Goal: Task Accomplishment & Management: Manage account settings

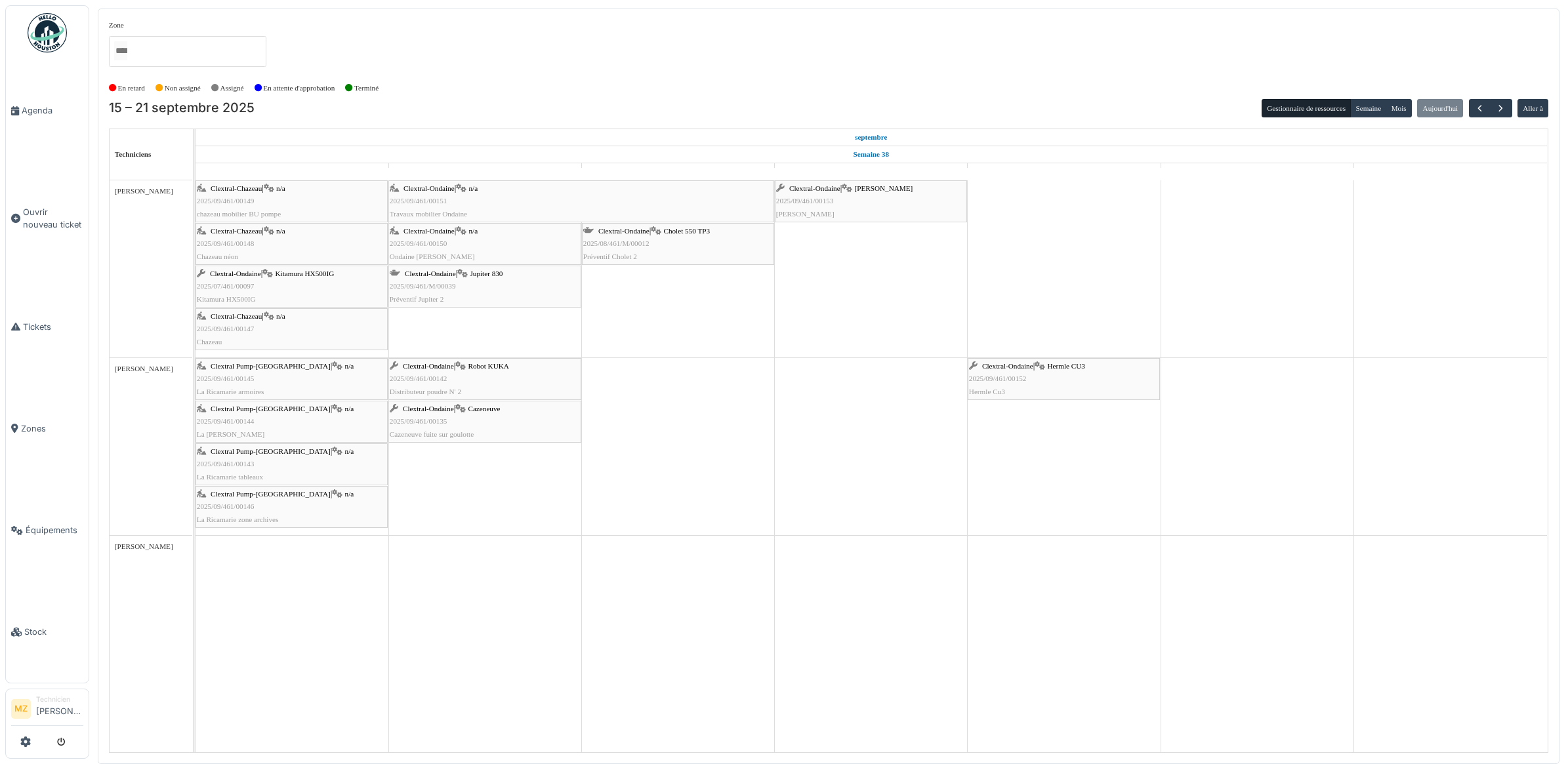
click at [343, 418] on div "Clextral Pump-La Ricamarie | n/a 2025/09/461/00144 La Ricamarie Défibrillateur" at bounding box center [291, 422] width 189 height 38
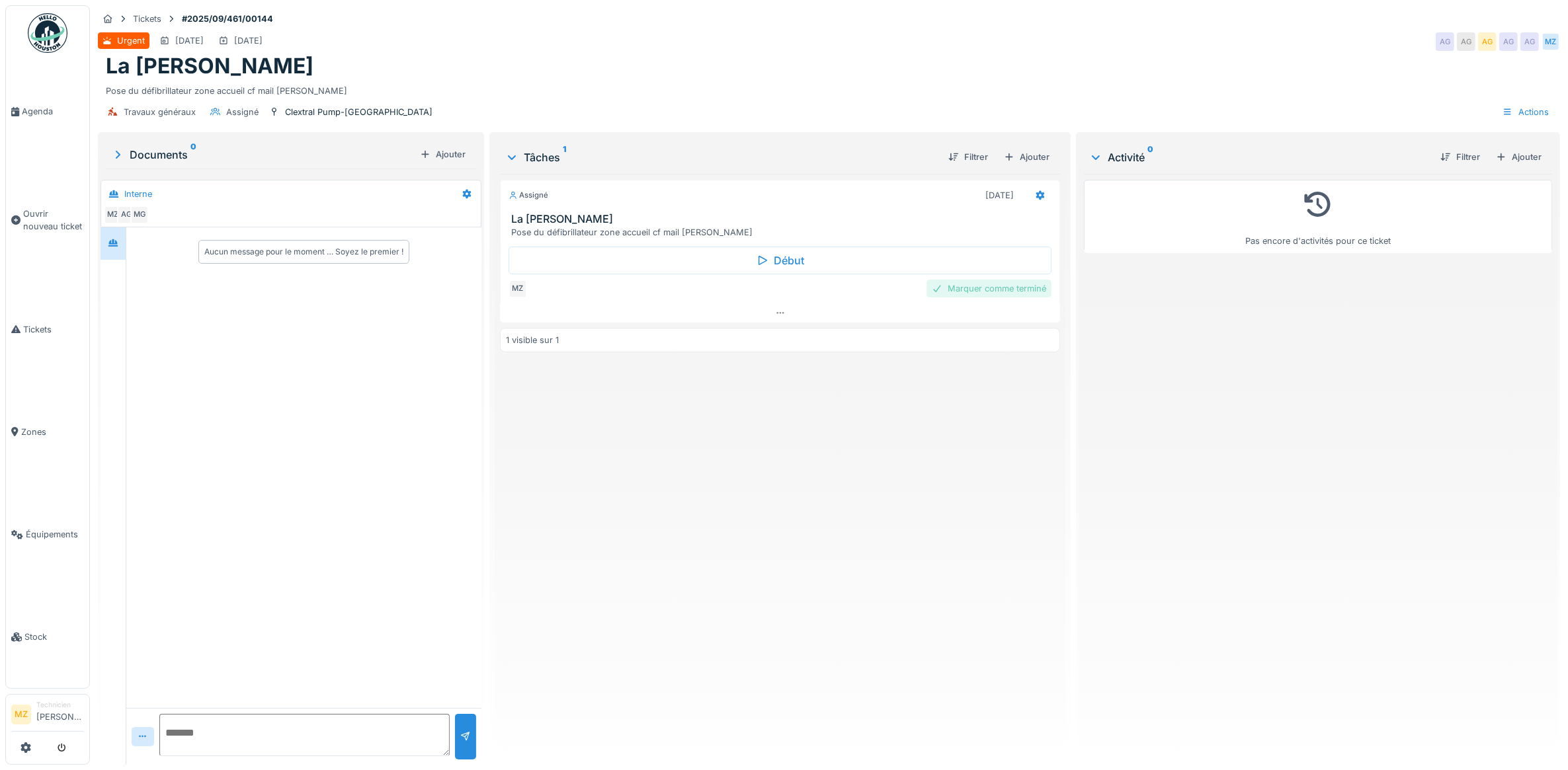
click at [943, 289] on div "Marquer comme terminé" at bounding box center [989, 288] width 125 height 18
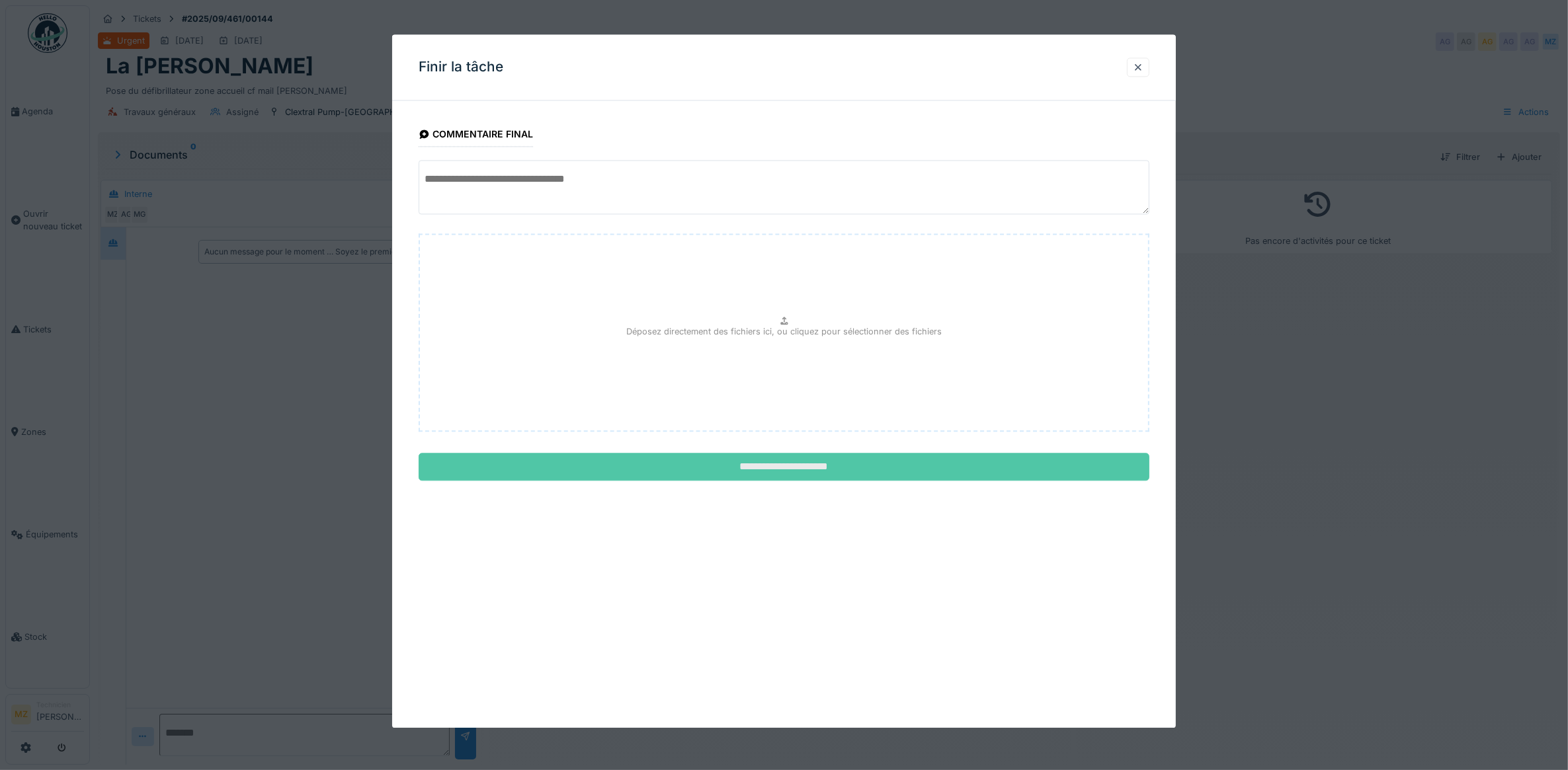
click at [936, 463] on input "**********" at bounding box center [784, 467] width 731 height 28
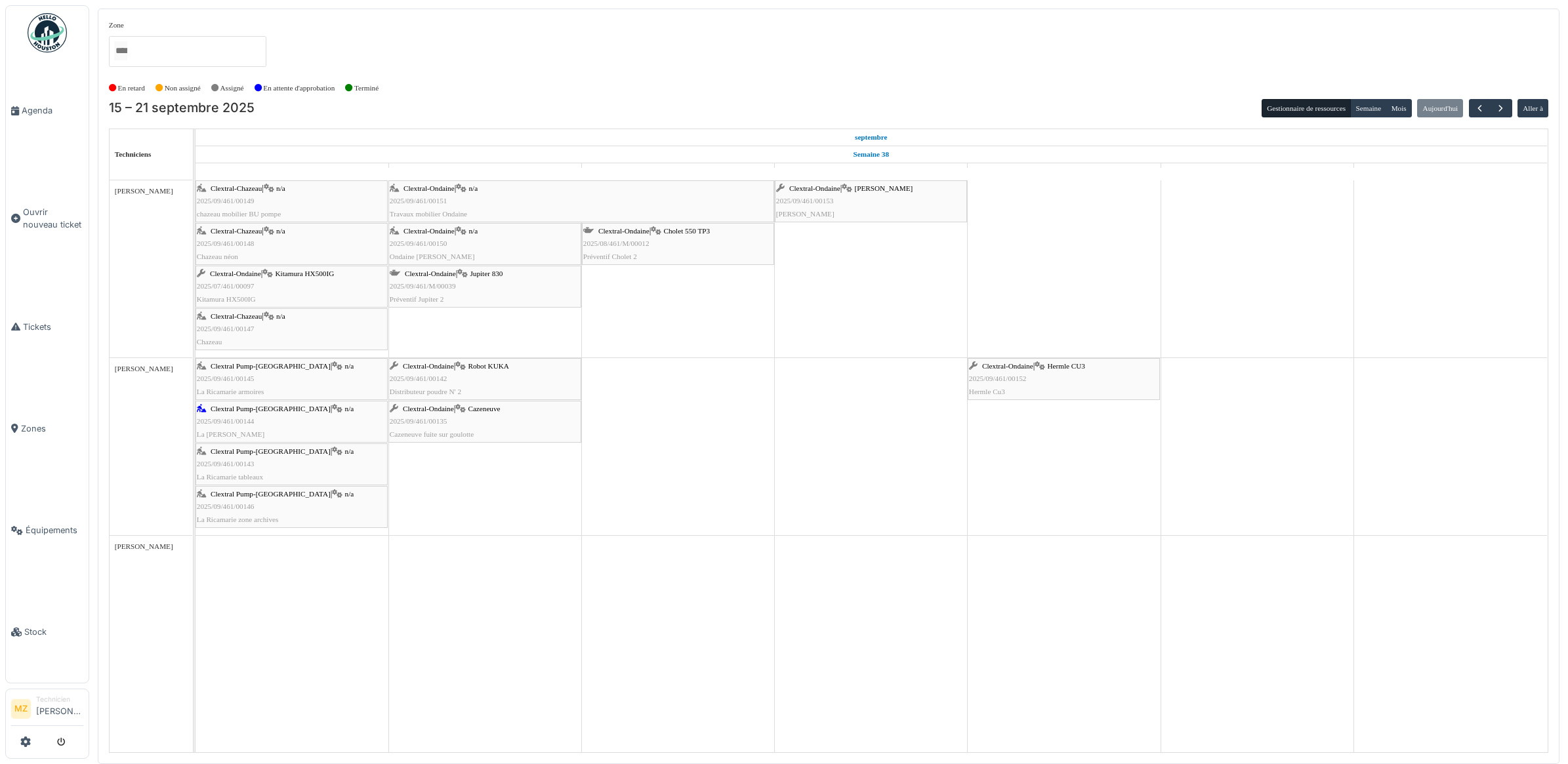
click at [345, 495] on span "n/a" at bounding box center [350, 493] width 9 height 8
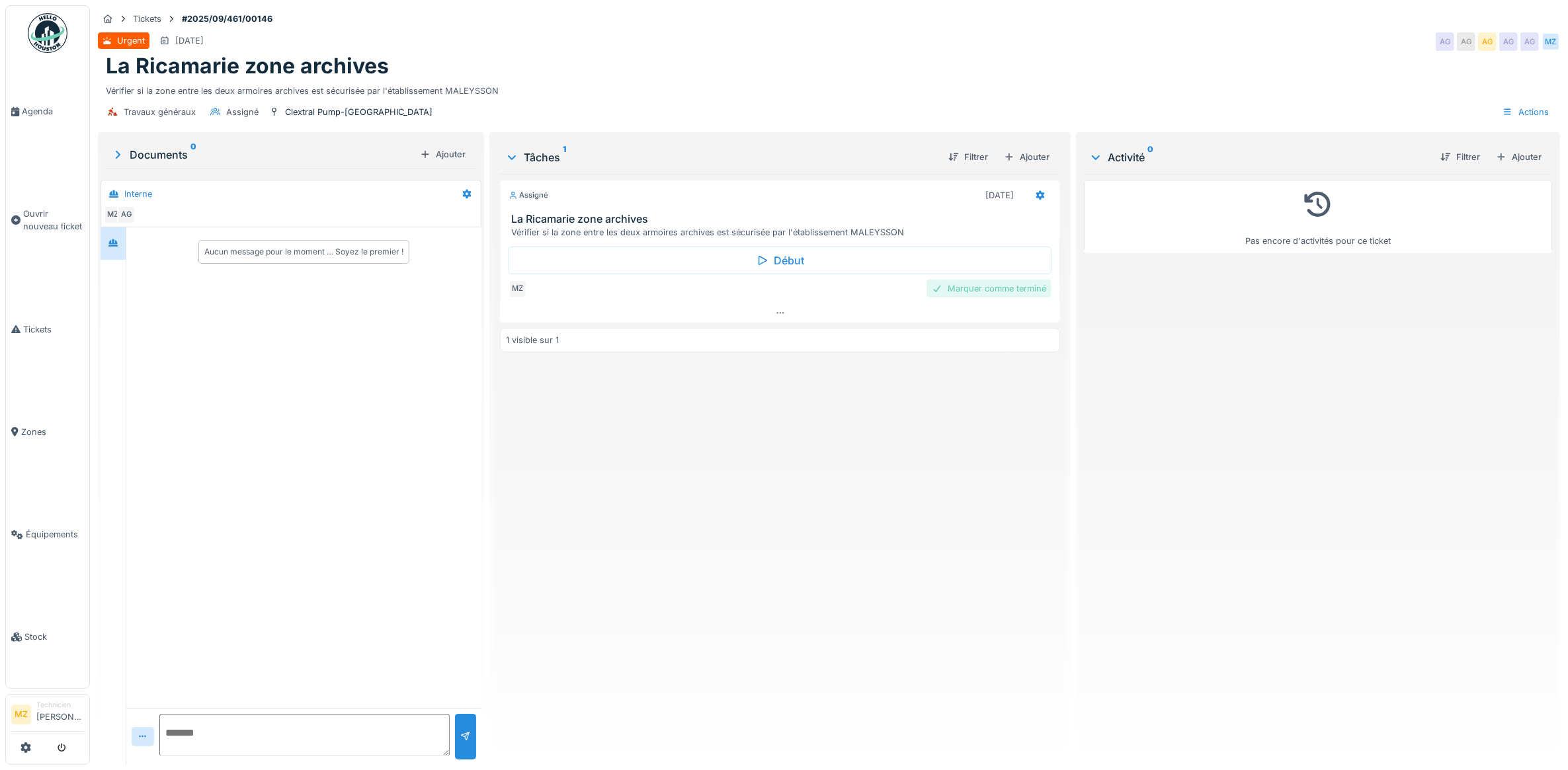
click at [995, 288] on div "Marquer comme terminé" at bounding box center [989, 288] width 125 height 18
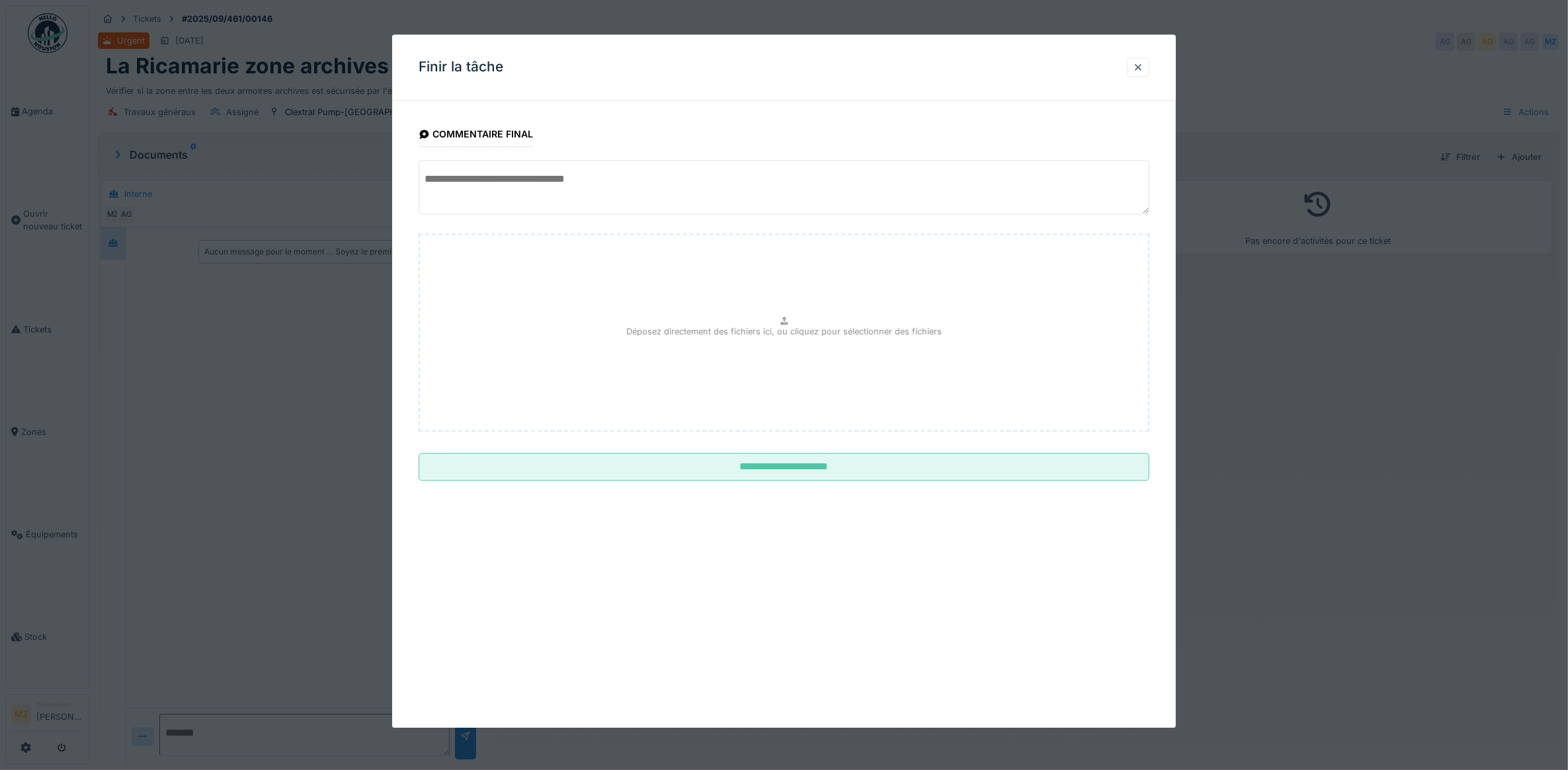
click at [186, 371] on div at bounding box center [784, 385] width 1568 height 770
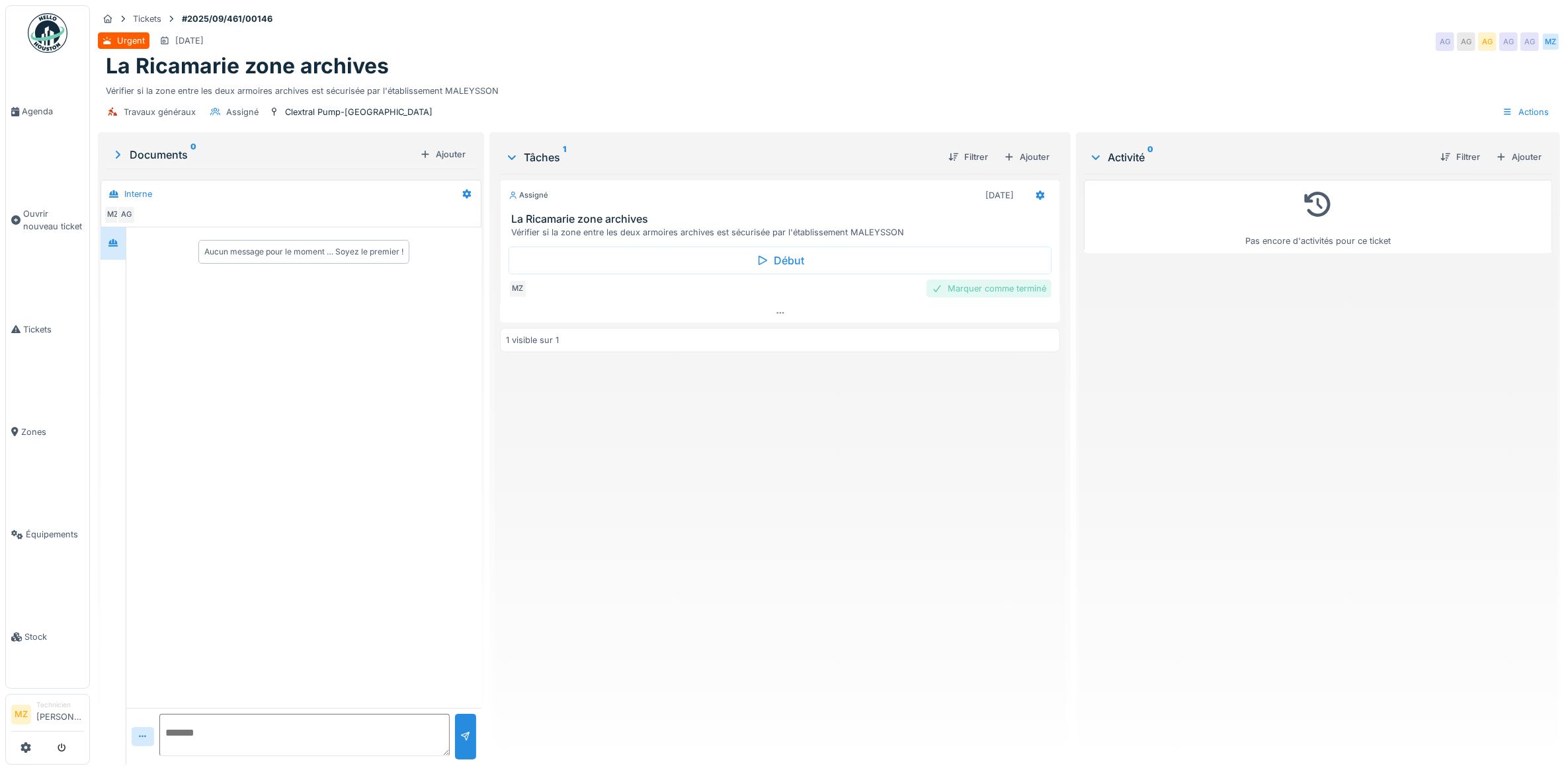
click at [954, 292] on div "Marquer comme terminé" at bounding box center [989, 288] width 125 height 18
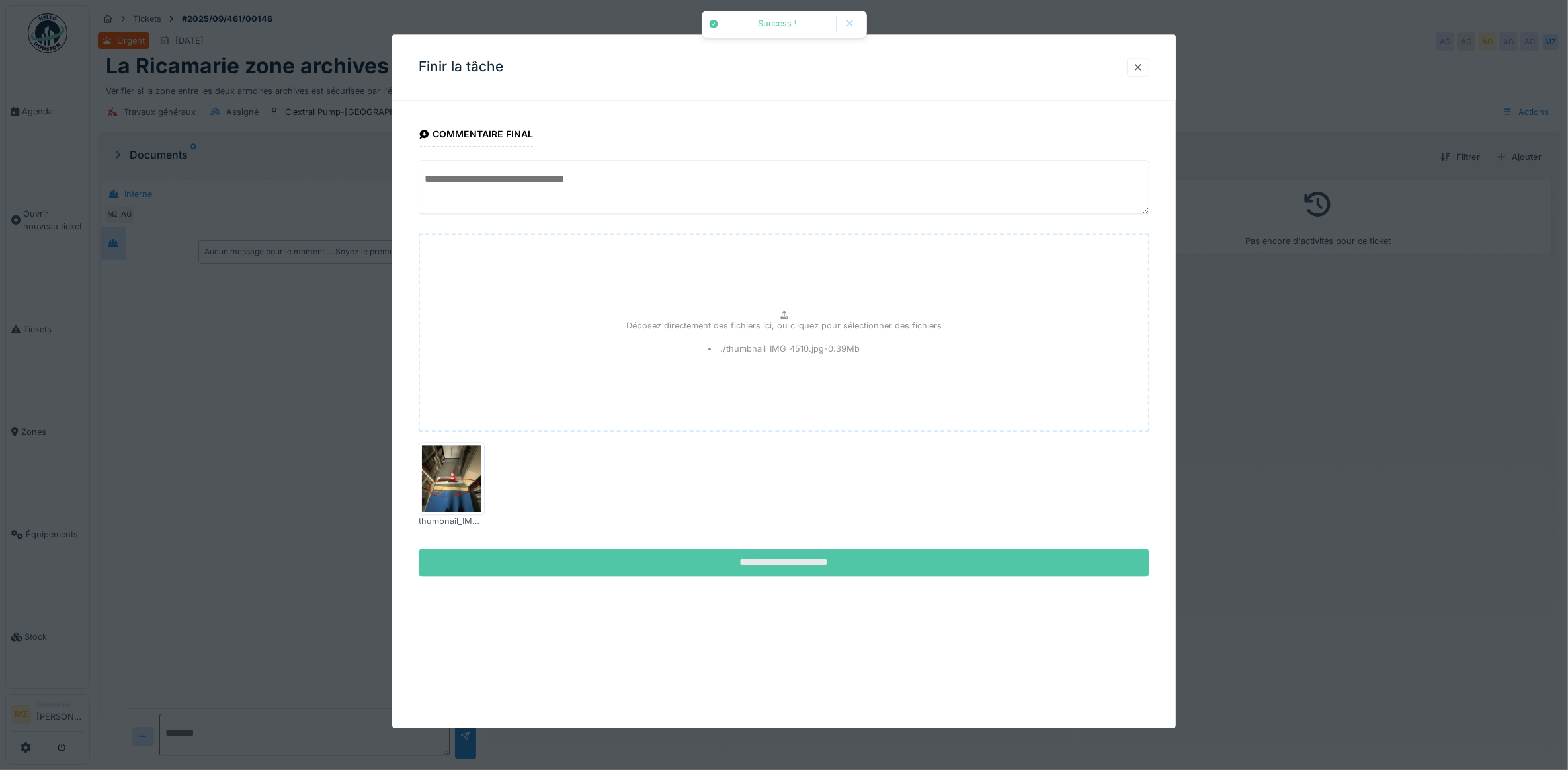
click at [770, 561] on input "**********" at bounding box center [784, 563] width 731 height 28
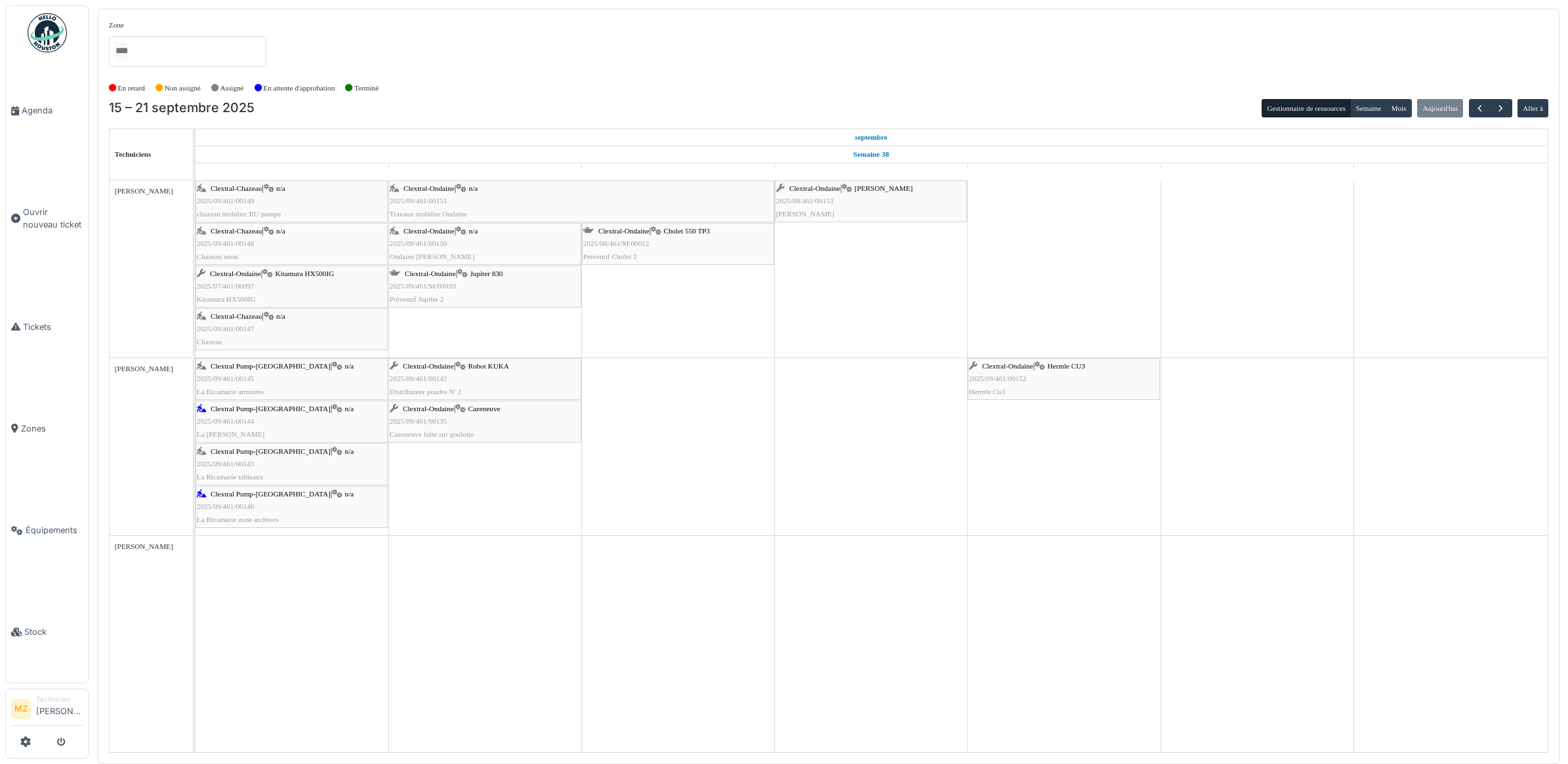
click at [343, 461] on div "Clextral Pump-[GEOGRAPHIC_DATA] | n/a 2025/09/461/00143 La Ricamarie tableaux" at bounding box center [291, 464] width 189 height 38
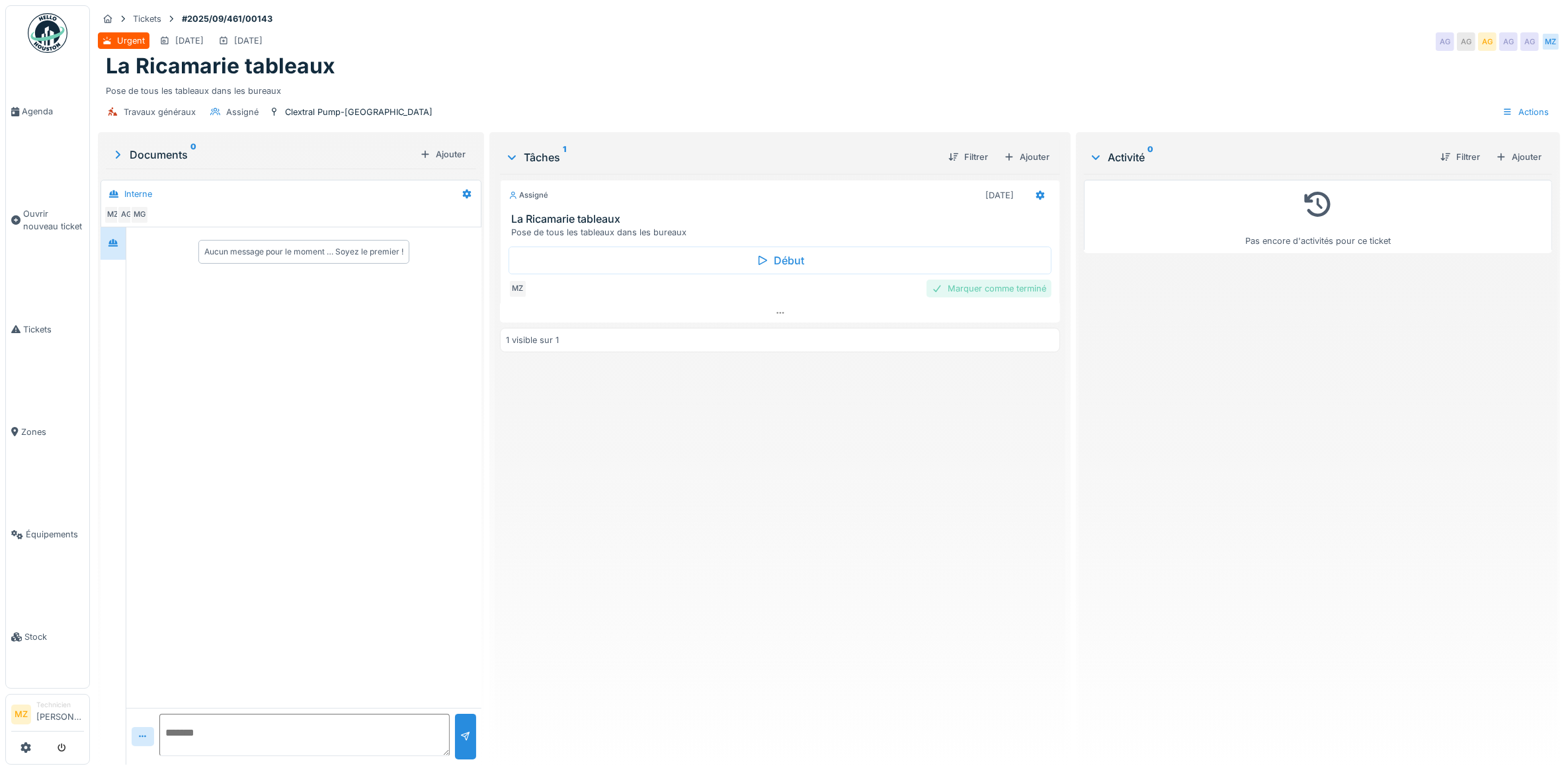
click at [1019, 293] on div "Marquer comme terminé" at bounding box center [989, 288] width 125 height 18
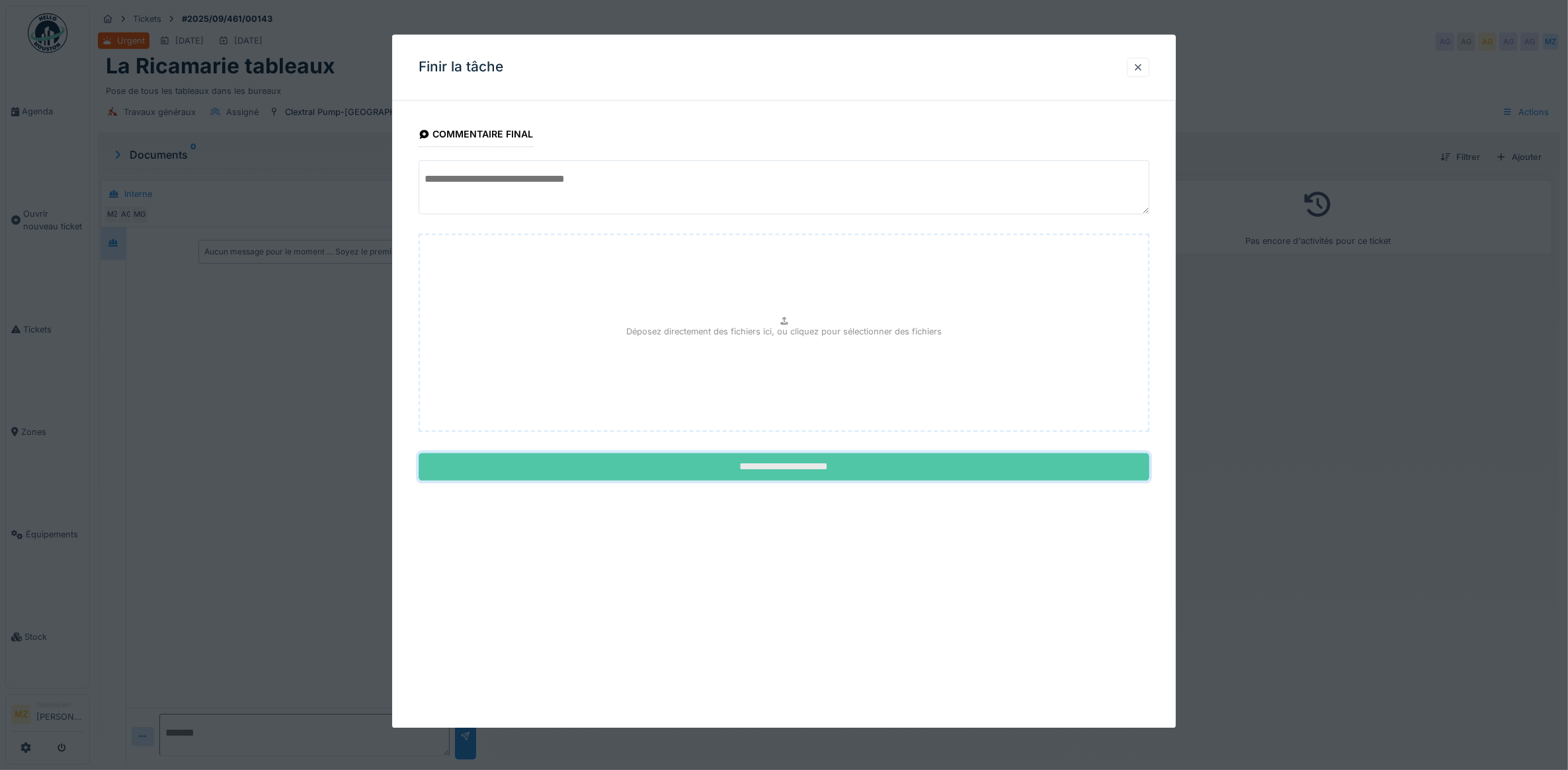
click at [955, 463] on input "**********" at bounding box center [784, 467] width 731 height 28
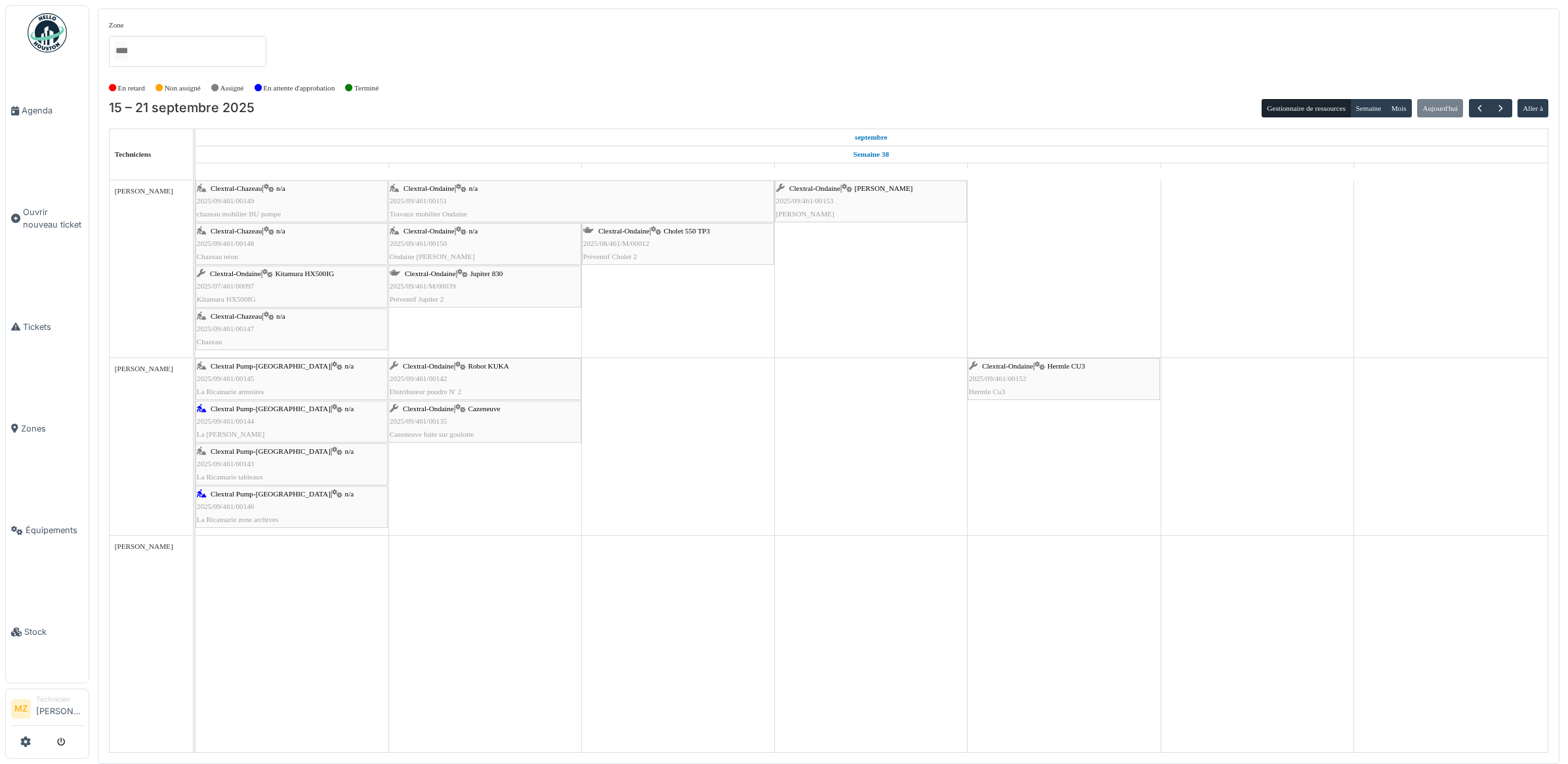
click at [874, 201] on div "Clextral-Ondaine | Kellenberger 2025/09/461/00153 Kellenberger" at bounding box center [870, 201] width 189 height 38
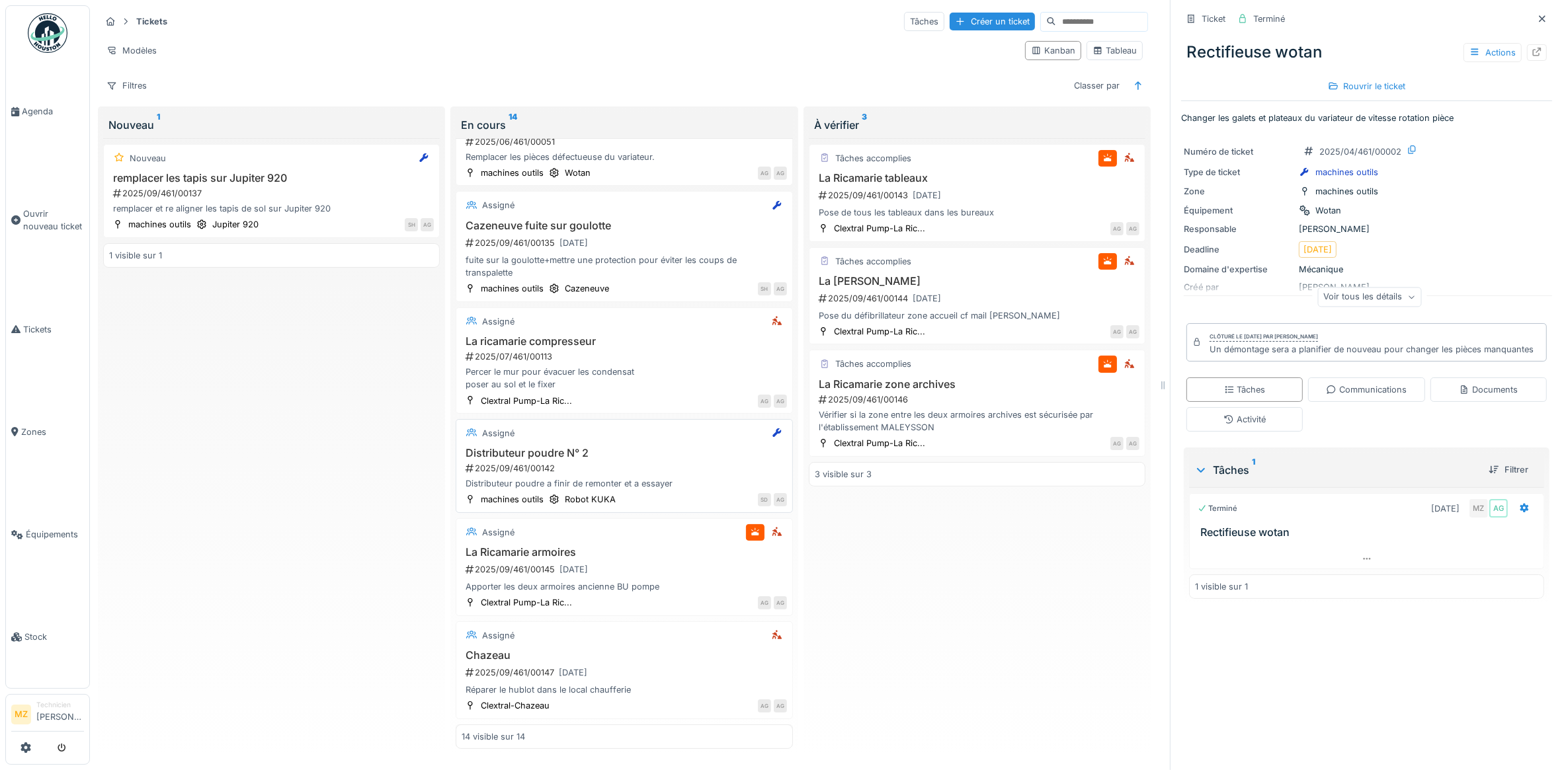
scroll to position [122, 0]
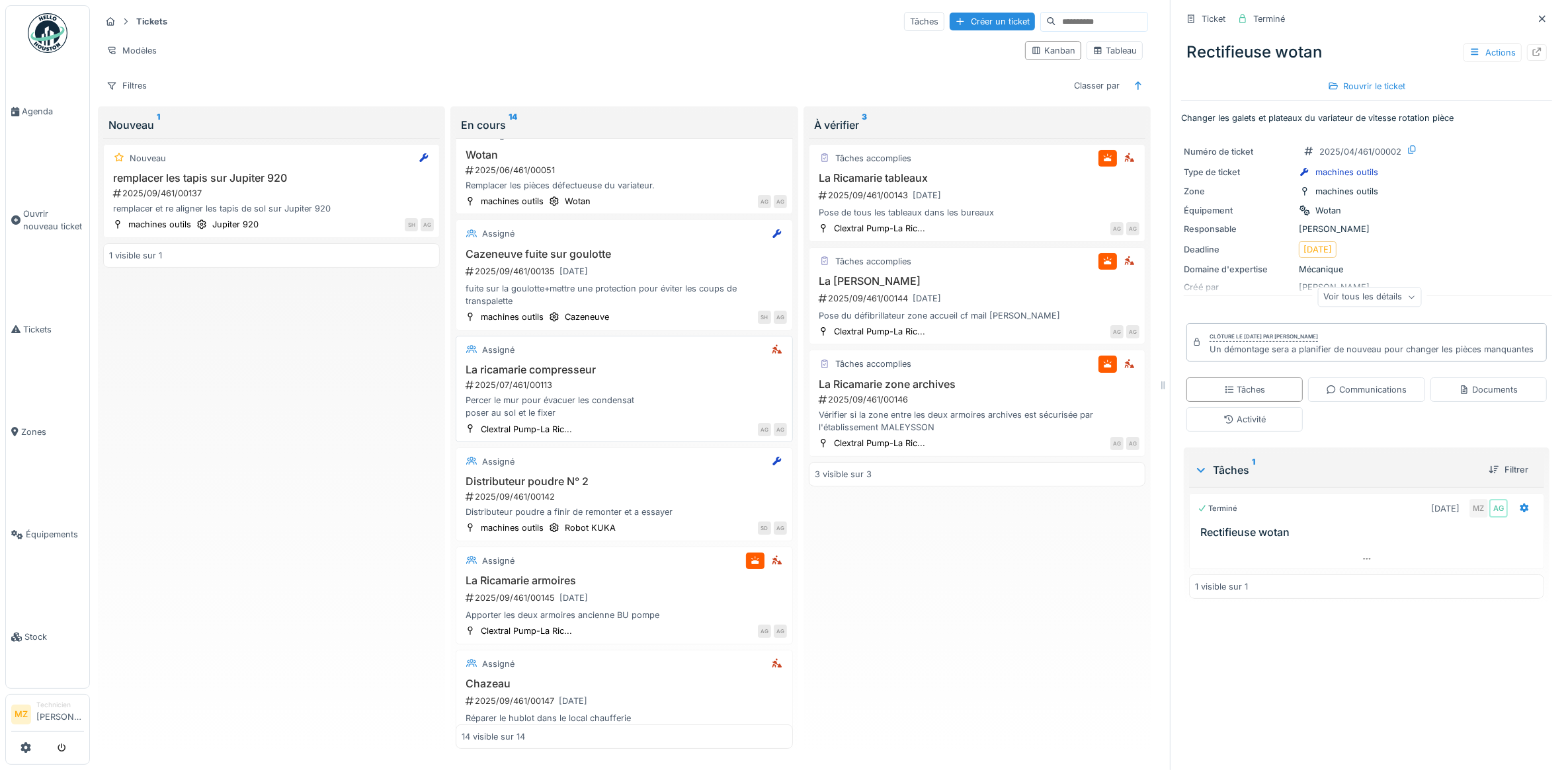
click at [649, 408] on div "Percer le mur pour évacuer les condensat poser au sol et le fixer" at bounding box center [624, 406] width 325 height 25
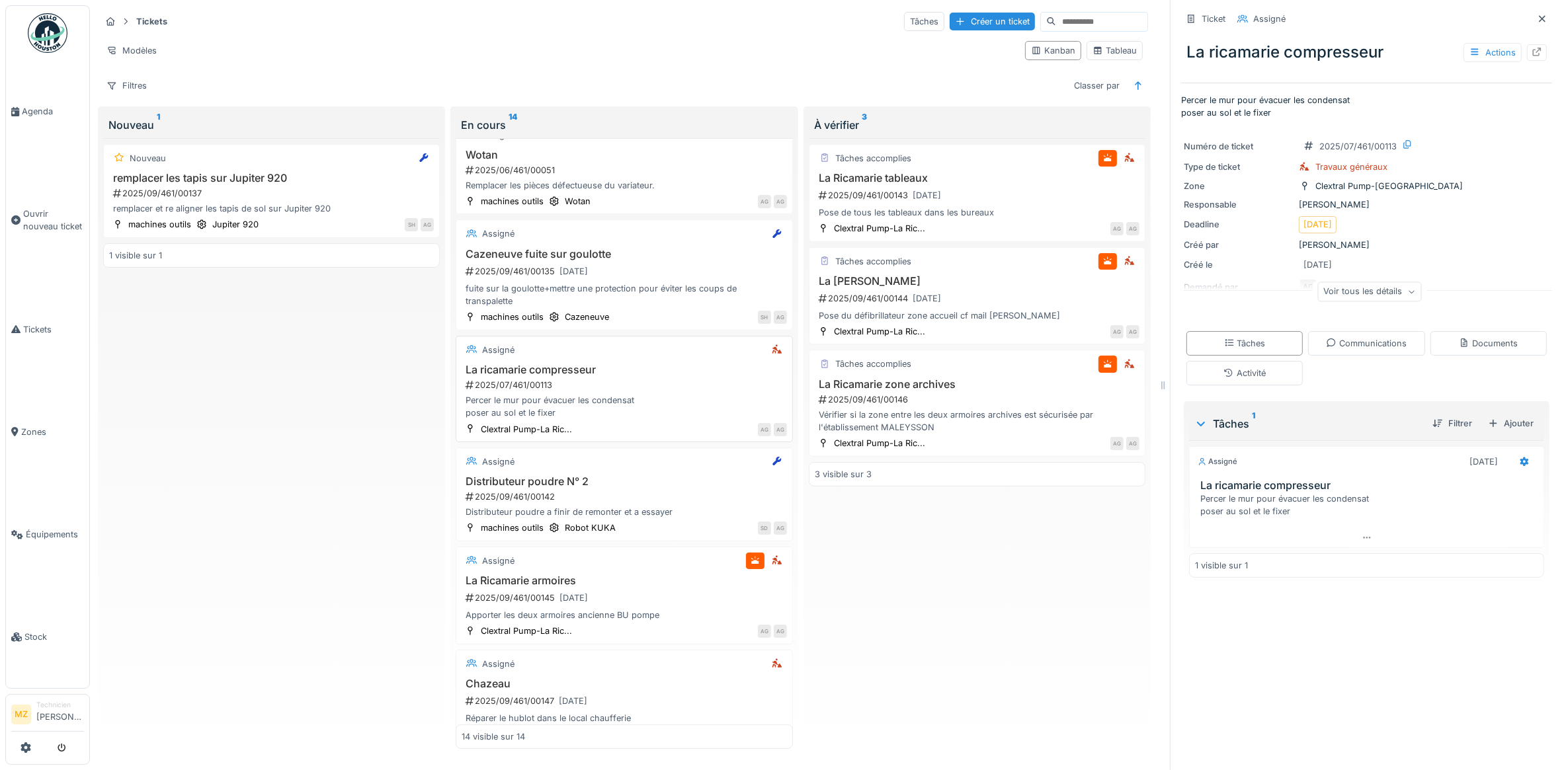
click at [599, 406] on div "Percer le mur pour évacuer les condensat poser au sol et le fixer" at bounding box center [624, 406] width 325 height 25
click at [626, 383] on div "La ricamarie compresseur 2025/07/461/00113 Percer le mur pour évacuer les conde…" at bounding box center [624, 392] width 325 height 56
click at [1531, 58] on div at bounding box center [1537, 53] width 11 height 13
click at [59, 28] on img at bounding box center [48, 33] width 40 height 40
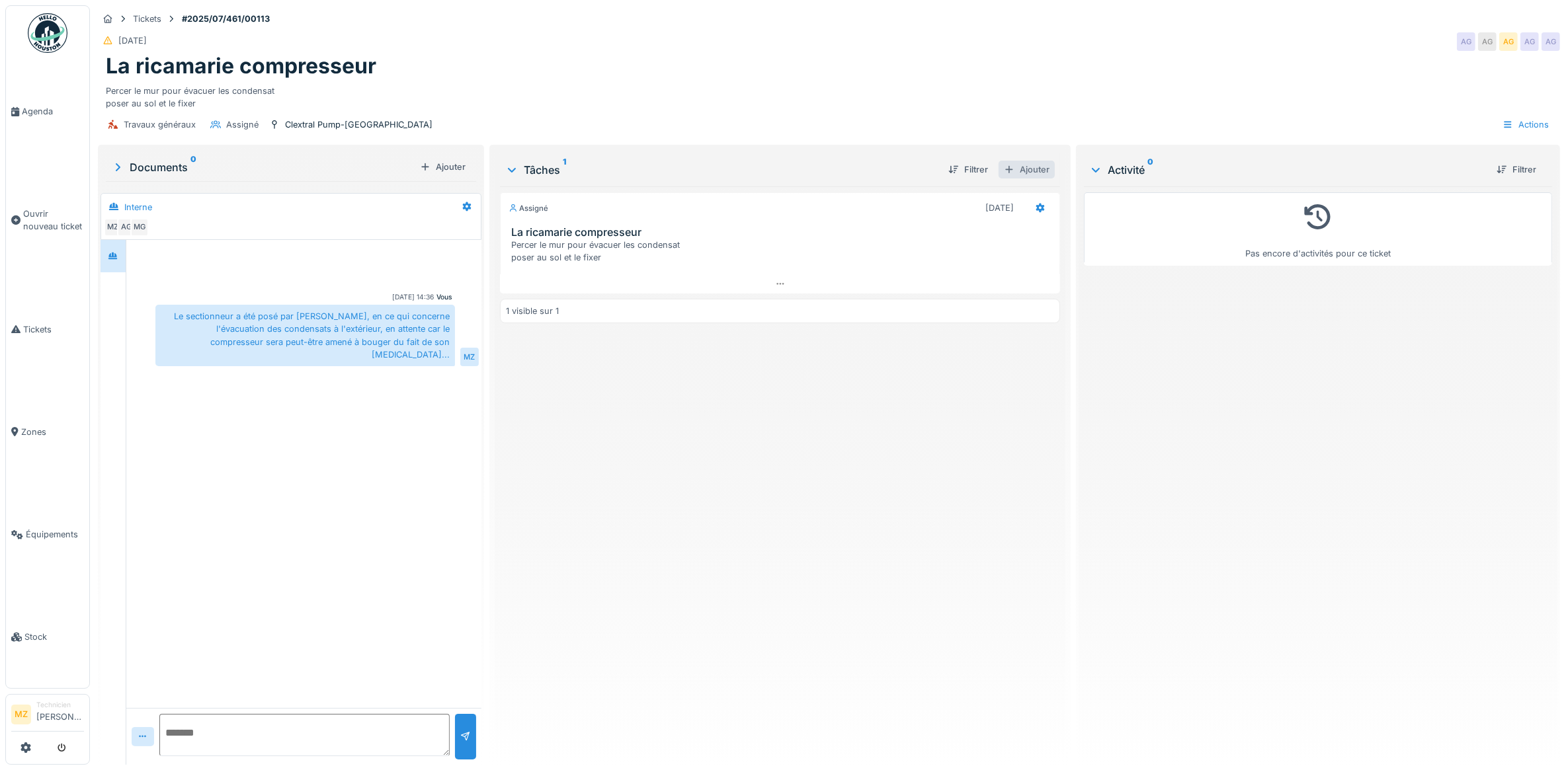
click at [1007, 172] on div "Ajouter" at bounding box center [1026, 170] width 56 height 18
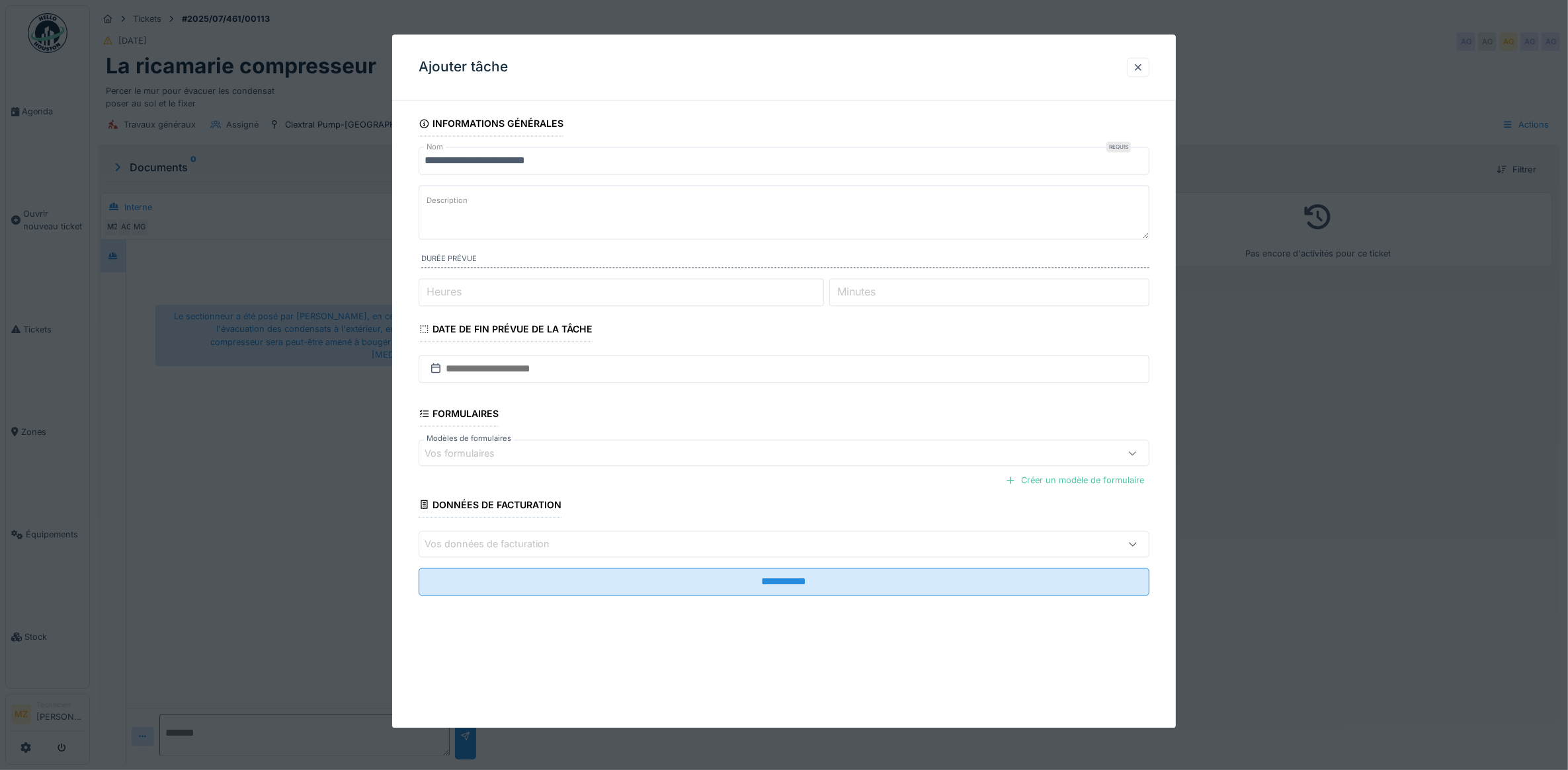
click at [1314, 483] on div at bounding box center [784, 385] width 1568 height 770
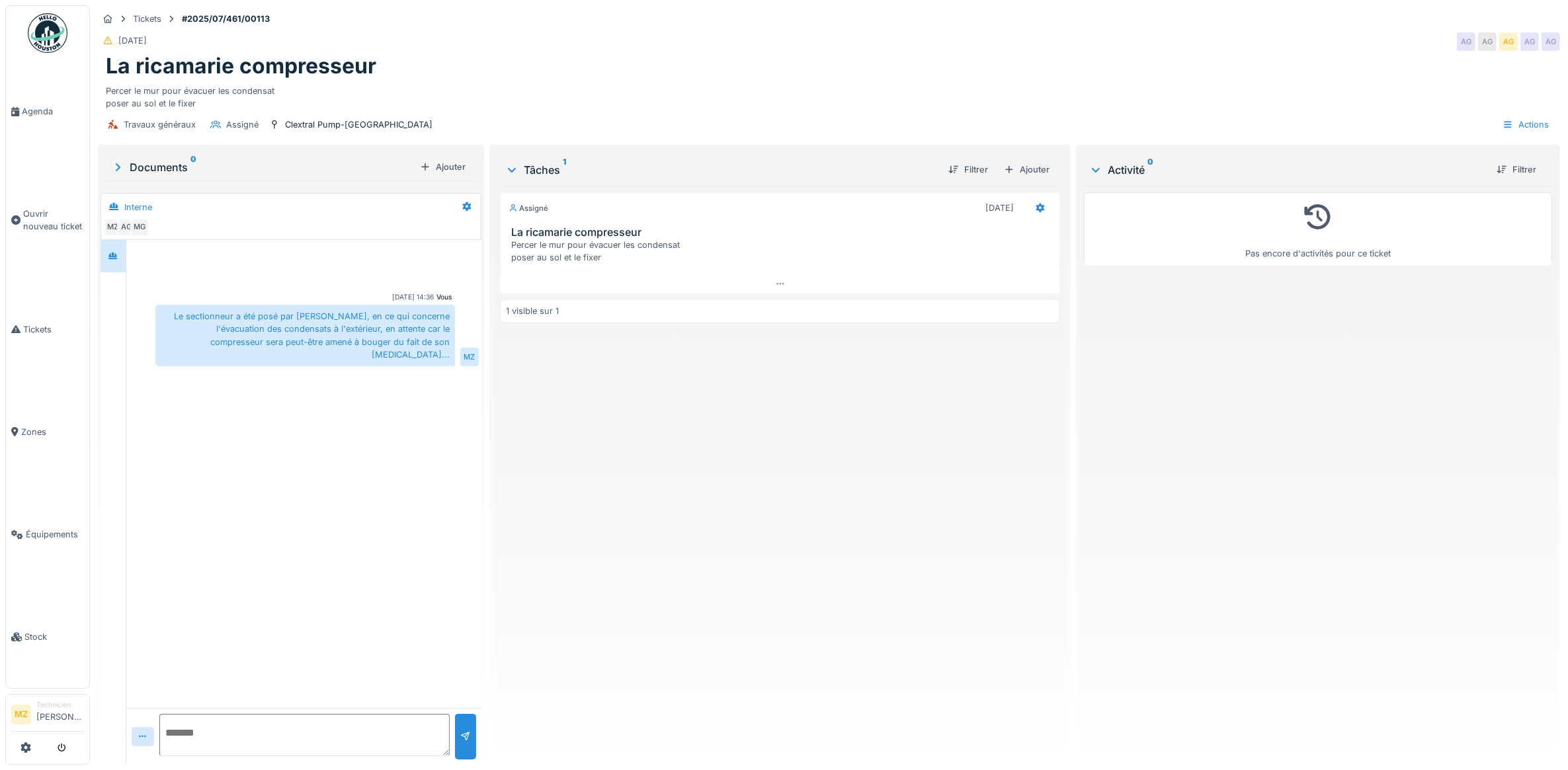
click at [1090, 174] on icon at bounding box center [1096, 170] width 11 height 13
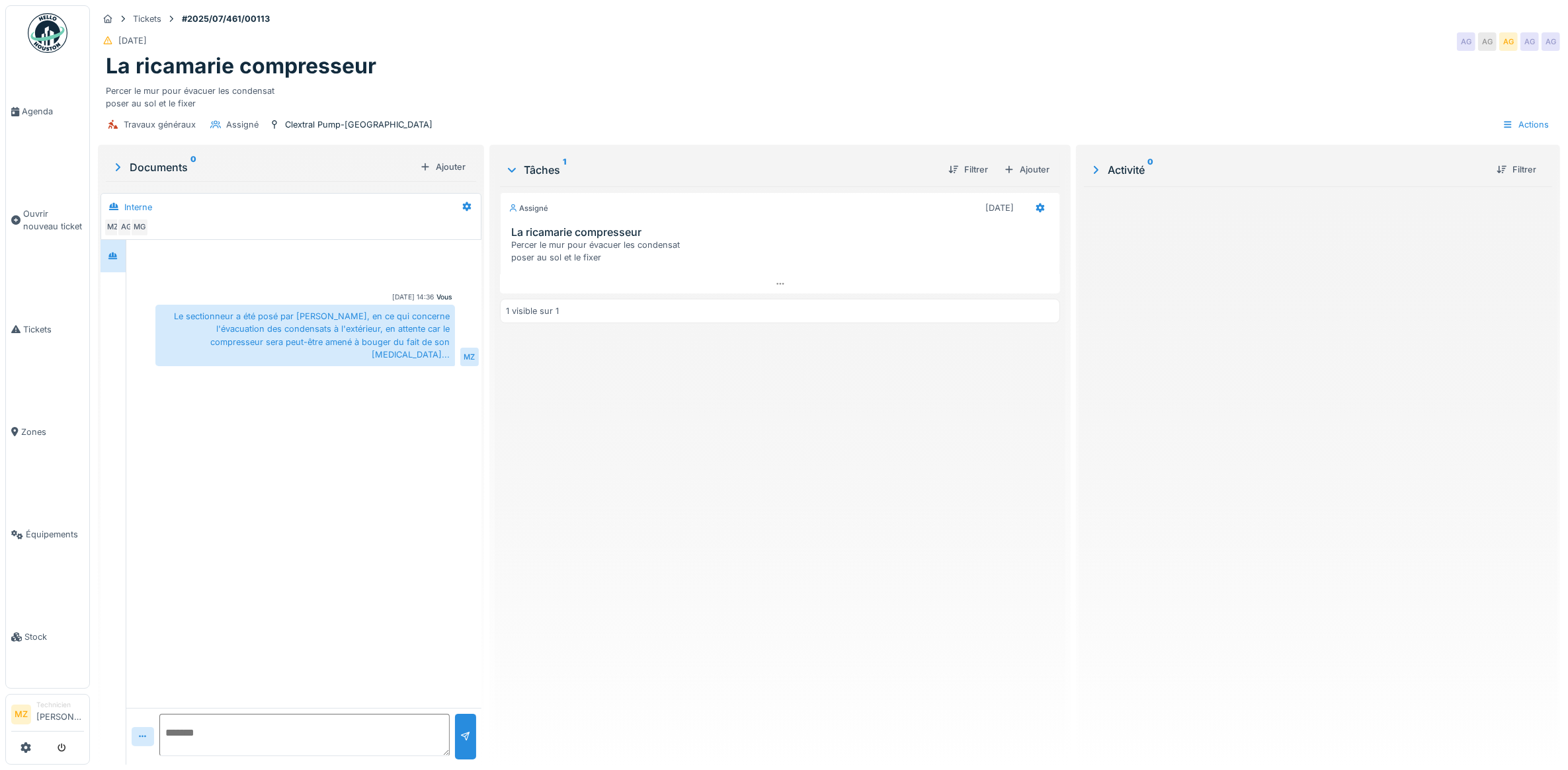
click at [1089, 174] on icon at bounding box center [1096, 170] width 13 height 11
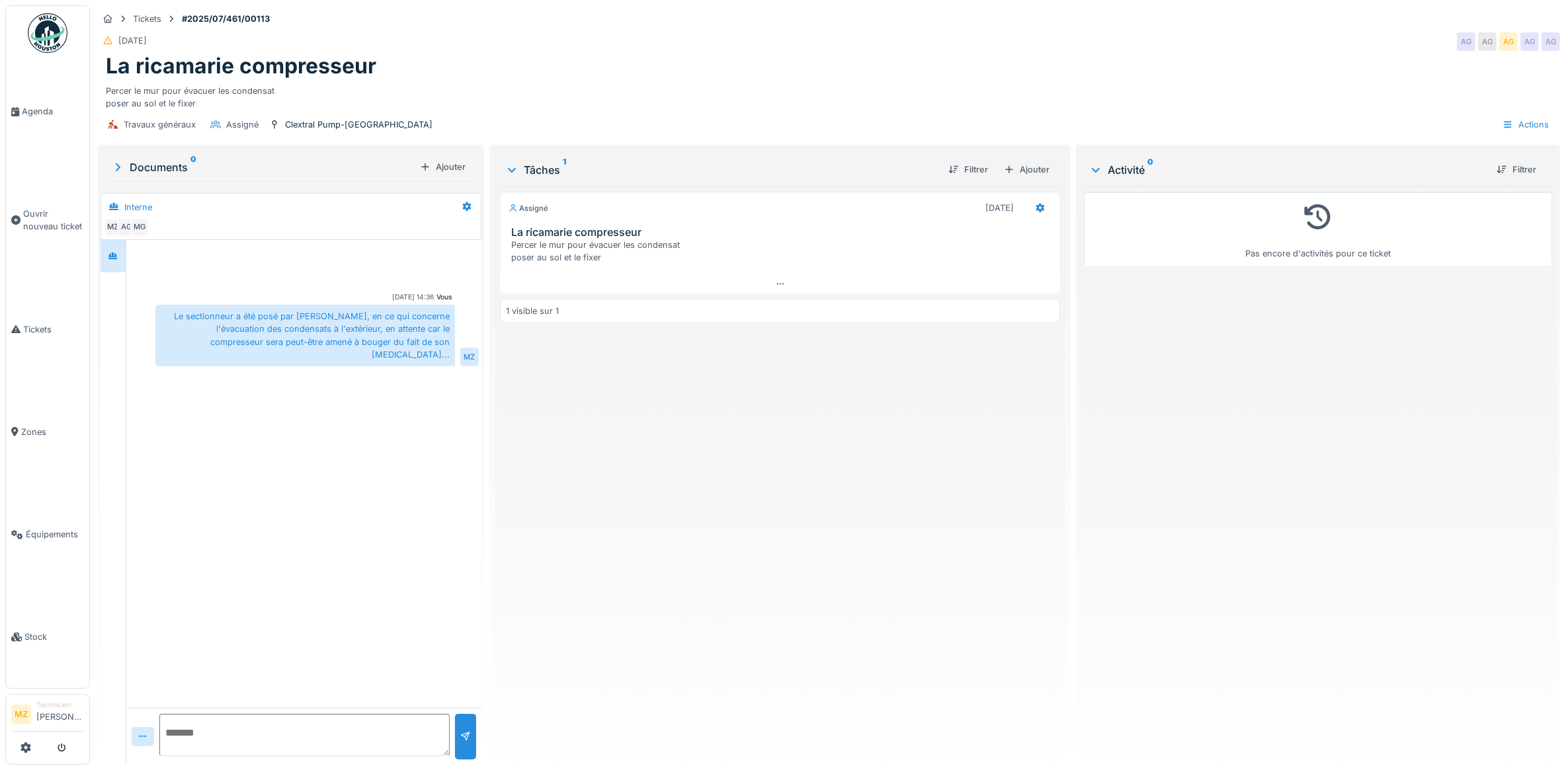
click at [235, 739] on textarea at bounding box center [305, 735] width 290 height 43
click at [1307, 721] on div "Pas encore d'activités pour ce ticket" at bounding box center [1318, 470] width 468 height 568
type textarea "**********"
click at [464, 732] on div at bounding box center [466, 736] width 11 height 13
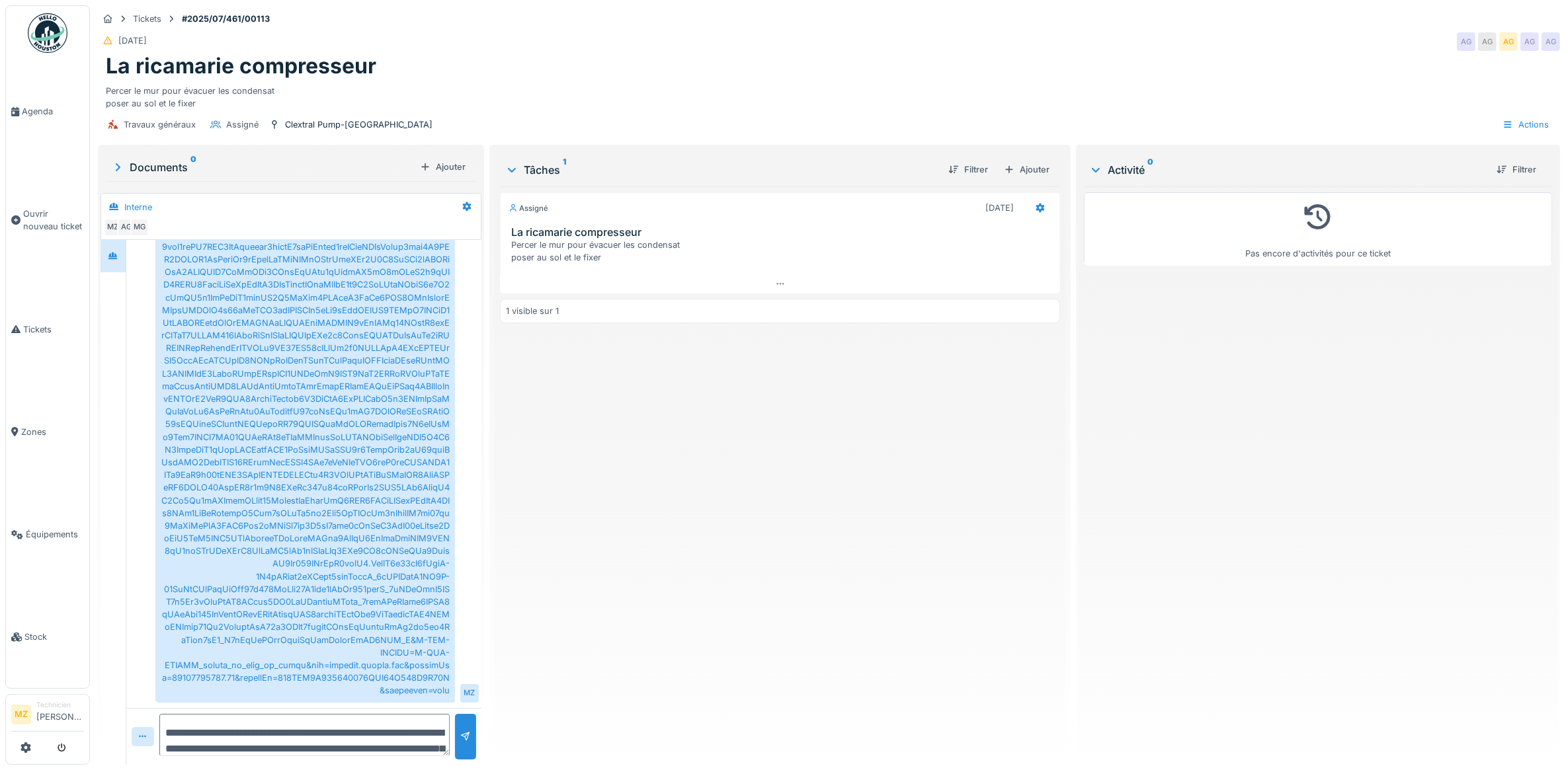
scroll to position [536, 0]
drag, startPoint x: 381, startPoint y: 594, endPoint x: 869, endPoint y: 646, distance: 490.8
click at [1010, 661] on div "Assigné 31/07/2025 La ricamarie compresseur Percer le mur pour évacuer les cond…" at bounding box center [780, 470] width 561 height 568
click at [317, 742] on textarea at bounding box center [305, 735] width 290 height 43
click at [146, 733] on icon at bounding box center [143, 736] width 11 height 9
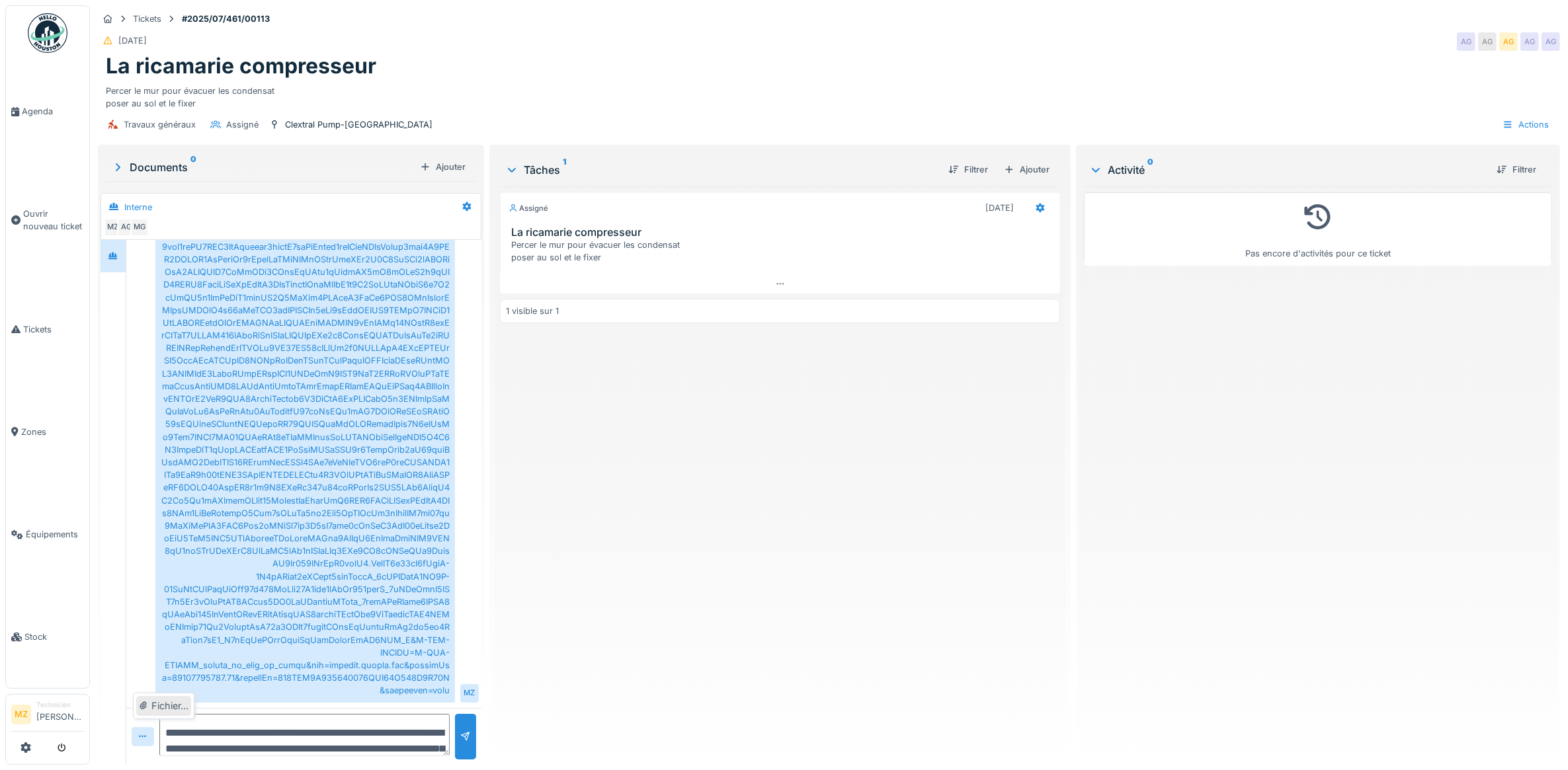
click at [162, 709] on div "Fichier…" at bounding box center [164, 706] width 55 height 20
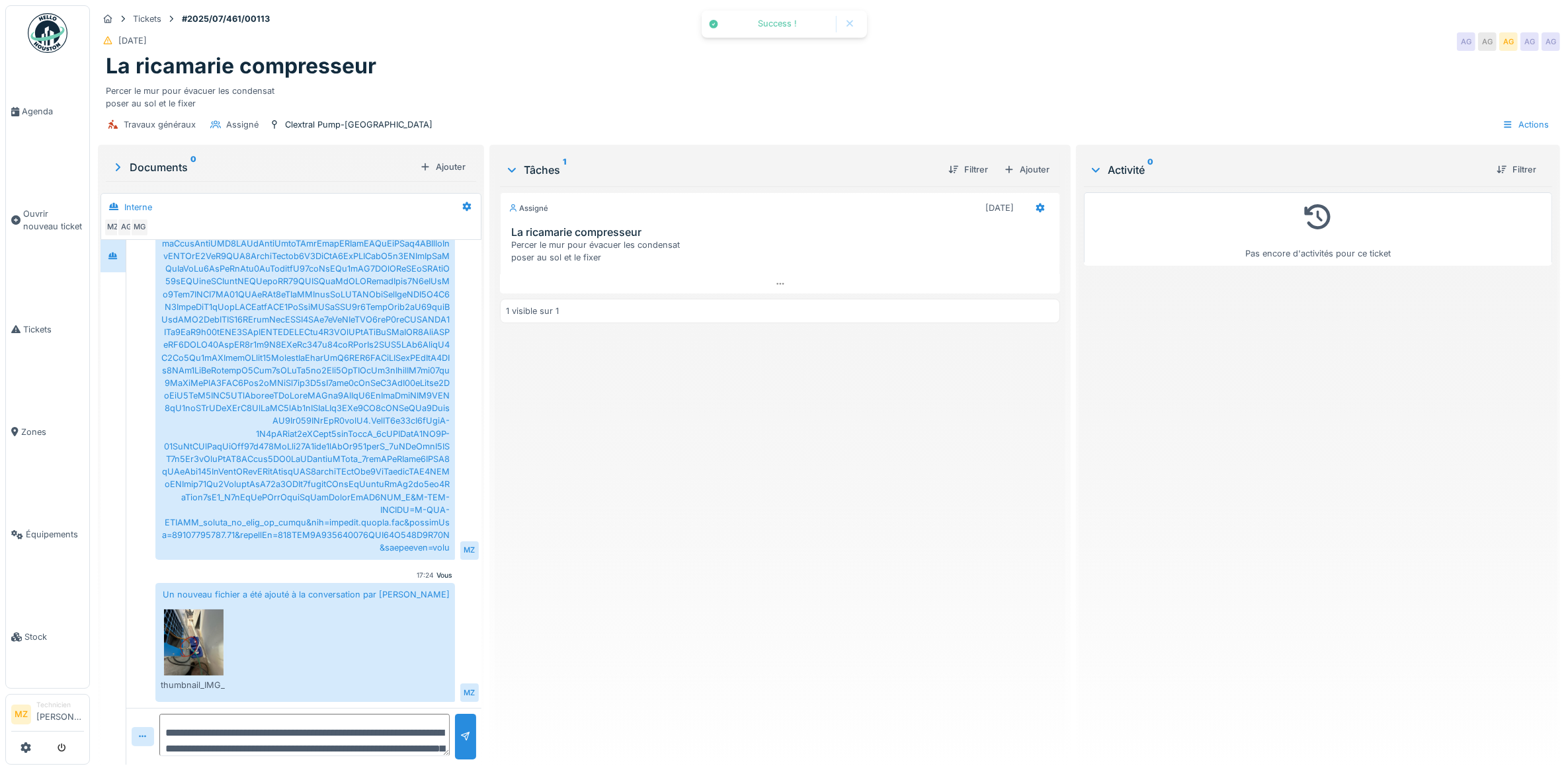
click at [372, 733] on textarea at bounding box center [305, 735] width 290 height 43
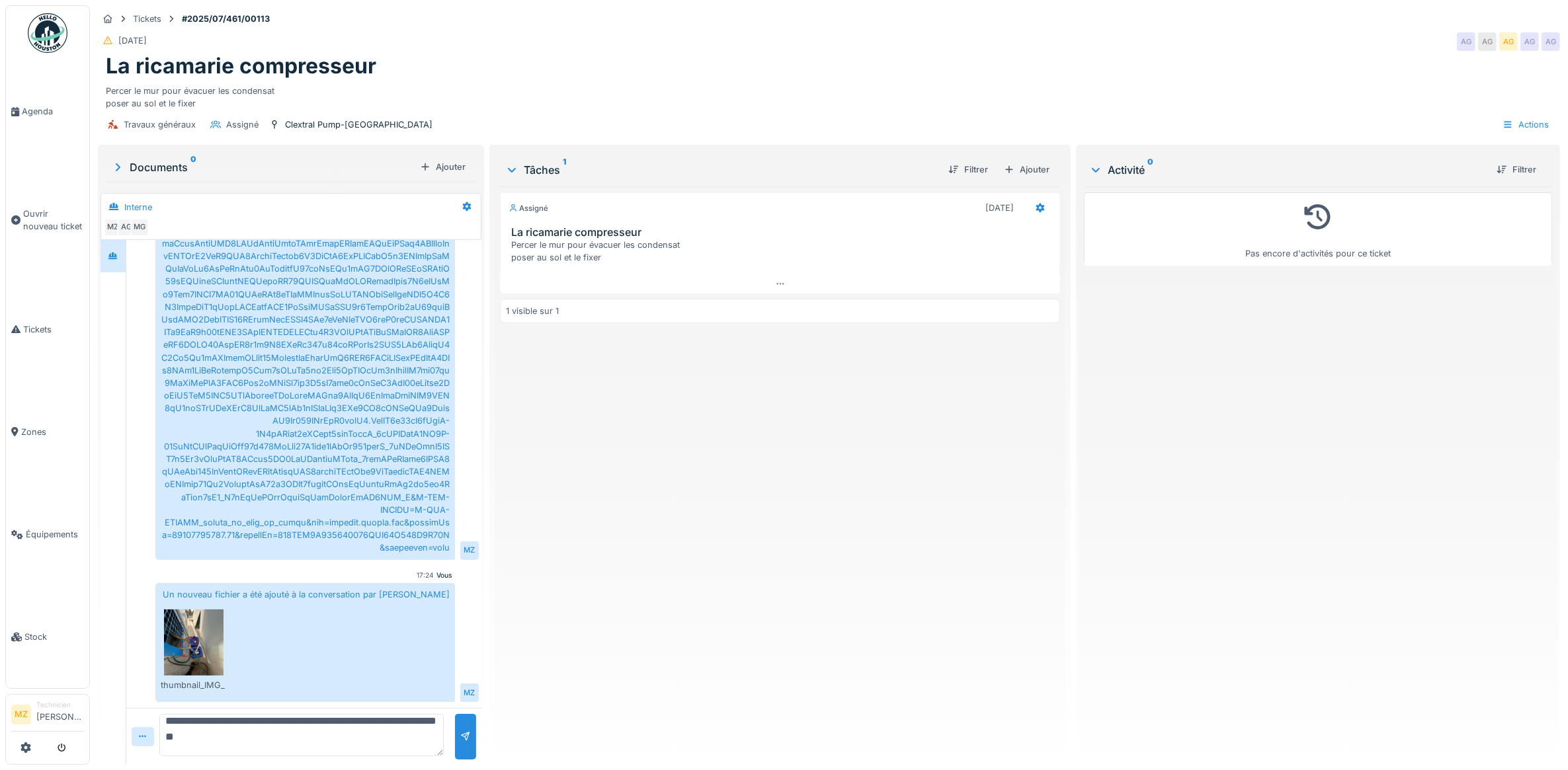
drag, startPoint x: 263, startPoint y: 747, endPoint x: 279, endPoint y: 751, distance: 16.5
click at [275, 750] on textarea "**********" at bounding box center [301, 735] width 284 height 43
type textarea "**********"
click at [464, 718] on div at bounding box center [466, 736] width 21 height 46
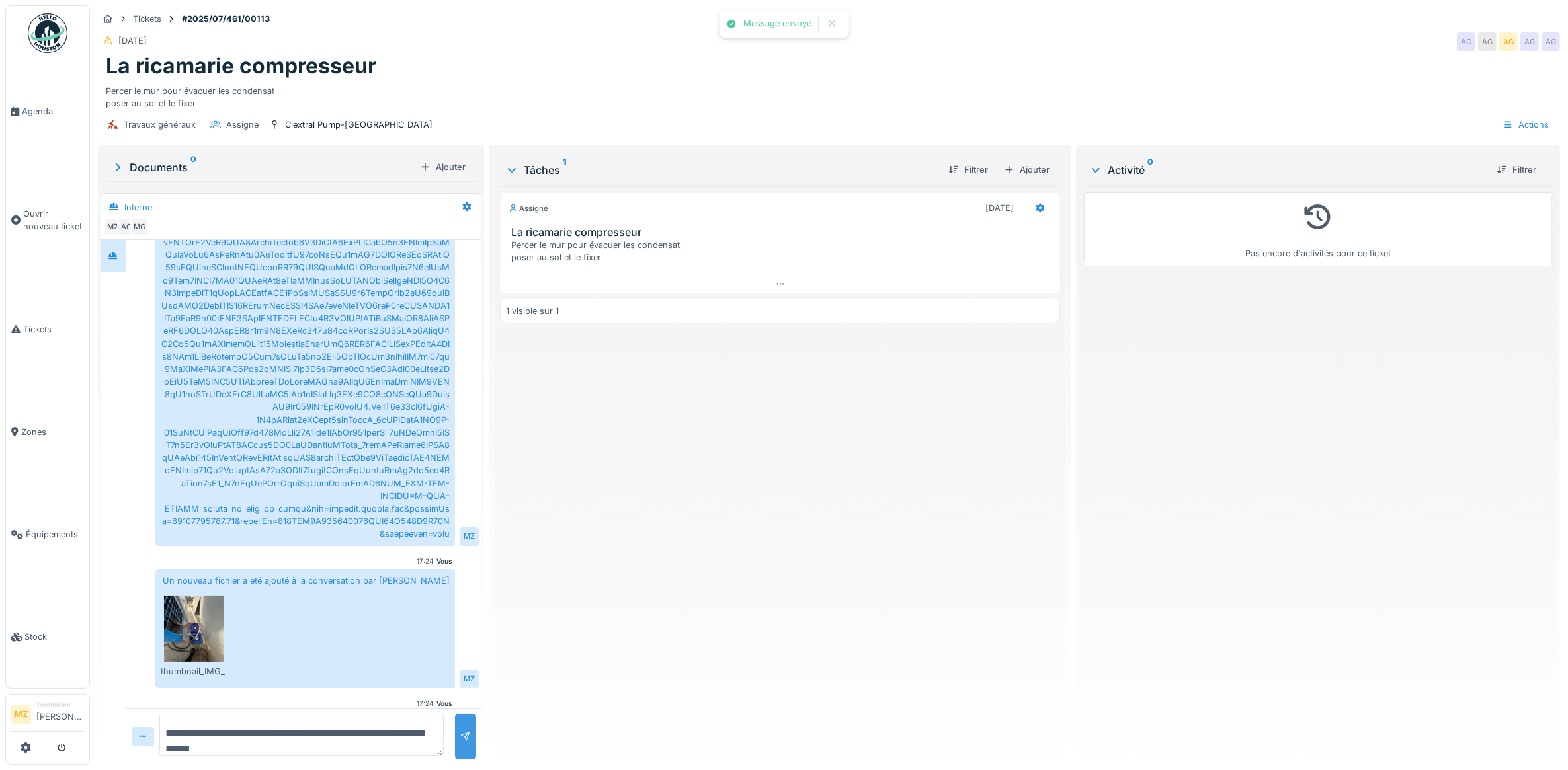
scroll to position [738, 0]
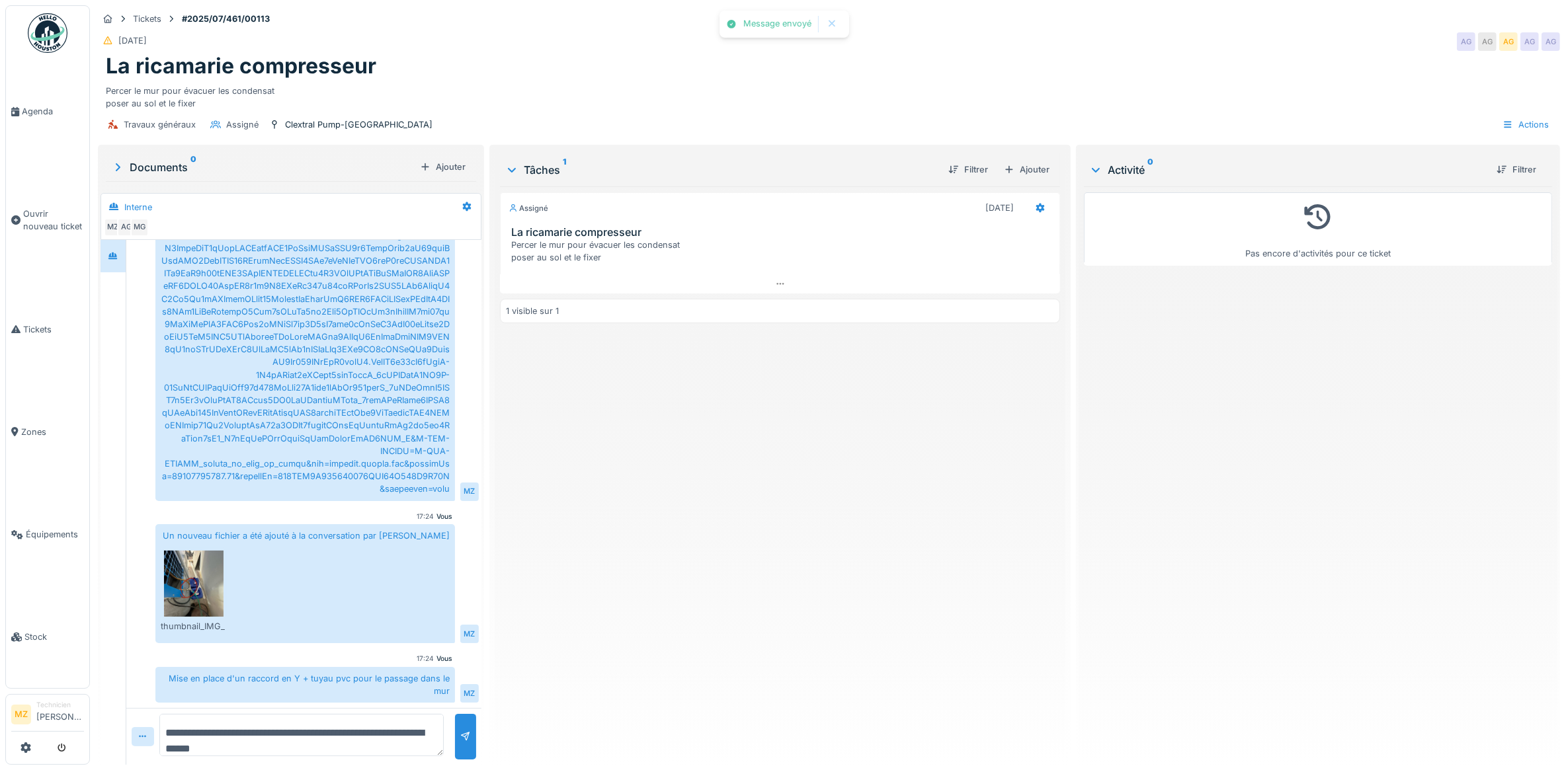
click at [299, 713] on textarea "**********" at bounding box center [301, 735] width 284 height 43
type textarea "**"
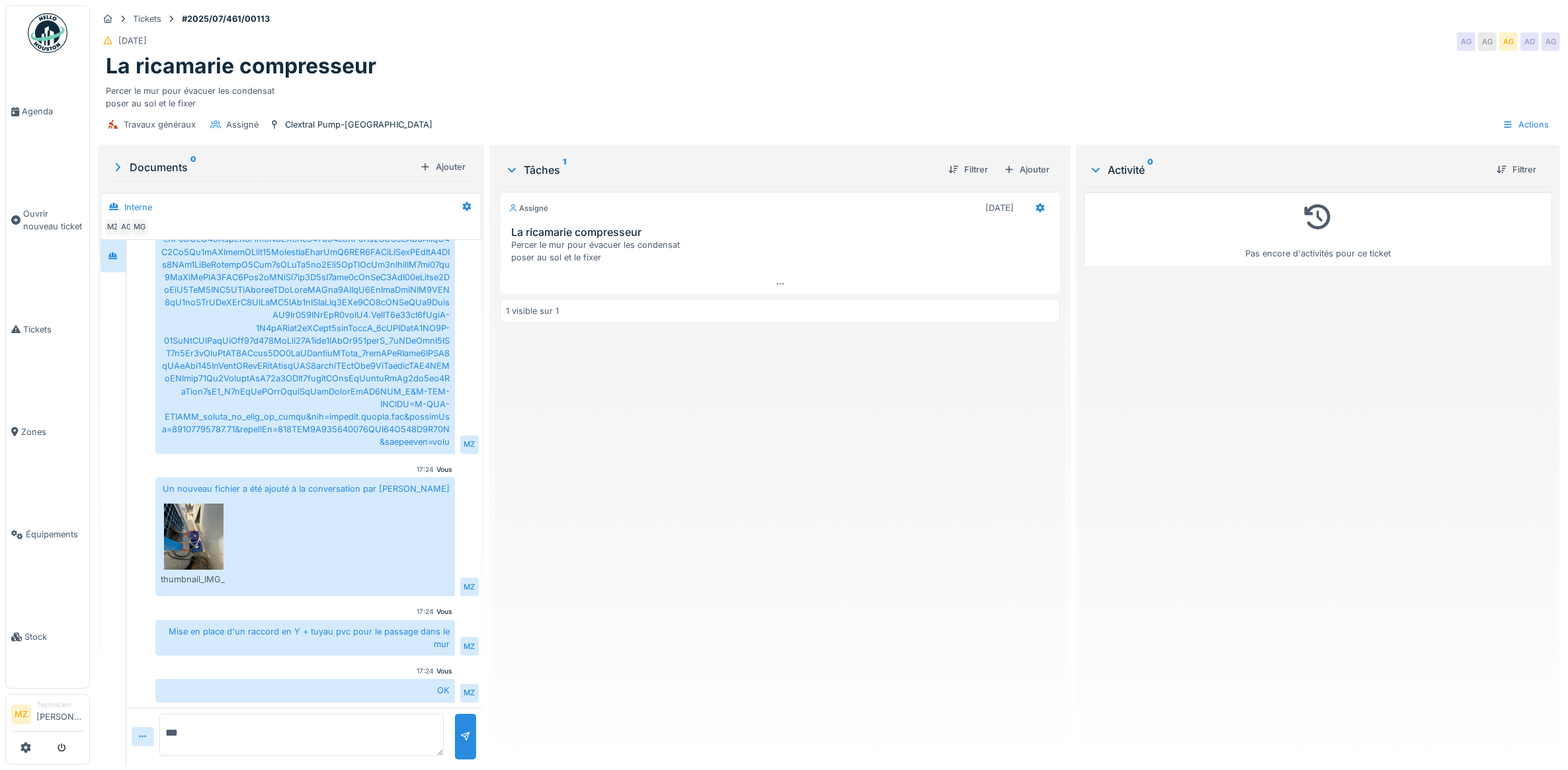
click at [364, 398] on div at bounding box center [305, 35] width 299 height 834
drag, startPoint x: 364, startPoint y: 398, endPoint x: 924, endPoint y: 539, distance: 577.5
click at [925, 539] on div "Assigné 31/07/2025 La ricamarie compresseur Percer le mur pour évacuer les cond…" at bounding box center [780, 470] width 561 height 568
click at [464, 443] on div "MZ" at bounding box center [470, 445] width 19 height 19
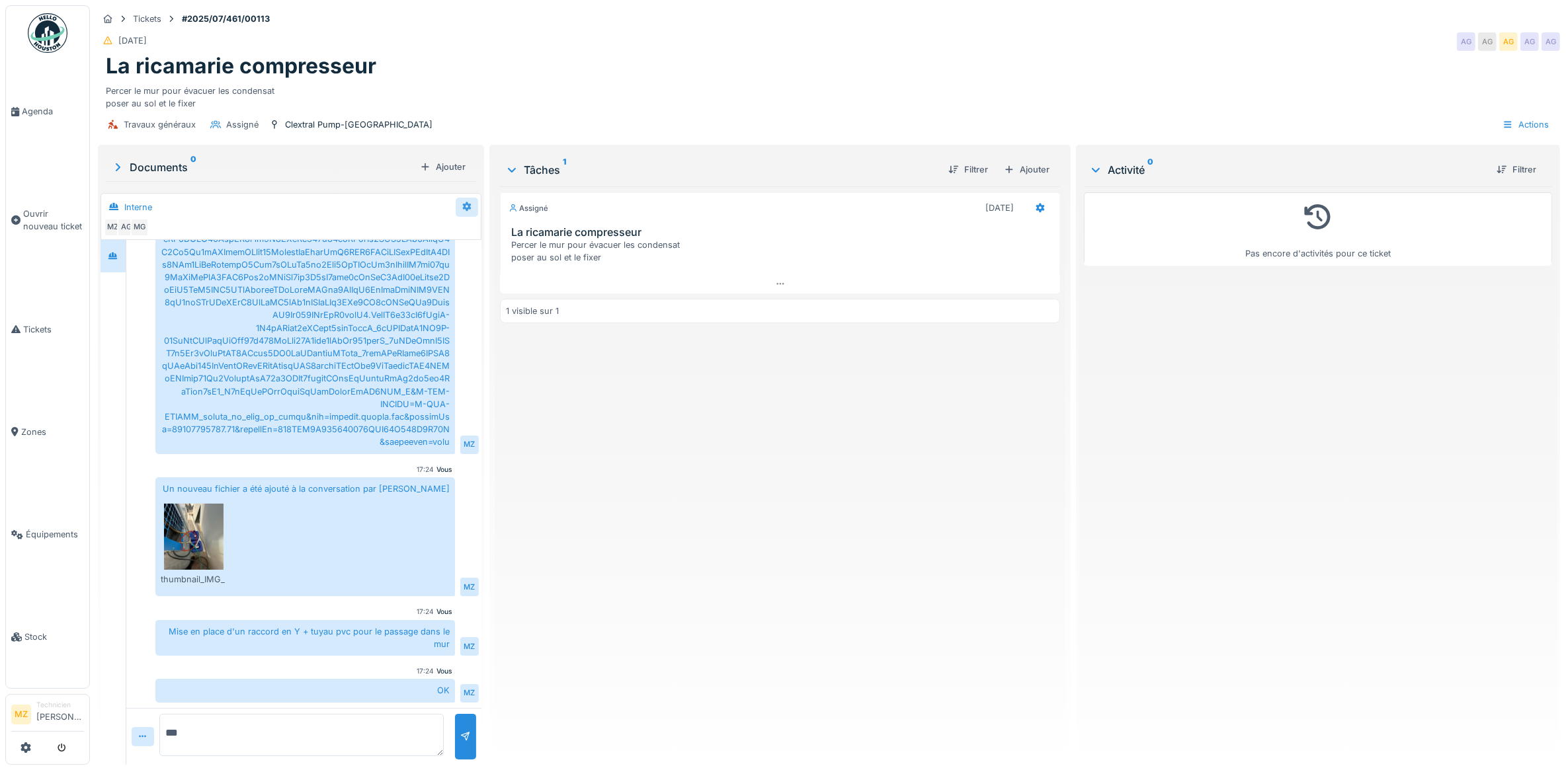
click at [462, 209] on icon at bounding box center [466, 207] width 9 height 9
click at [478, 239] on div "Modifier" at bounding box center [482, 237] width 55 height 20
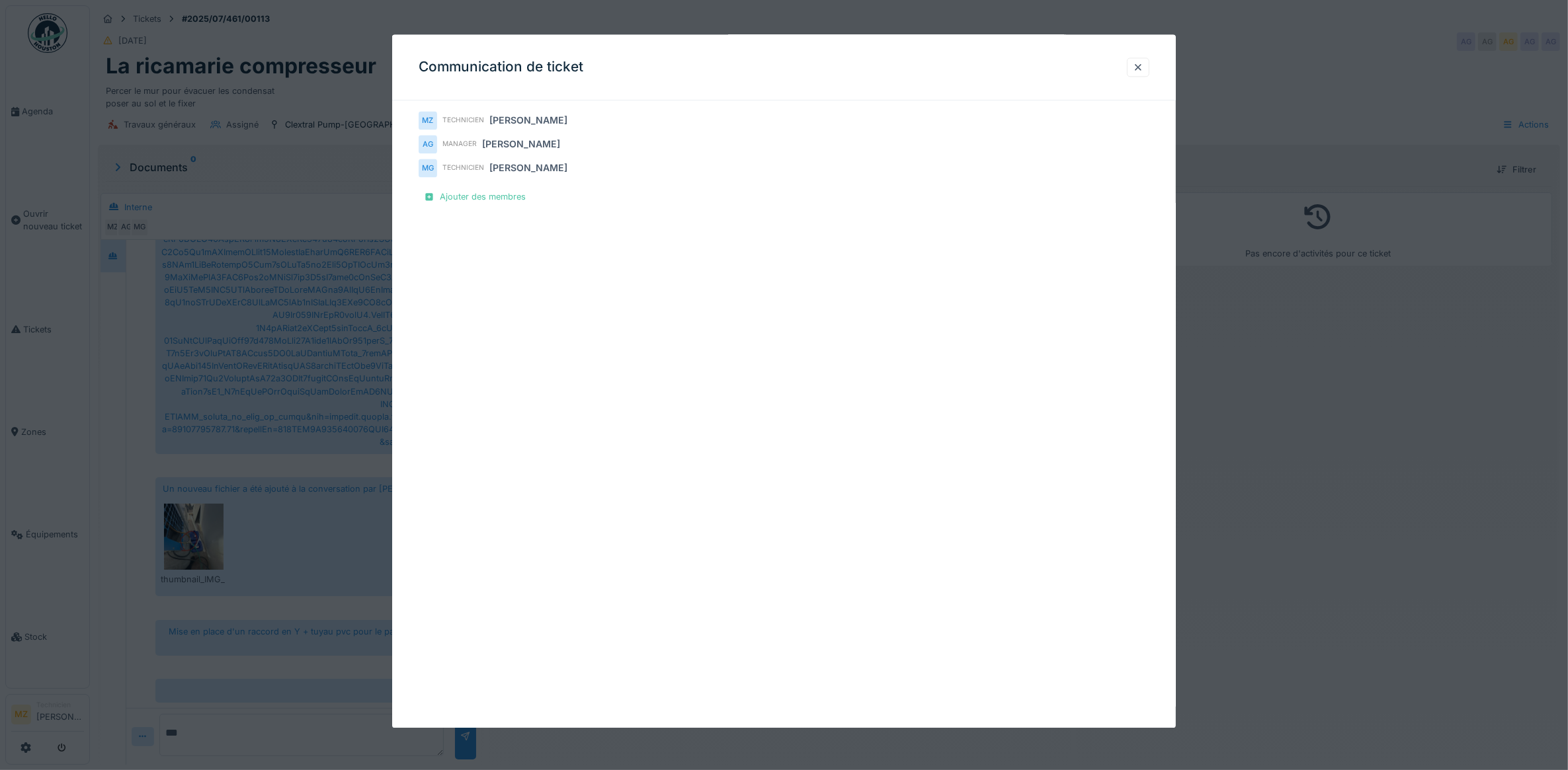
click at [1370, 384] on div at bounding box center [784, 385] width 1568 height 770
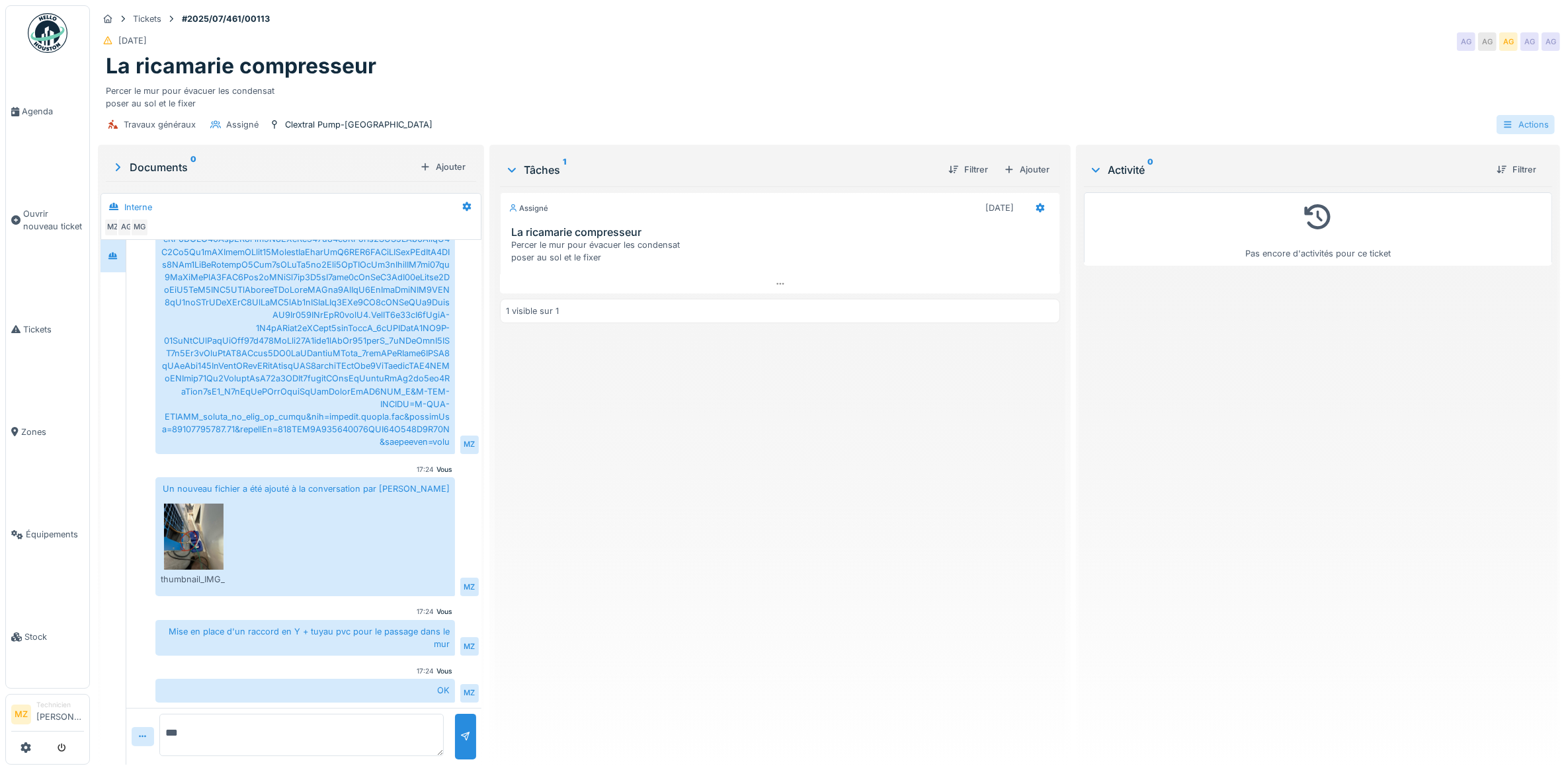
click at [1512, 129] on div "Actions" at bounding box center [1525, 124] width 58 height 19
click at [1096, 342] on div "Pas encore d'activités pour ce ticket" at bounding box center [1318, 470] width 468 height 568
click at [948, 169] on div at bounding box center [953, 170] width 11 height 13
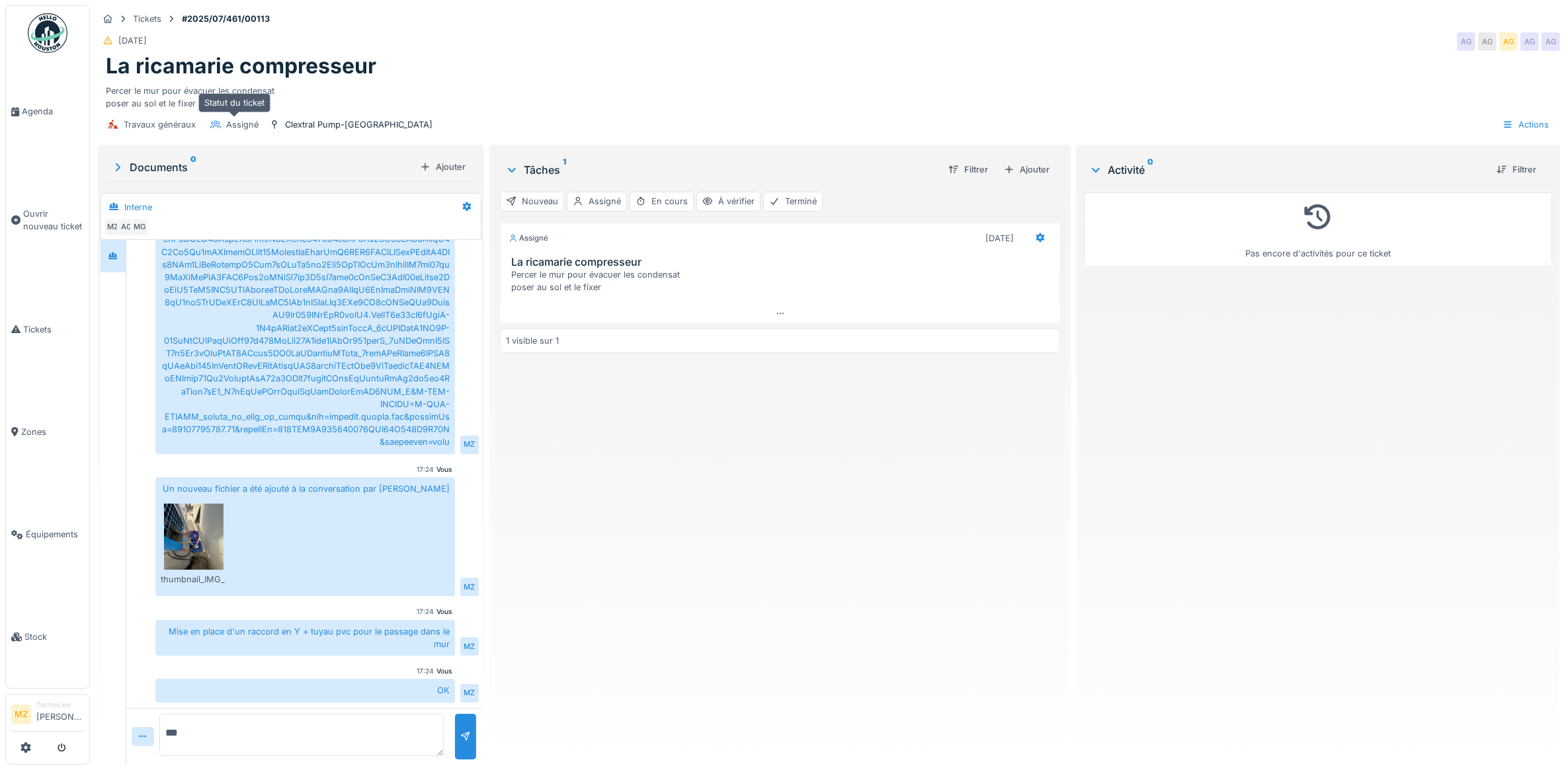
click at [242, 127] on div "Assigné" at bounding box center [242, 124] width 33 height 13
click at [235, 121] on div "Assigné" at bounding box center [242, 124] width 33 height 13
click at [213, 127] on icon at bounding box center [216, 124] width 11 height 8
click at [169, 122] on div "Travaux généraux" at bounding box center [160, 124] width 72 height 13
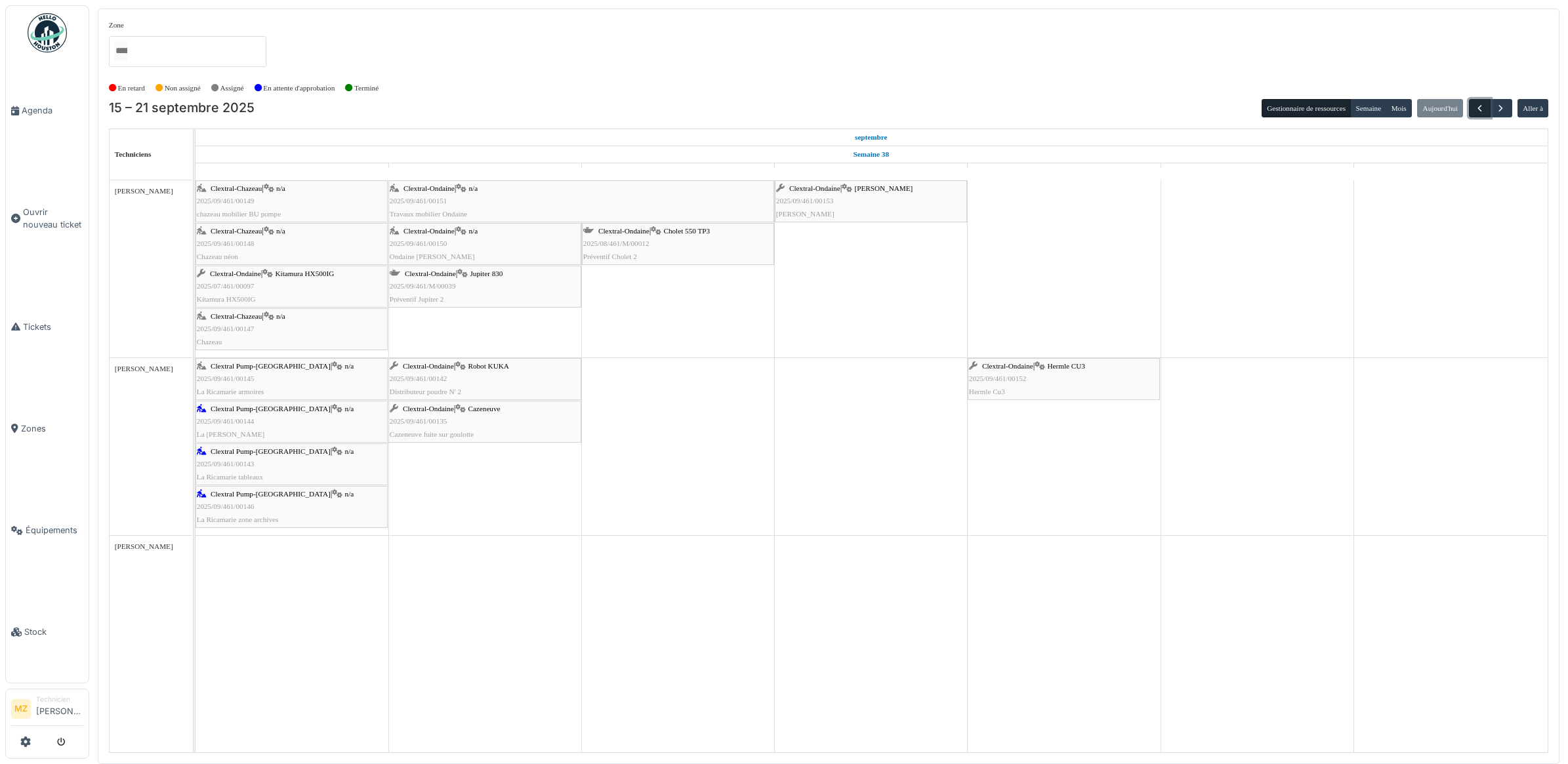
click at [1480, 107] on span "button" at bounding box center [1479, 108] width 11 height 11
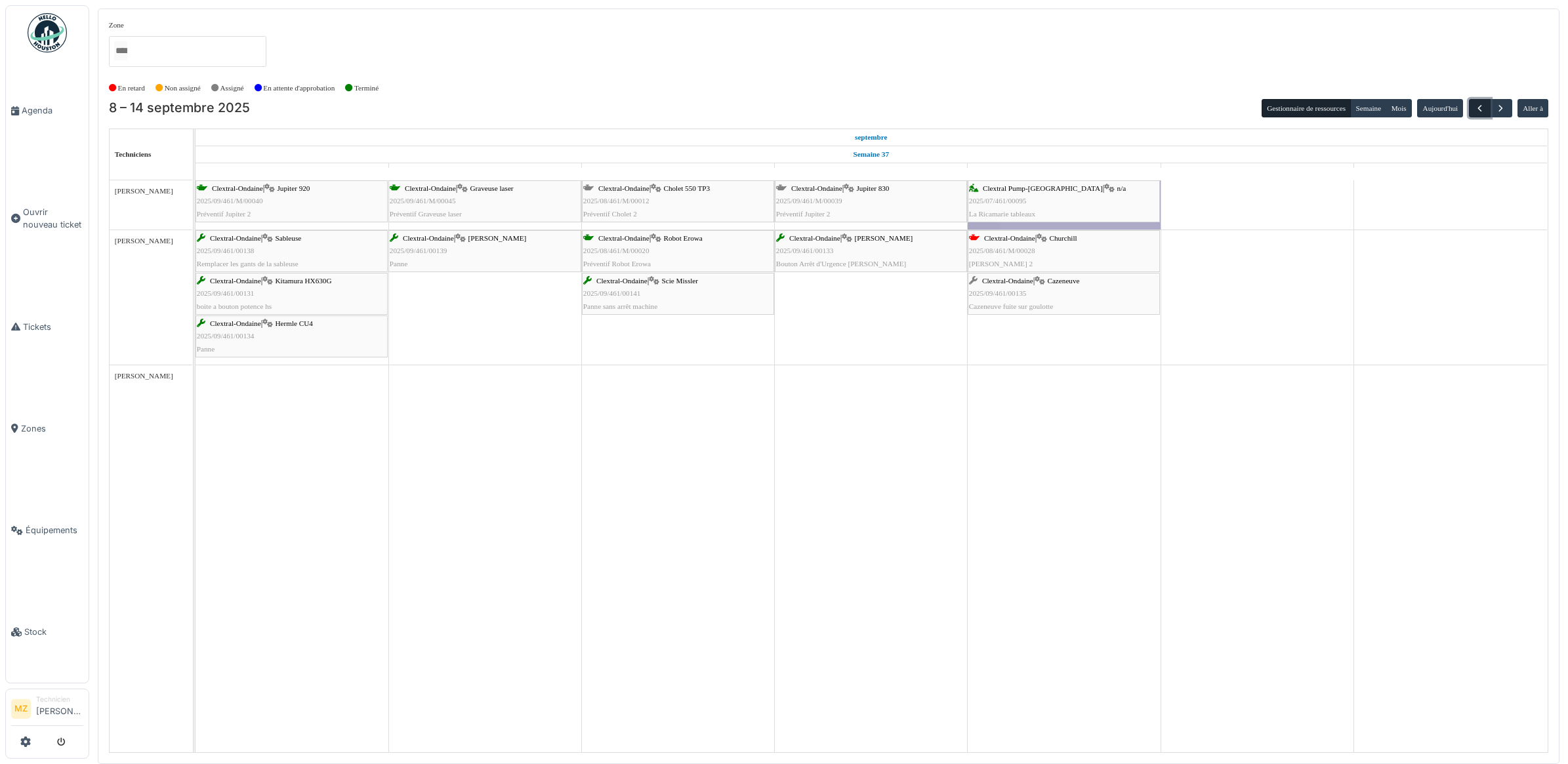
click at [1476, 105] on span "button" at bounding box center [1479, 108] width 11 height 11
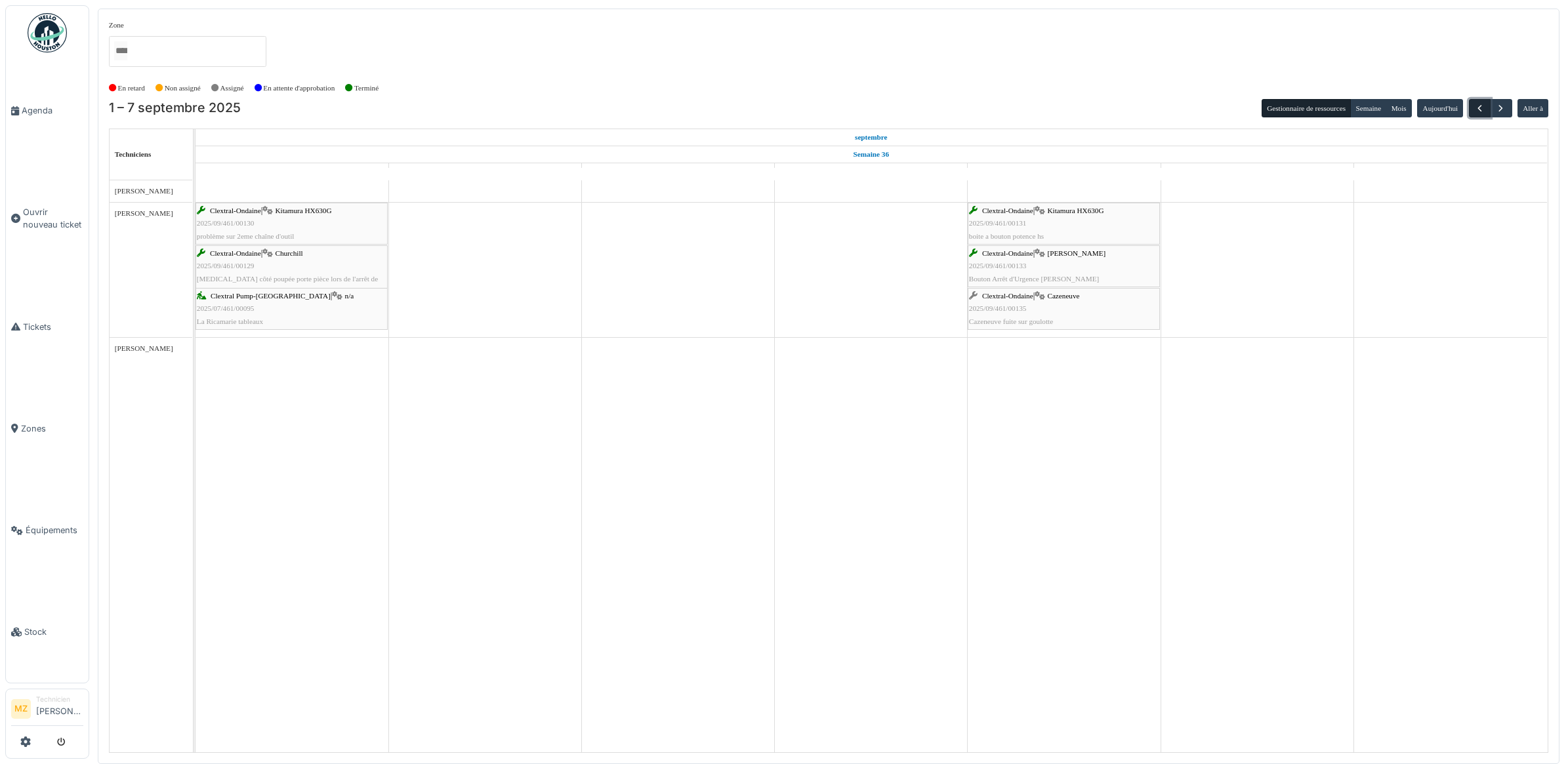
click at [1480, 109] on span "button" at bounding box center [1479, 108] width 11 height 11
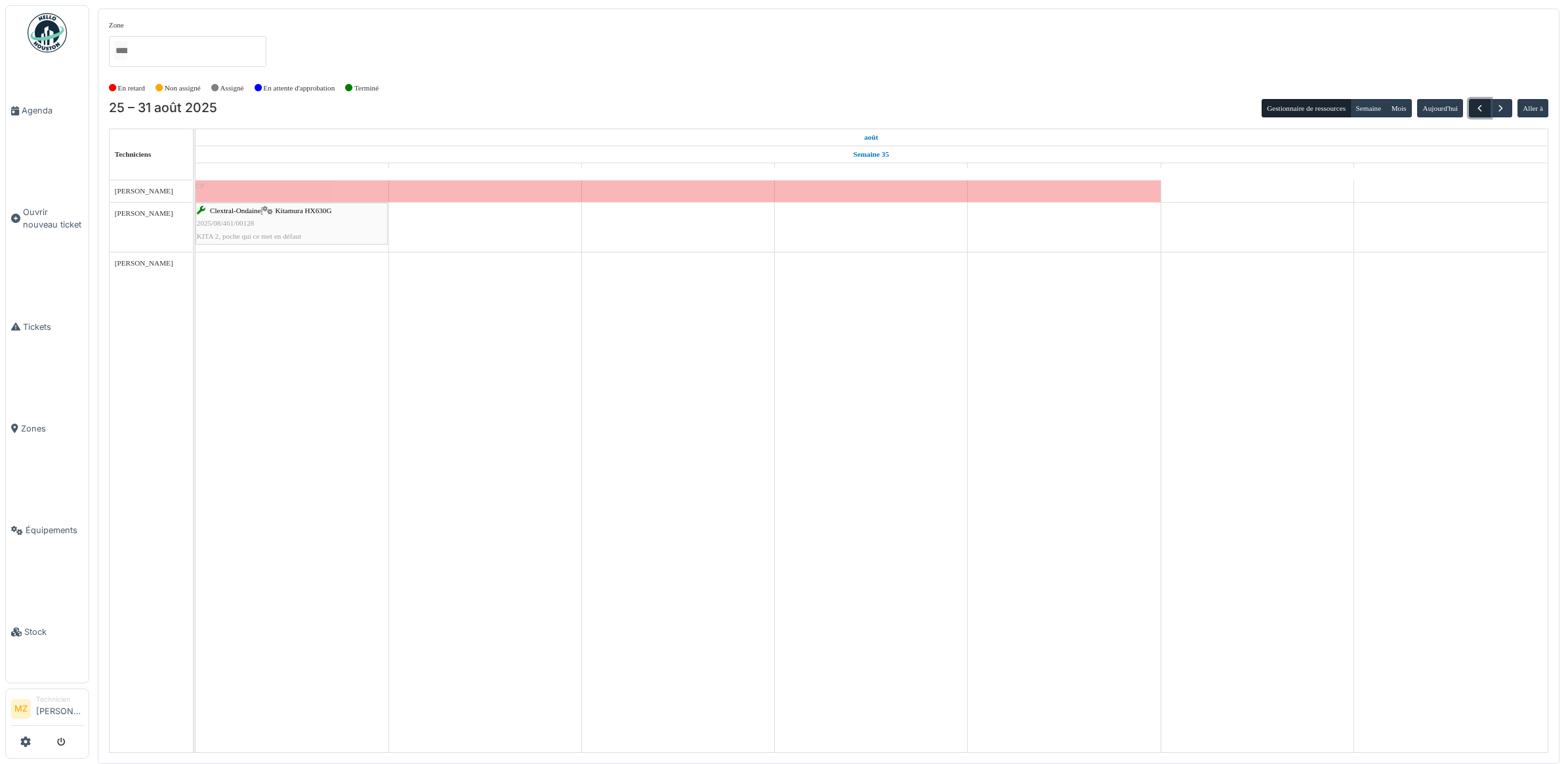
click at [1469, 108] on button "button" at bounding box center [1479, 108] width 22 height 19
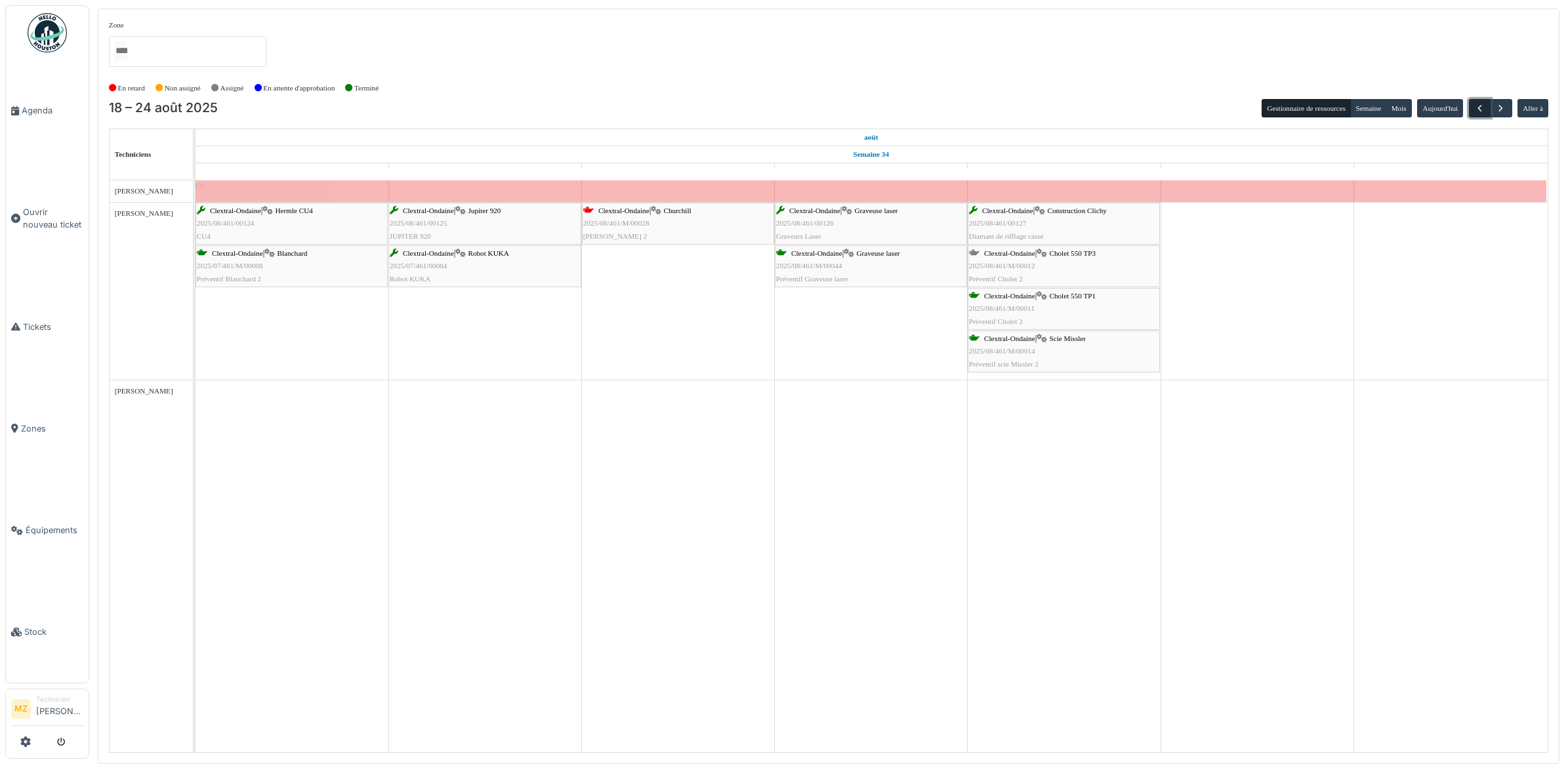
click at [1469, 108] on button "button" at bounding box center [1479, 108] width 22 height 19
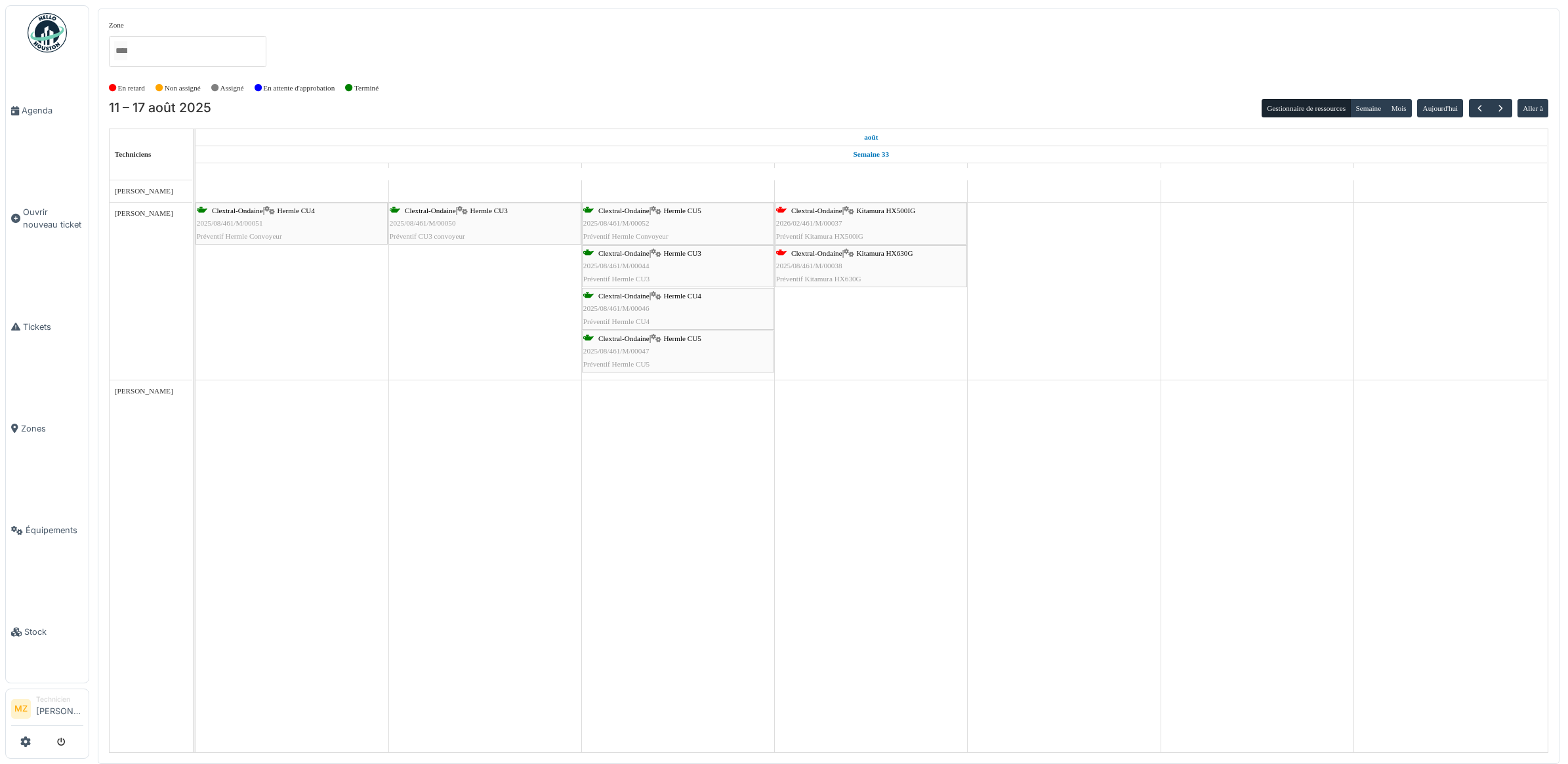
click at [1479, 98] on div "En retard Non assigné Assigné En attente d'approbation Terminé" at bounding box center [828, 88] width 1439 height 22
click at [1484, 109] on button "button" at bounding box center [1479, 108] width 22 height 19
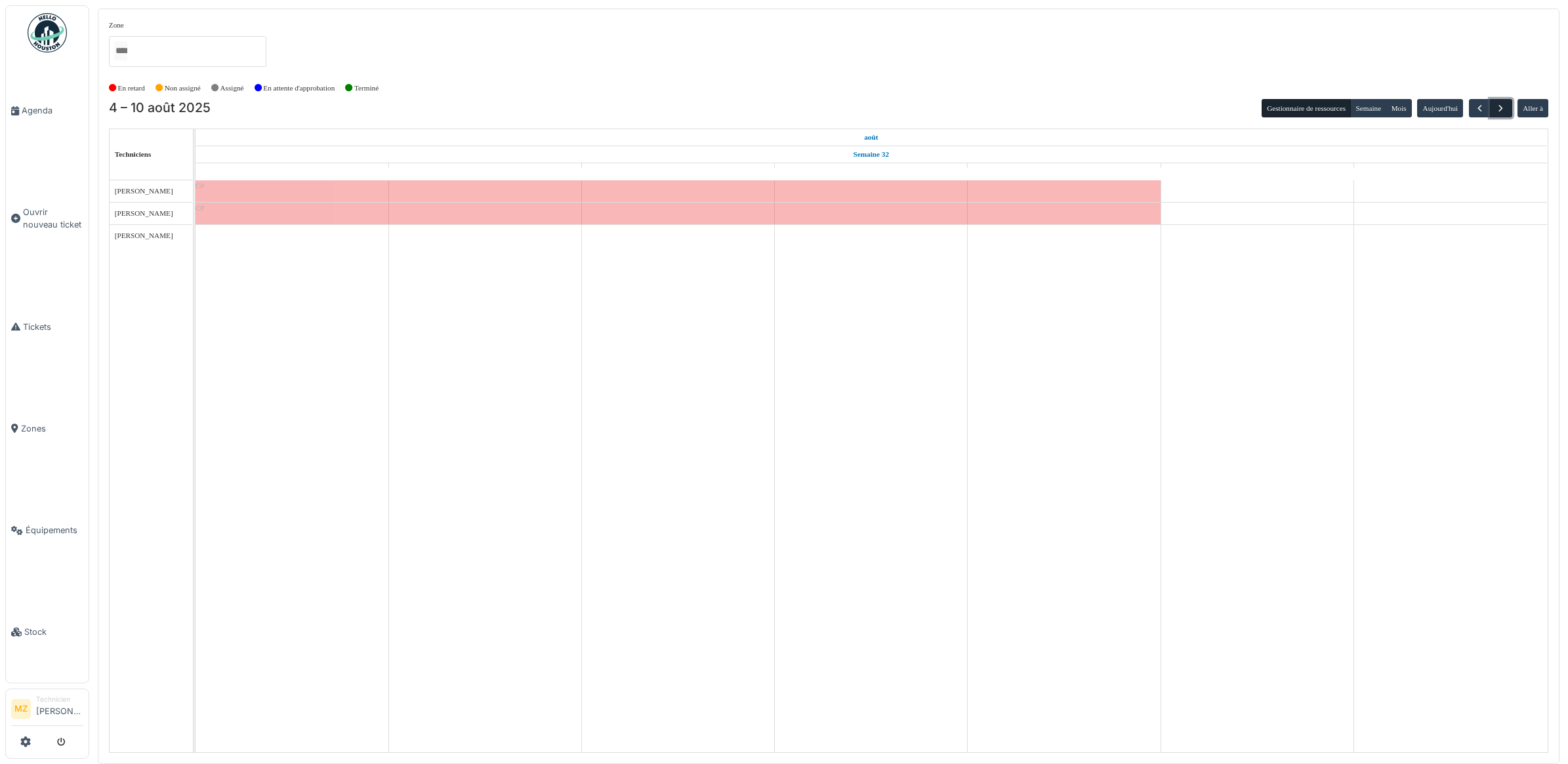
click at [1510, 105] on button "button" at bounding box center [1500, 108] width 22 height 19
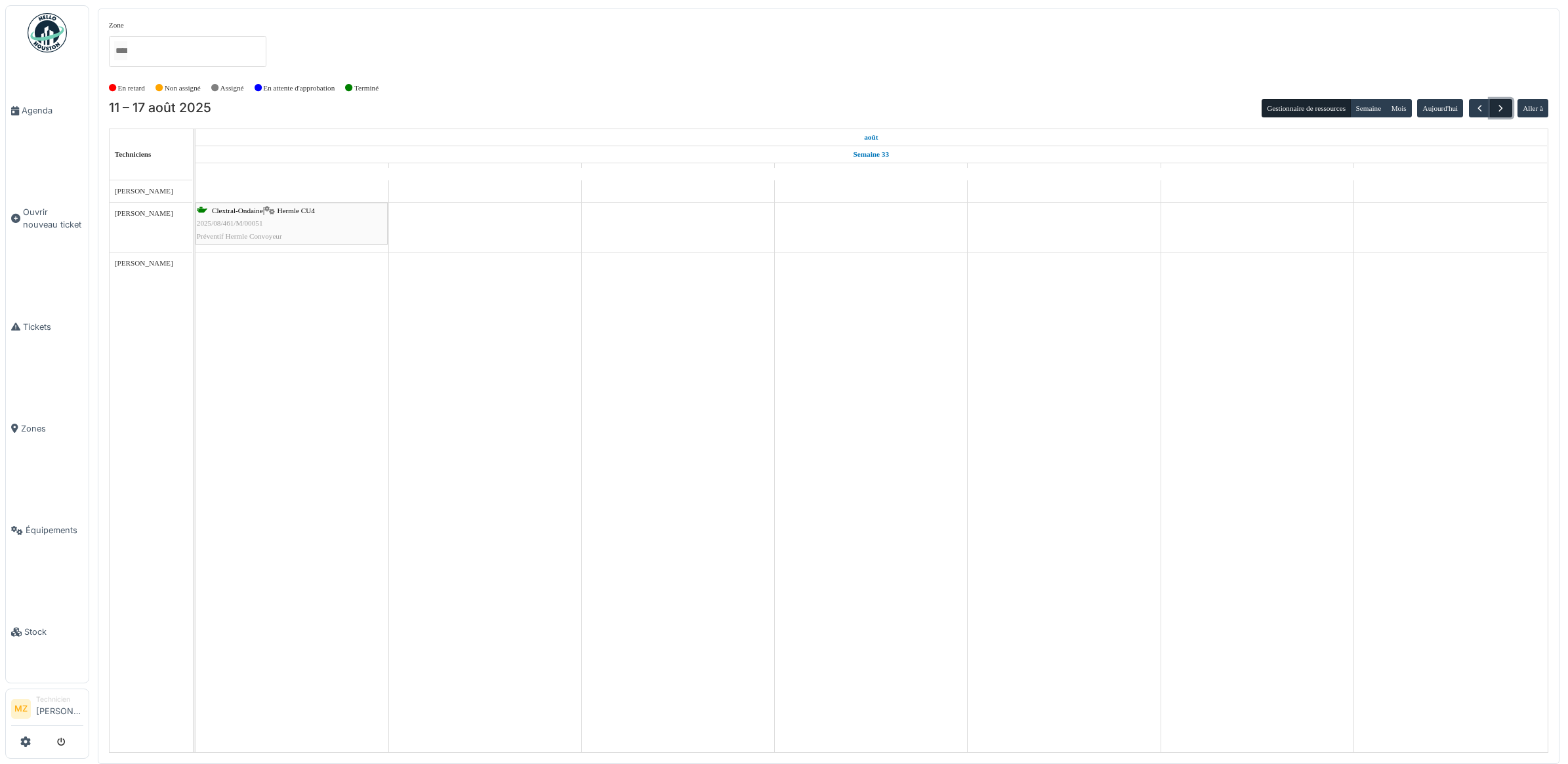
click at [1510, 105] on button "button" at bounding box center [1500, 108] width 22 height 19
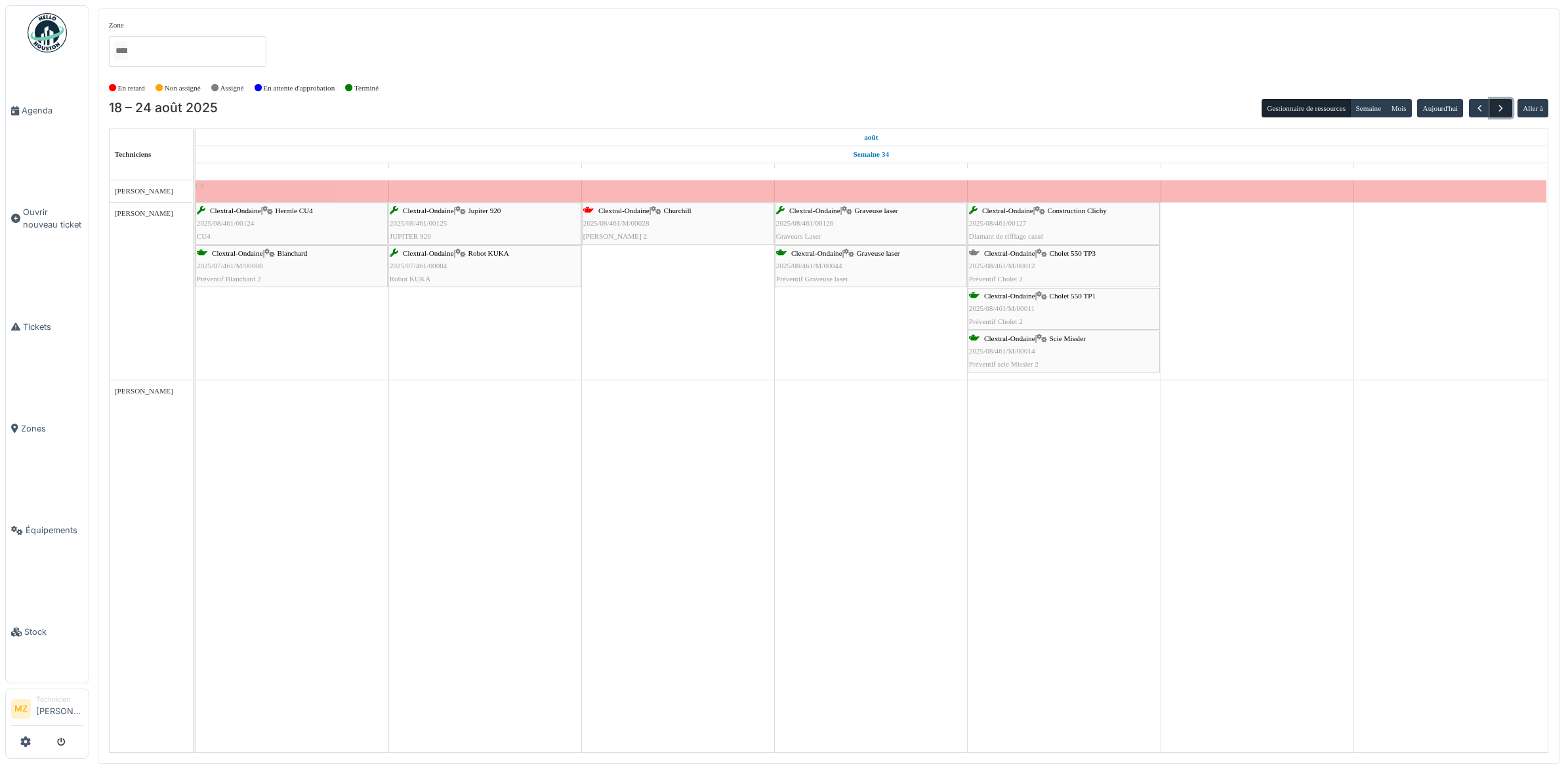
click at [1503, 105] on span "button" at bounding box center [1500, 108] width 11 height 11
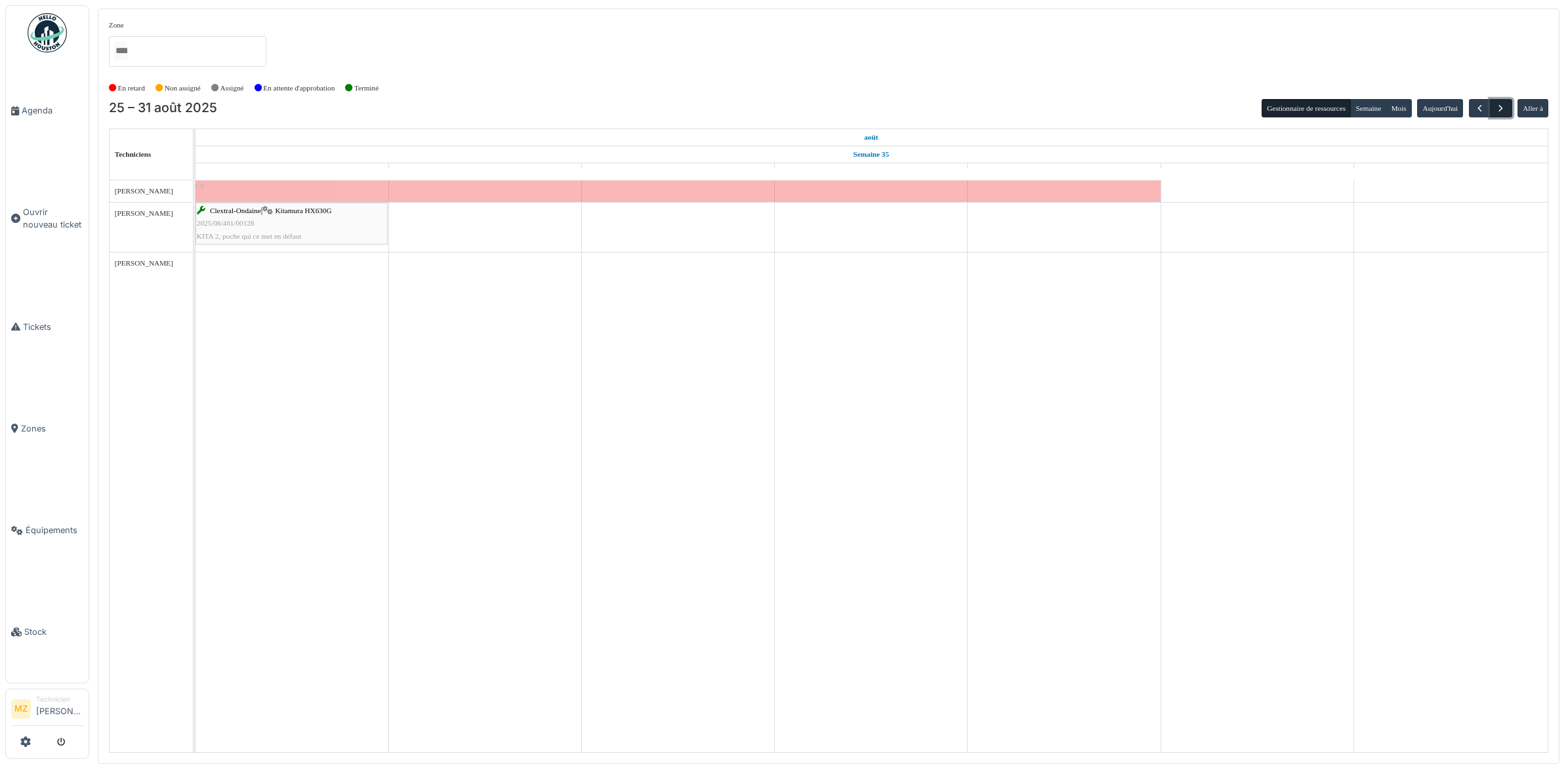
click at [1503, 105] on span "button" at bounding box center [1500, 108] width 11 height 11
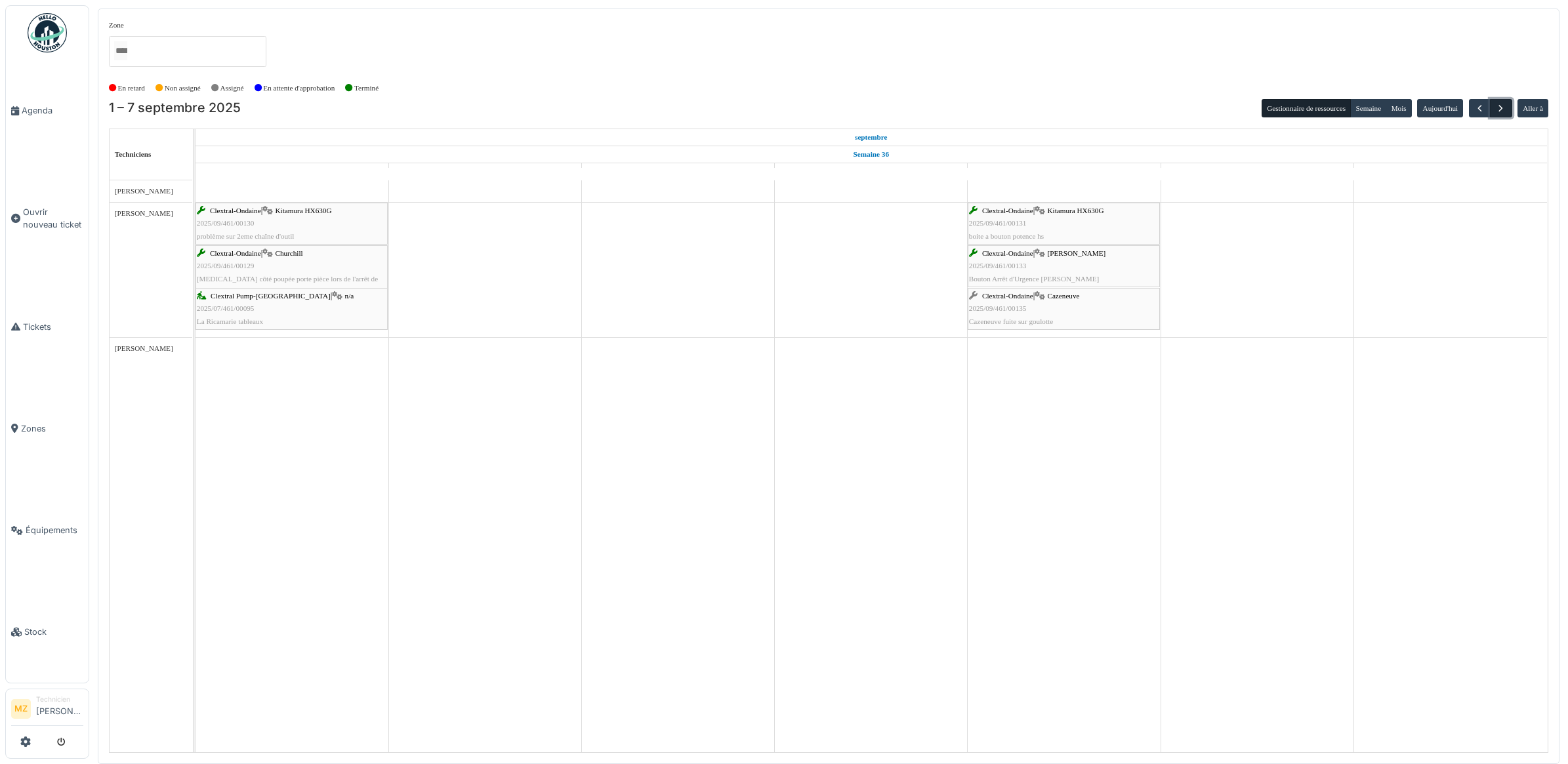
click at [1503, 105] on span "button" at bounding box center [1500, 108] width 11 height 11
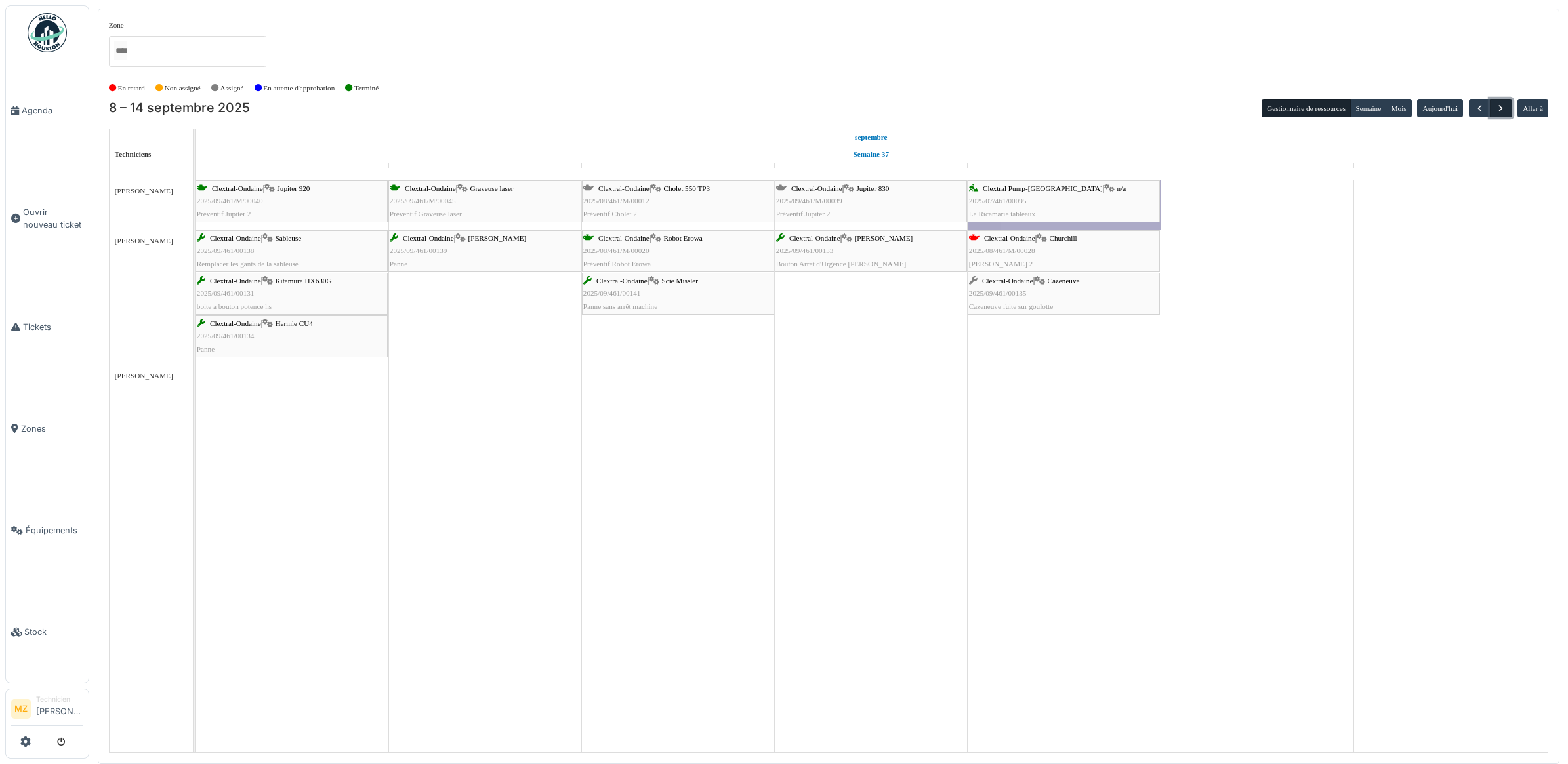
click at [1503, 105] on span "button" at bounding box center [1500, 108] width 11 height 11
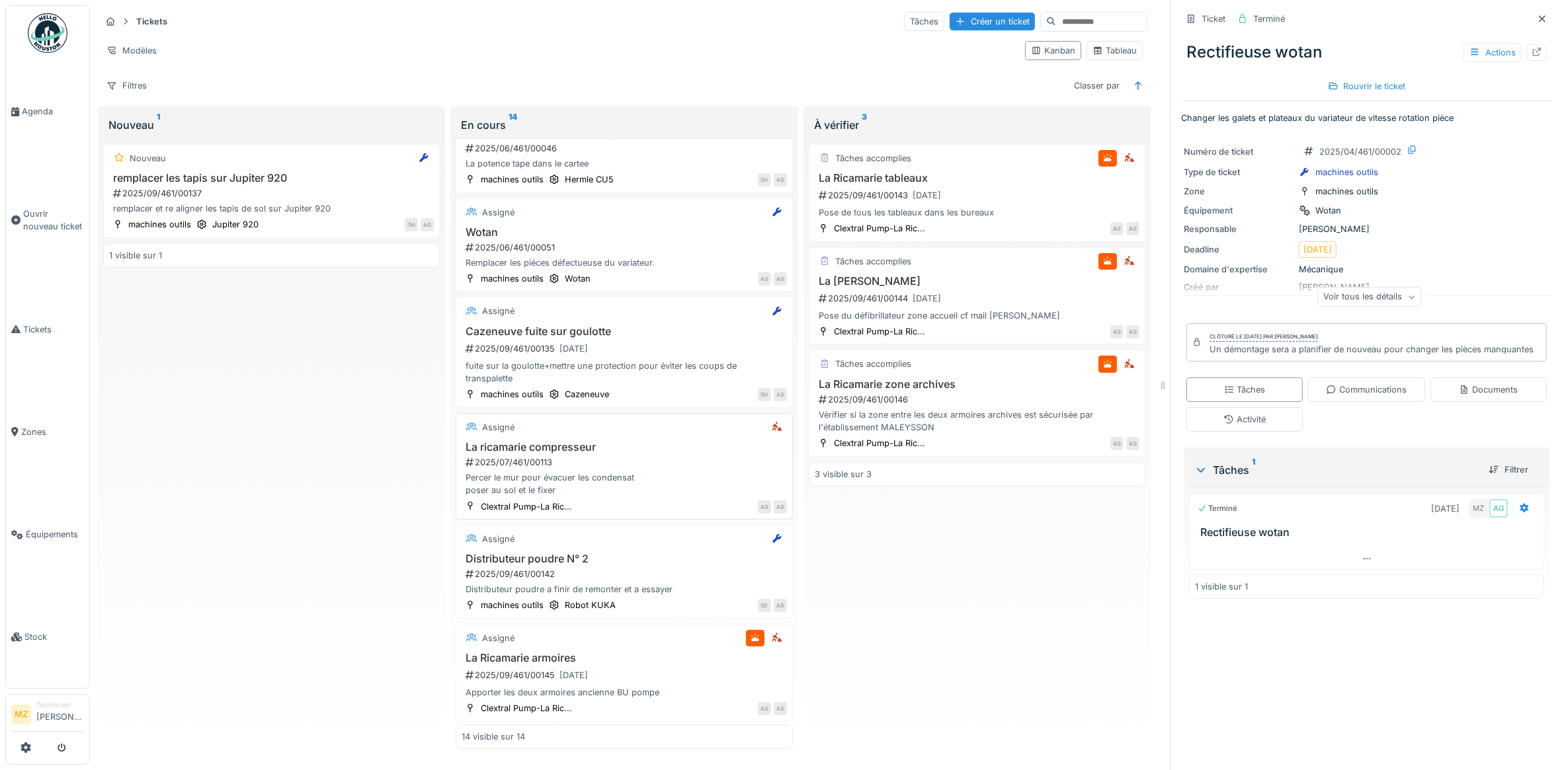
scroll to position [82, 0]
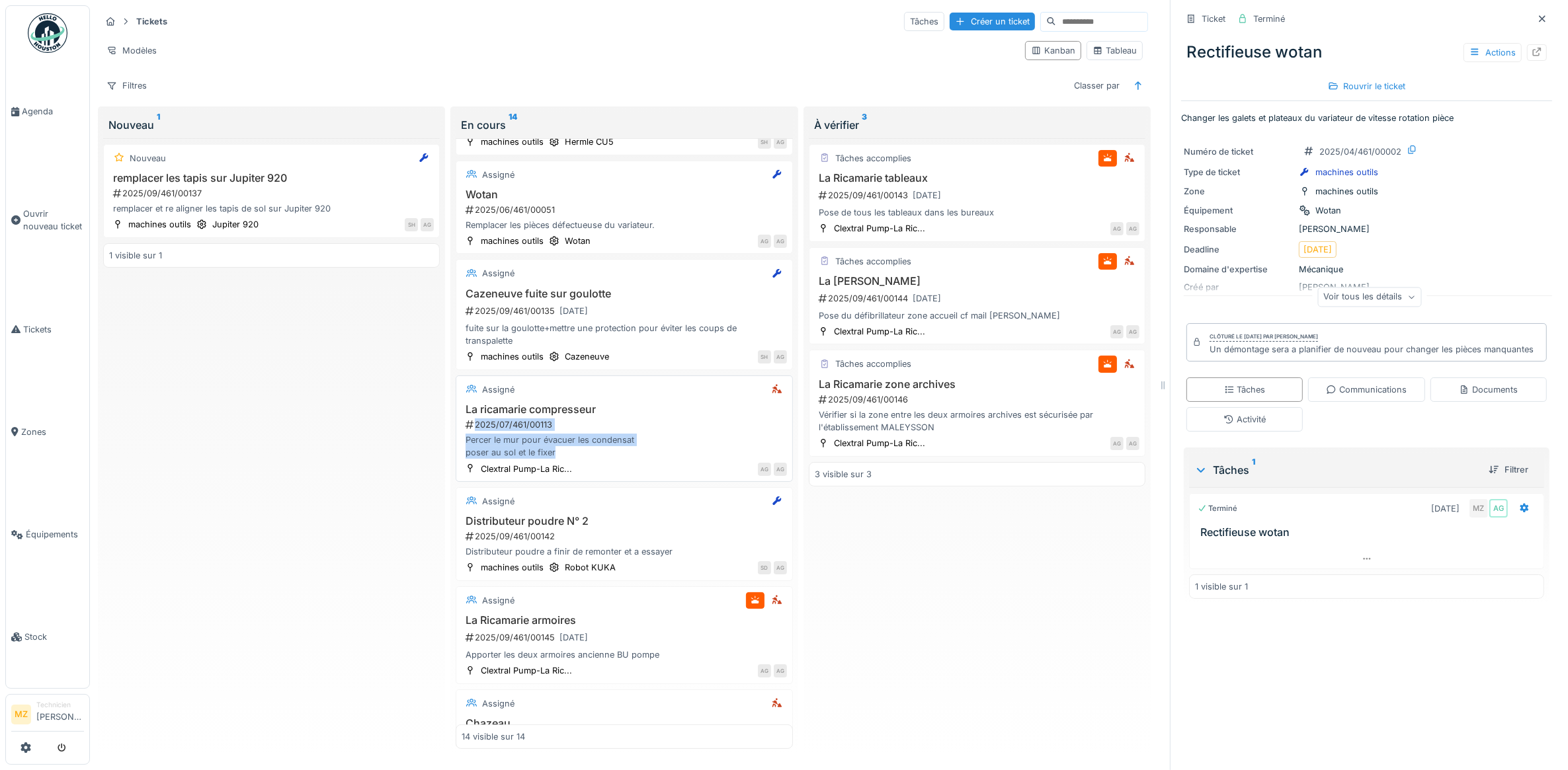
drag, startPoint x: 680, startPoint y: 428, endPoint x: 703, endPoint y: 448, distance: 30.5
click at [708, 453] on div "La ricamarie compresseur 2025/07/461/00113 Percer le mur pour évacuer les conde…" at bounding box center [624, 431] width 325 height 56
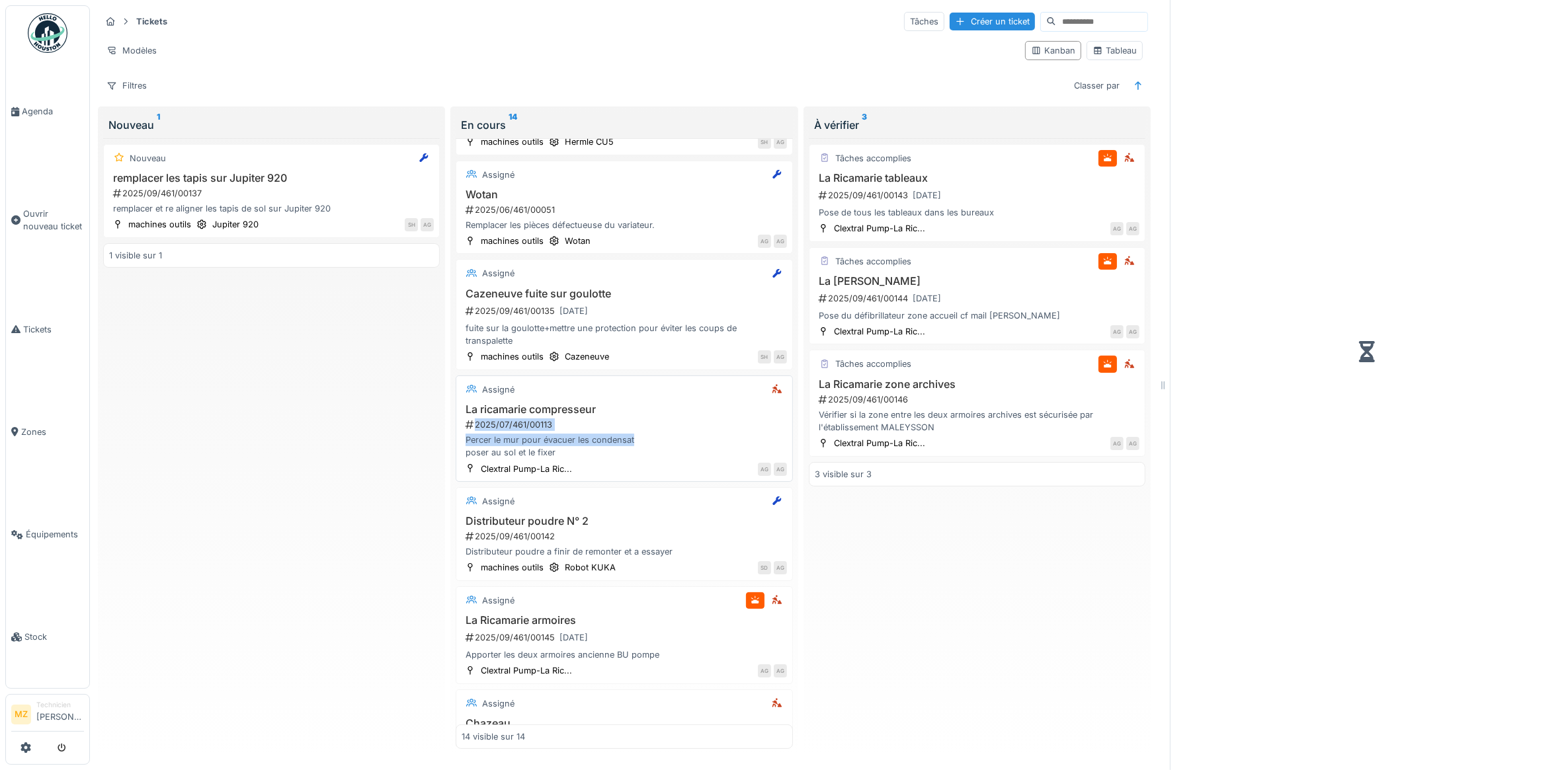
click at [703, 446] on div "Percer le mur pour évacuer les condensat poser au sol et le fixer" at bounding box center [624, 446] width 325 height 25
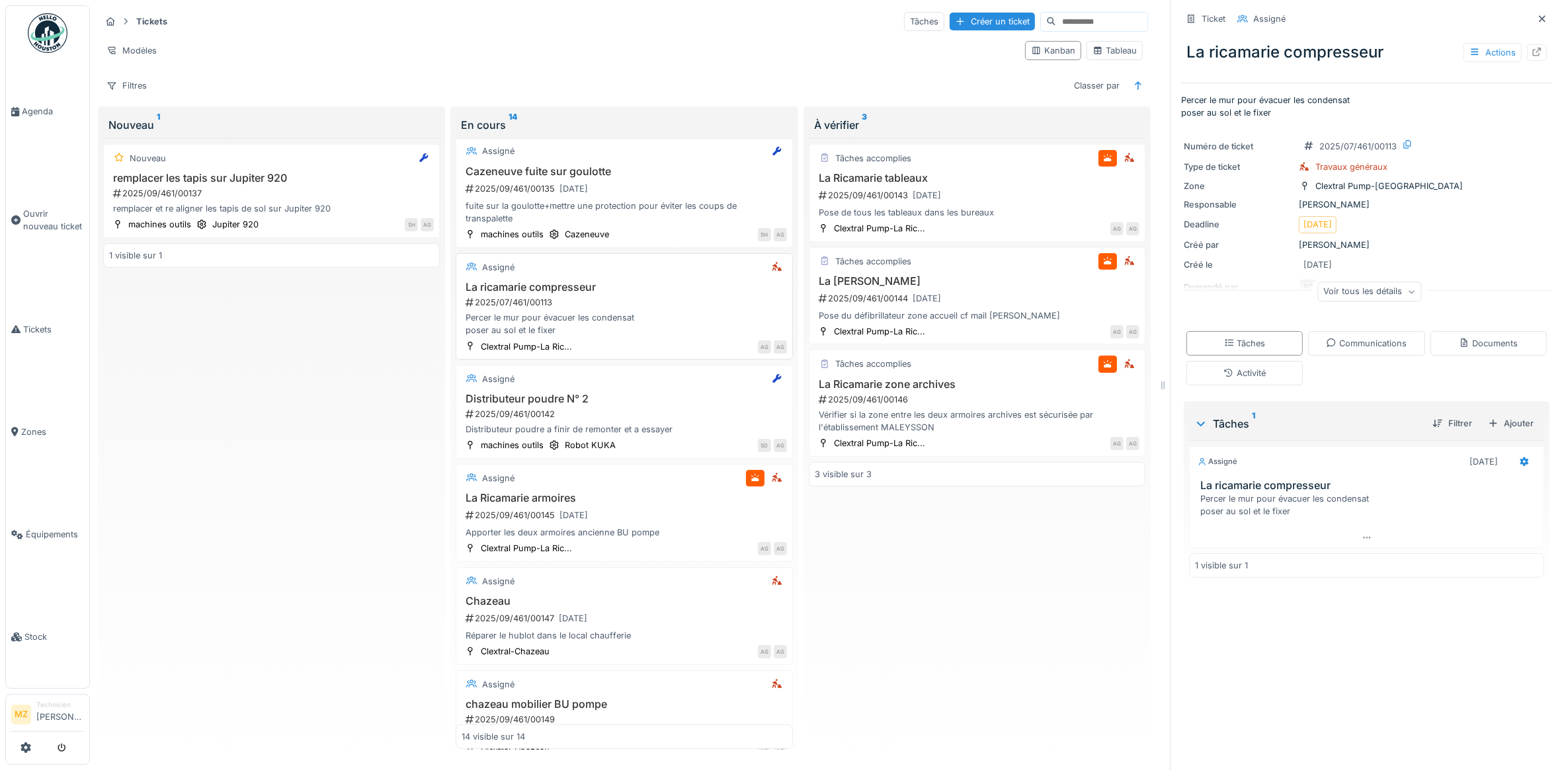
scroll to position [122, 0]
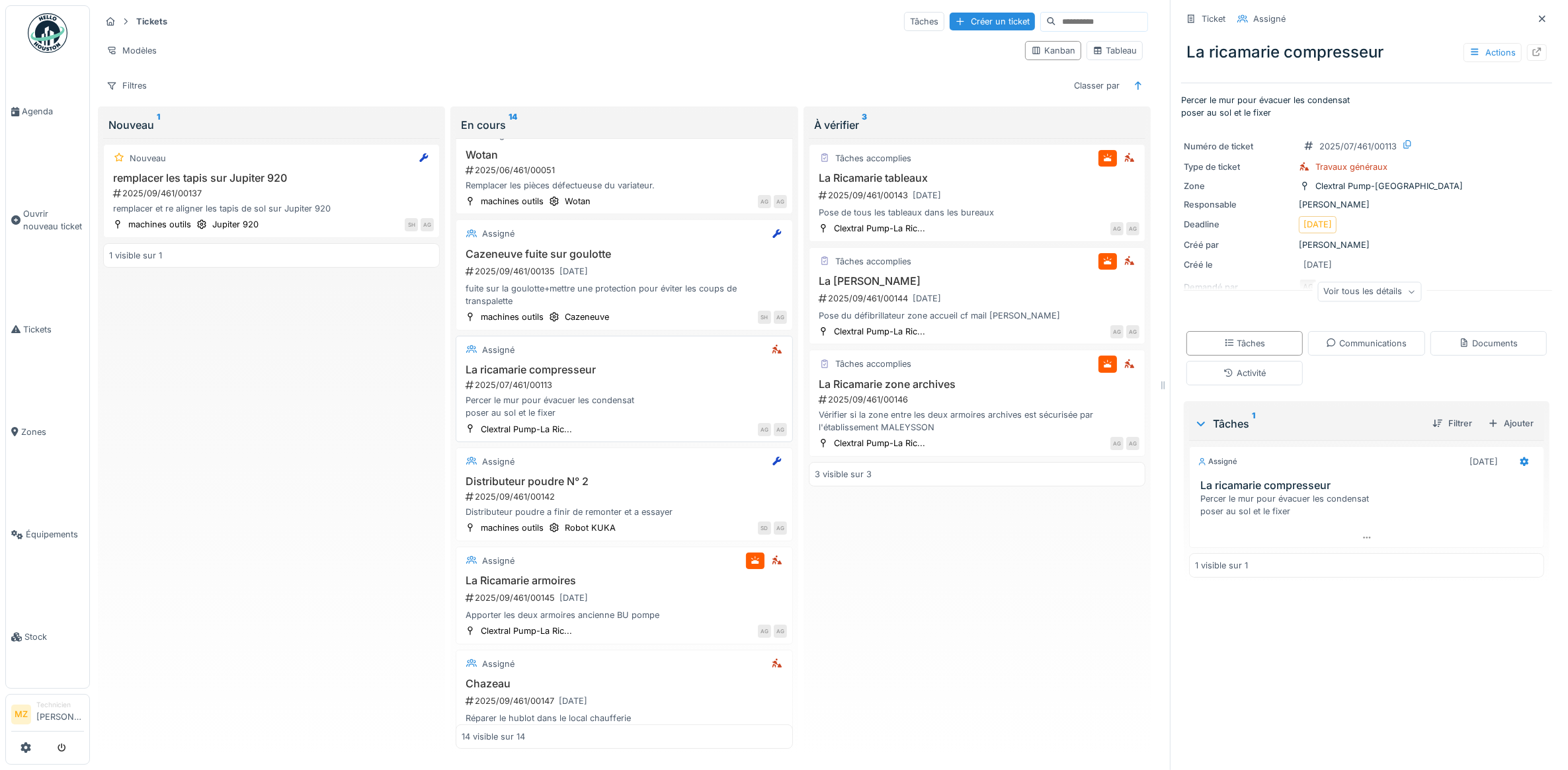
click at [653, 387] on div "2025/07/461/00113" at bounding box center [625, 385] width 322 height 13
click at [1466, 44] on div "Actions" at bounding box center [1492, 53] width 58 height 19
click at [1527, 52] on div at bounding box center [1537, 53] width 20 height 17
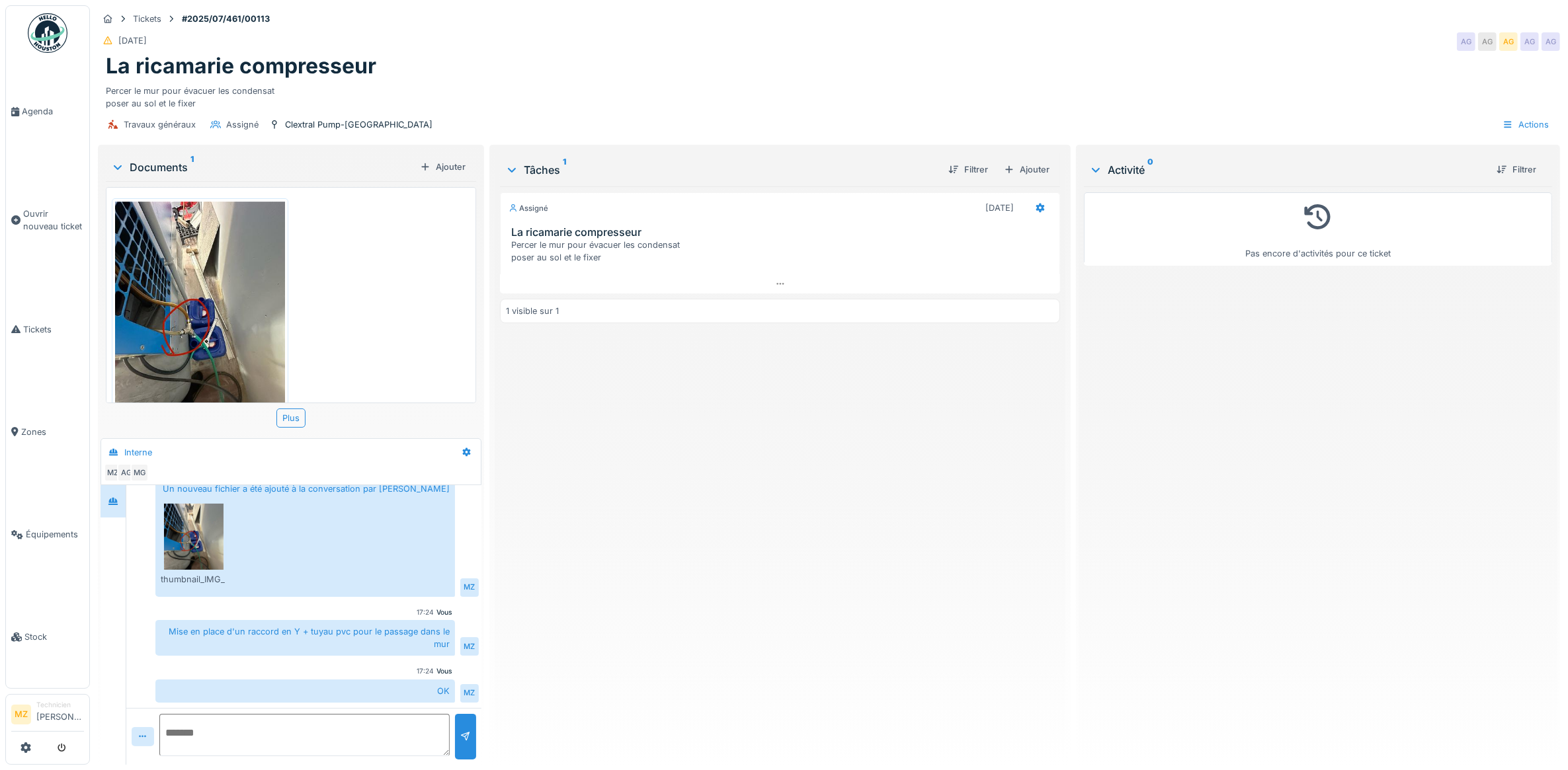
scroll to position [12, 0]
click at [1502, 120] on icon at bounding box center [1507, 124] width 11 height 9
click at [1091, 153] on div "Activité 0 Filtrer" at bounding box center [1318, 170] width 468 height 34
click at [1091, 164] on icon at bounding box center [1096, 170] width 11 height 13
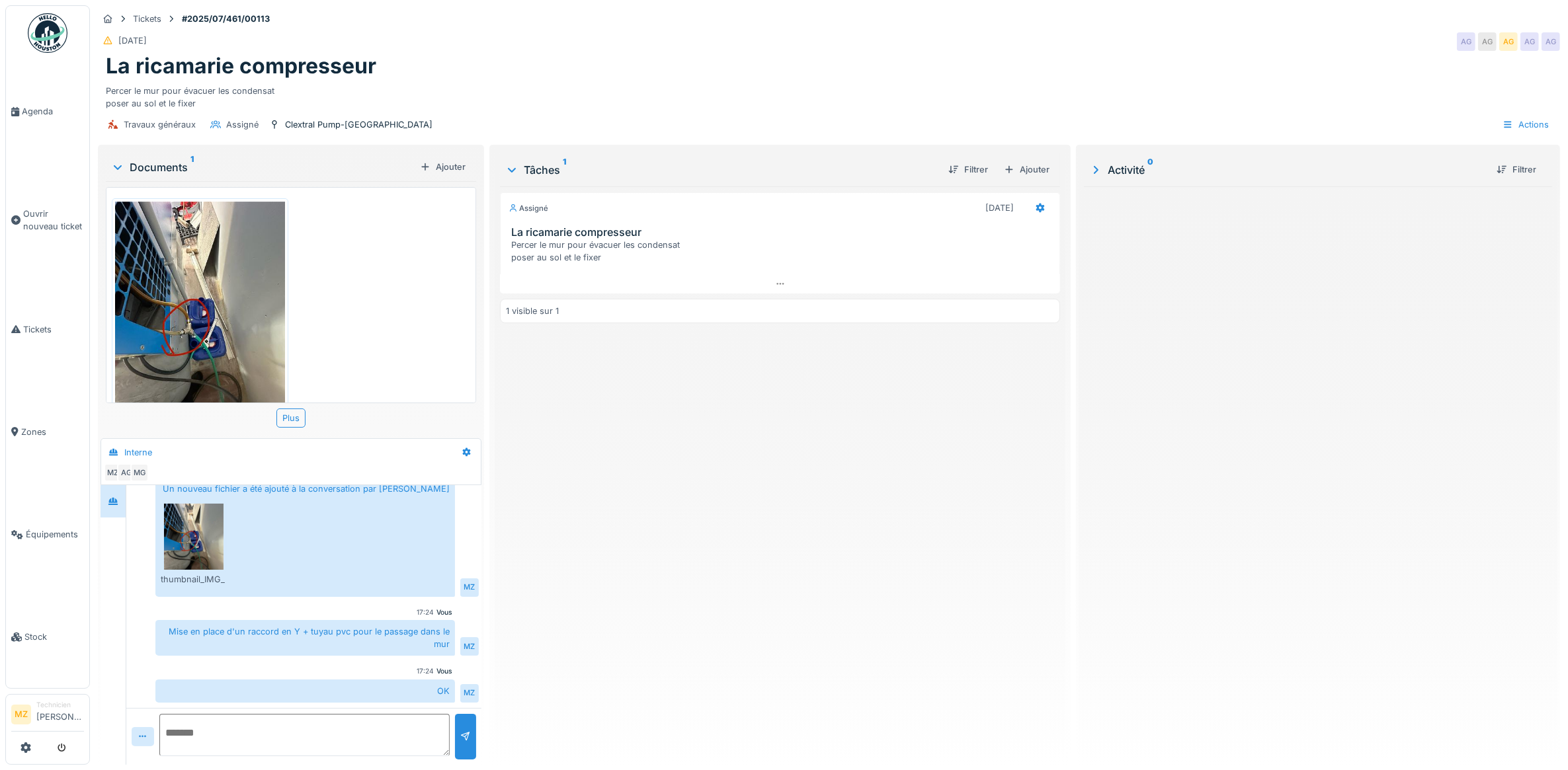
click at [1090, 164] on icon at bounding box center [1096, 170] width 13 height 11
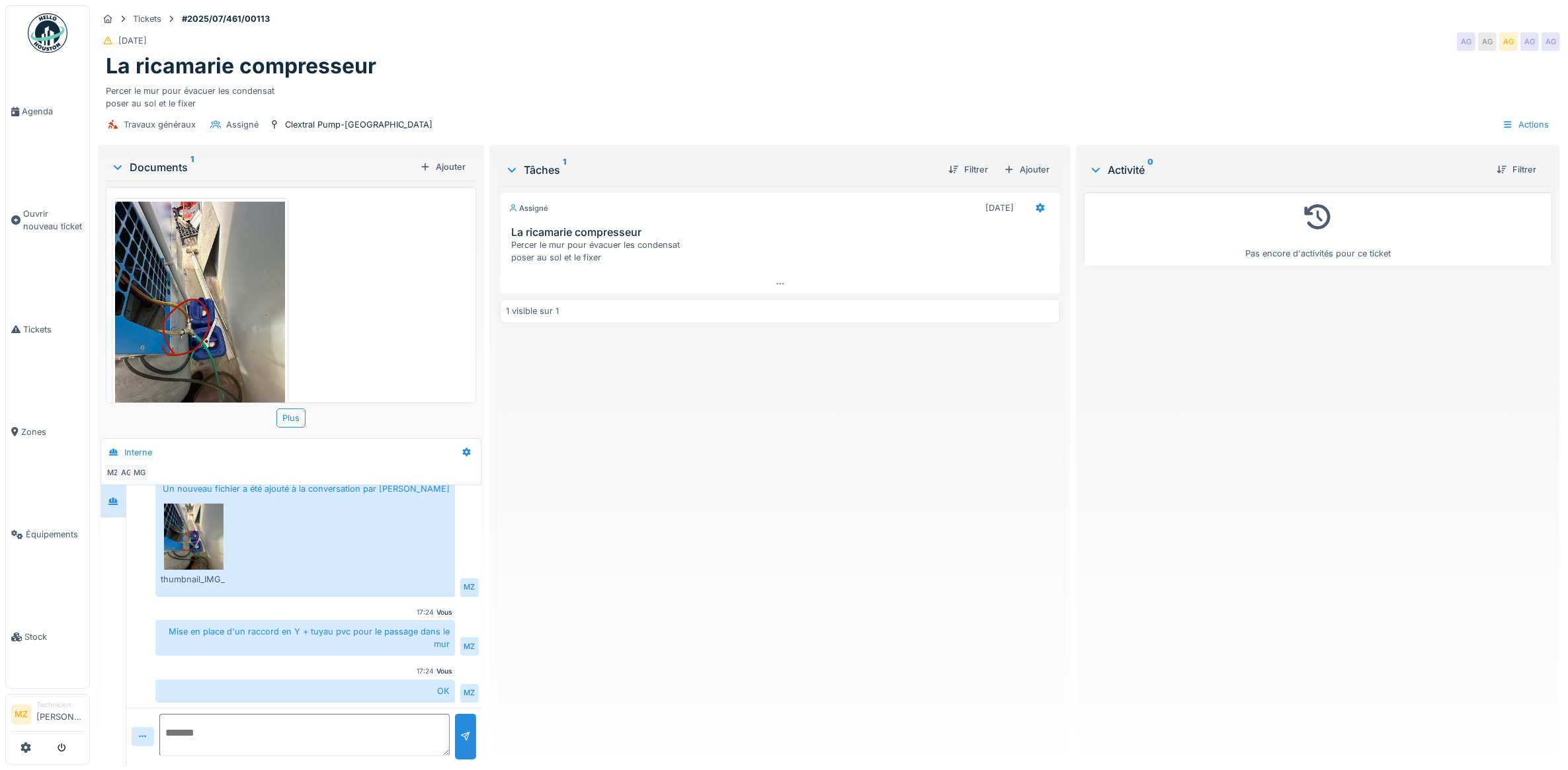
click at [1090, 164] on icon at bounding box center [1096, 170] width 11 height 13
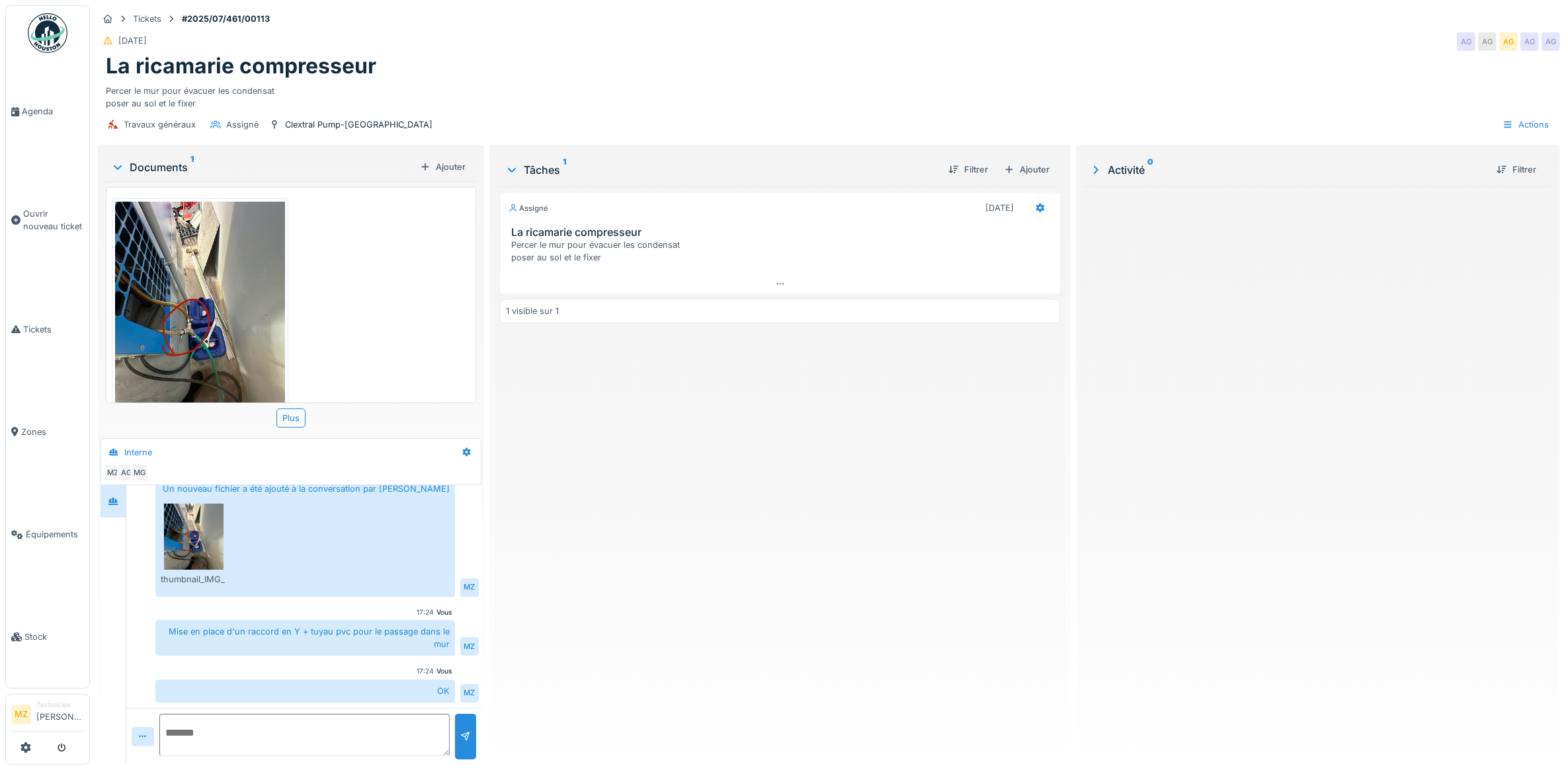
click at [509, 164] on icon at bounding box center [512, 170] width 11 height 13
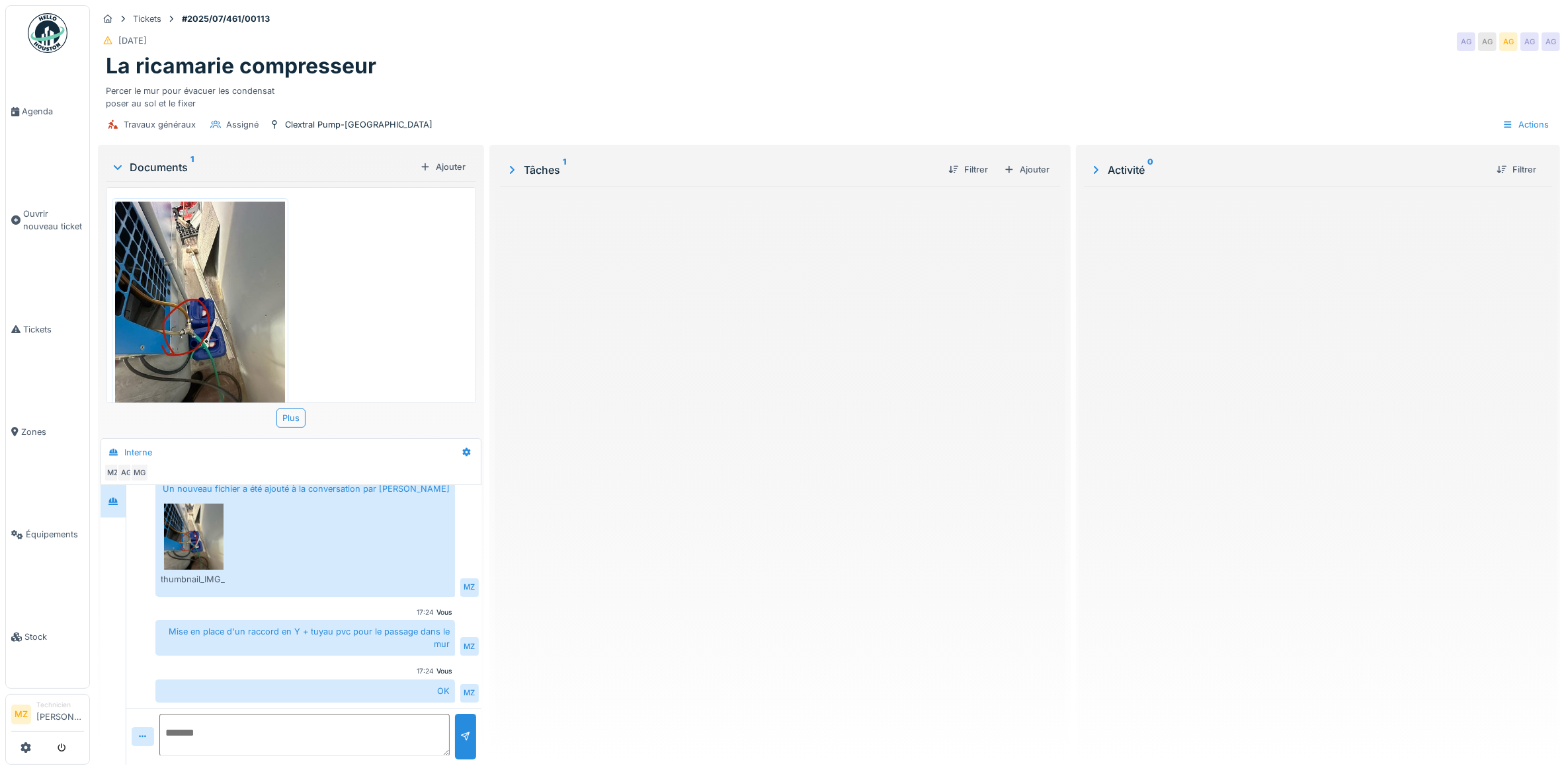
click at [509, 164] on icon at bounding box center [512, 170] width 13 height 11
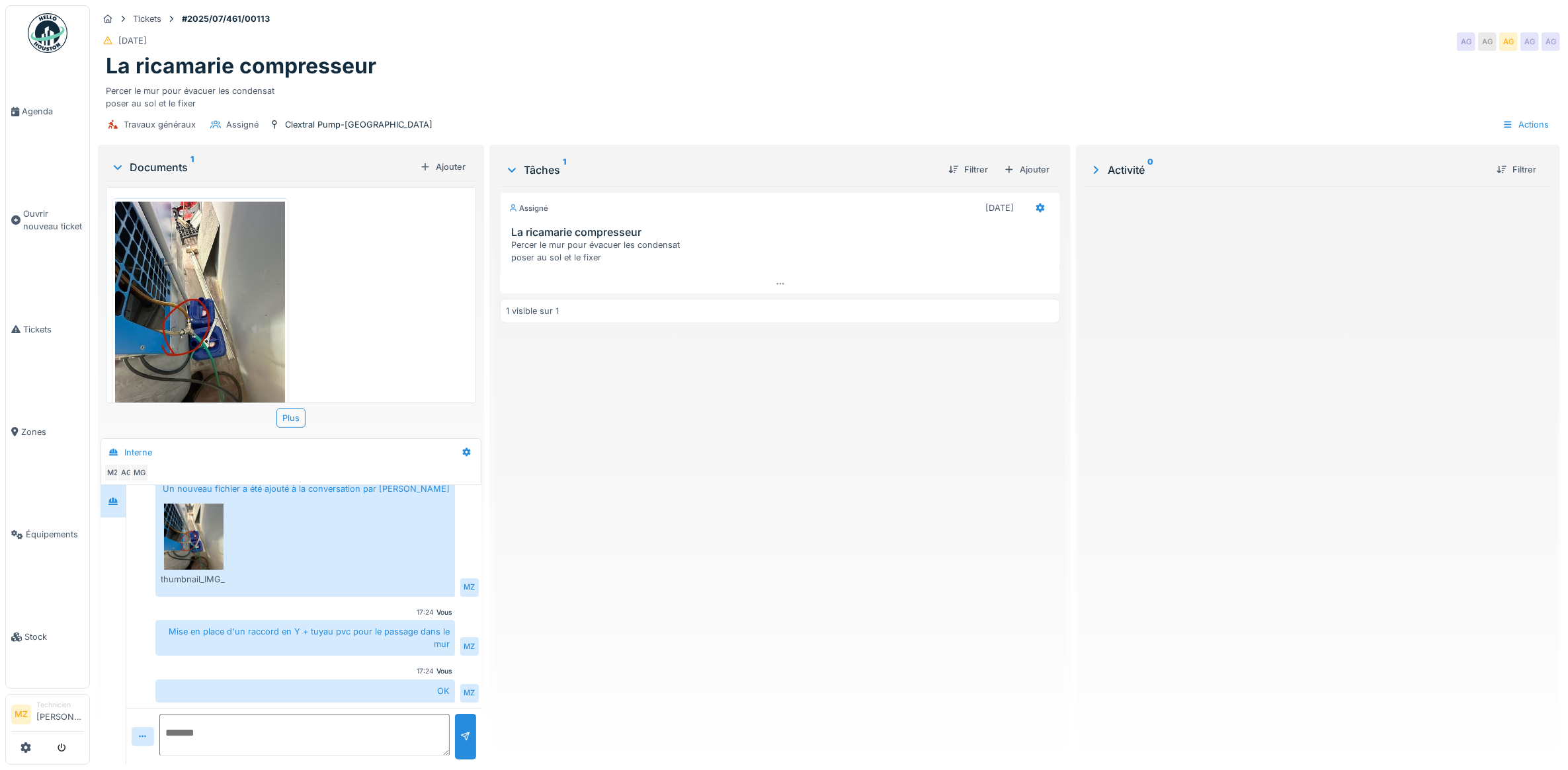
click at [99, 163] on div "Documents 1 Ajouter thumbnail_IMG_4515.jpg.crdownload Plus Interne MZ AG MG Vou…" at bounding box center [291, 456] width 386 height 622
click at [110, 161] on div at bounding box center [118, 168] width 16 height 13
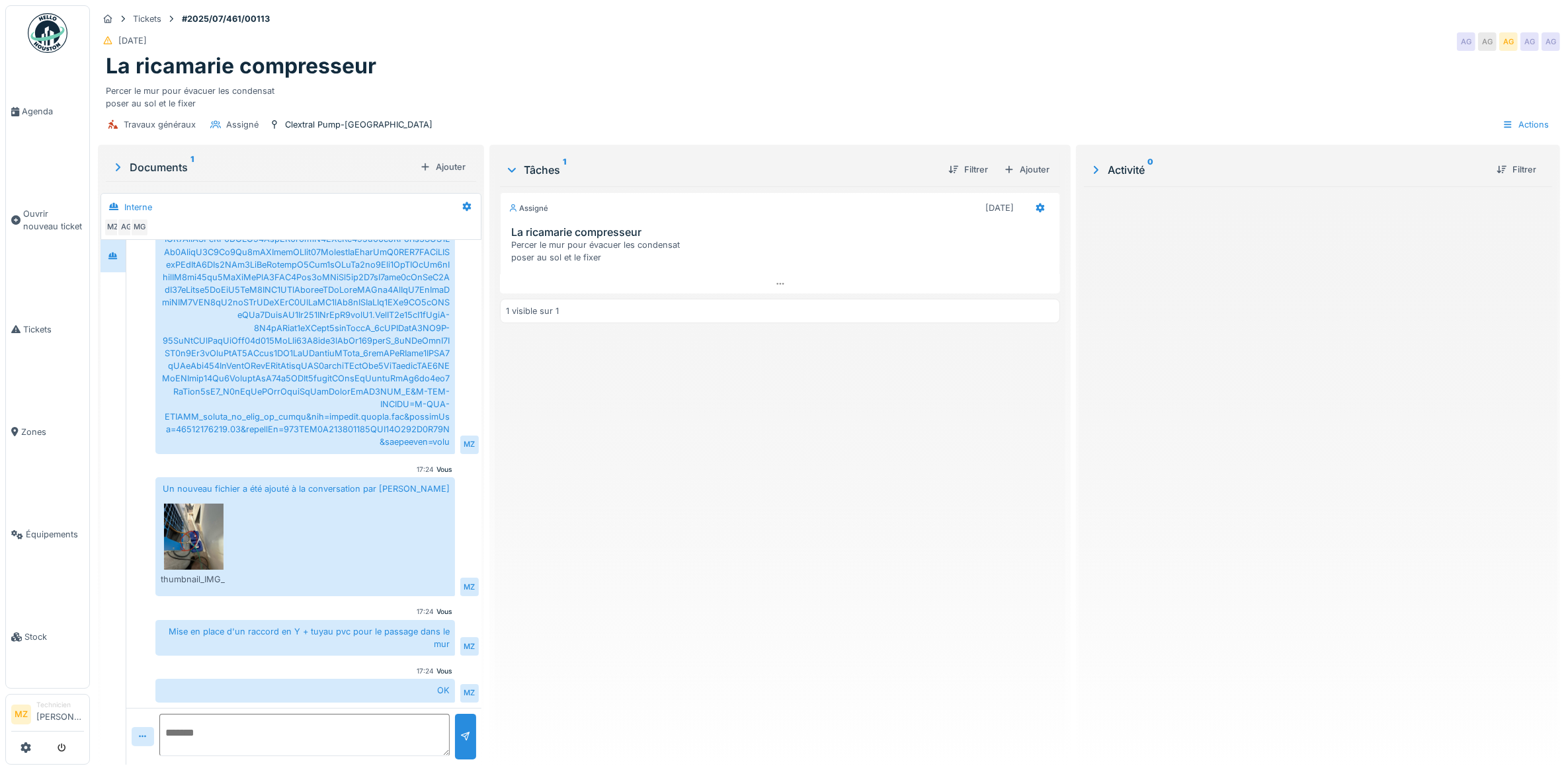
click at [114, 162] on icon at bounding box center [118, 168] width 13 height 11
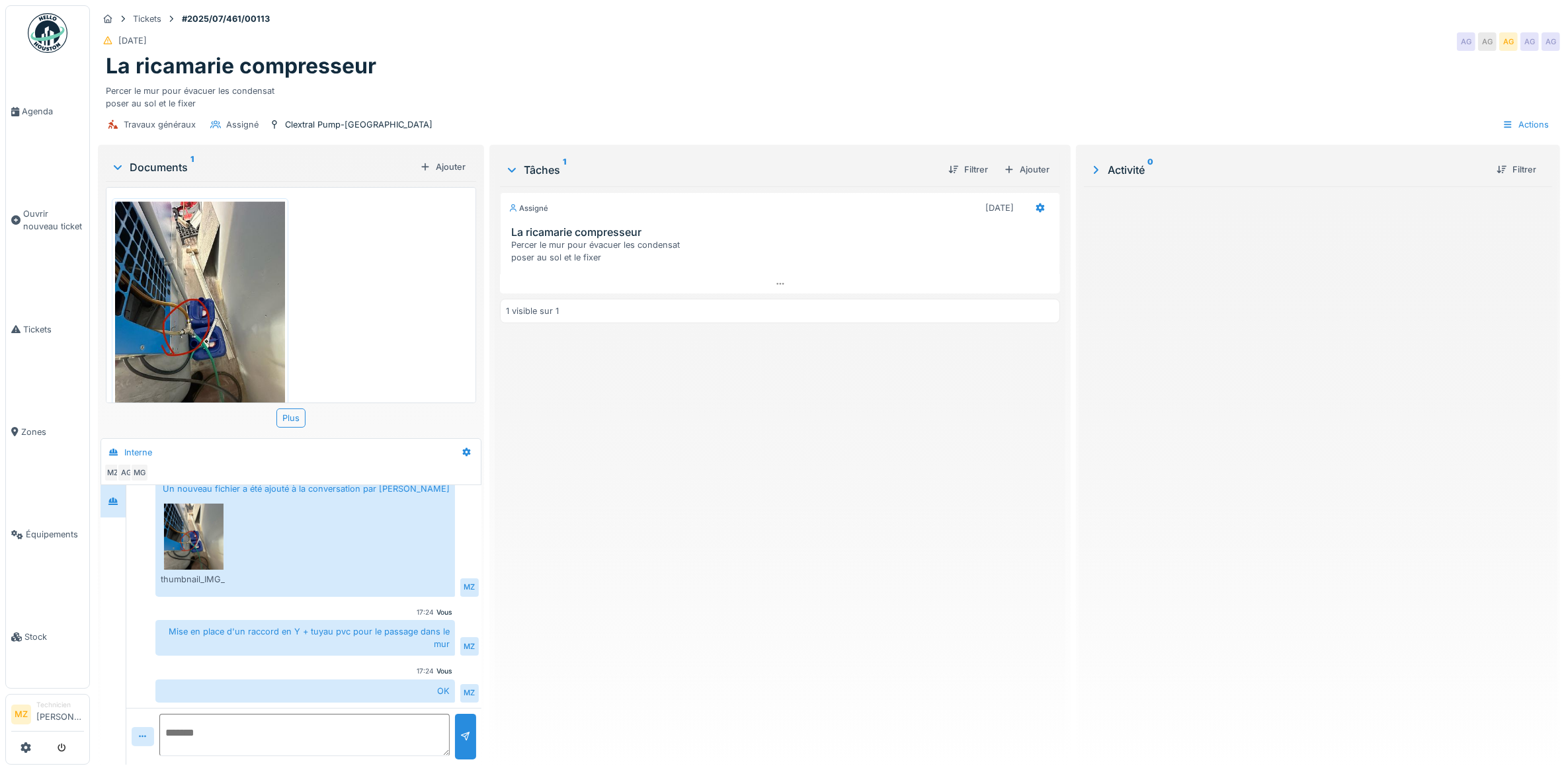
click at [114, 161] on icon at bounding box center [118, 168] width 11 height 13
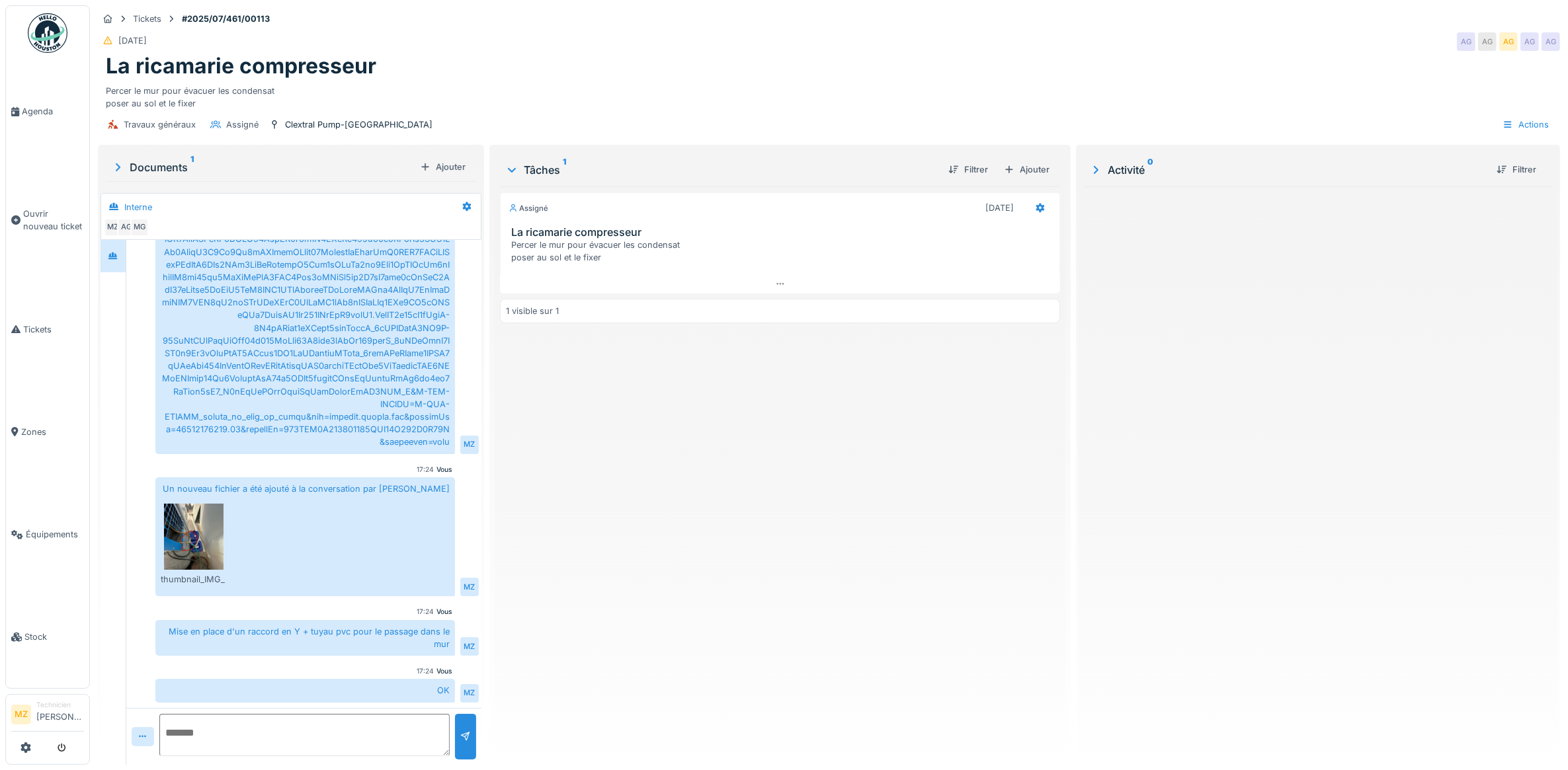
click at [114, 162] on icon at bounding box center [118, 168] width 13 height 11
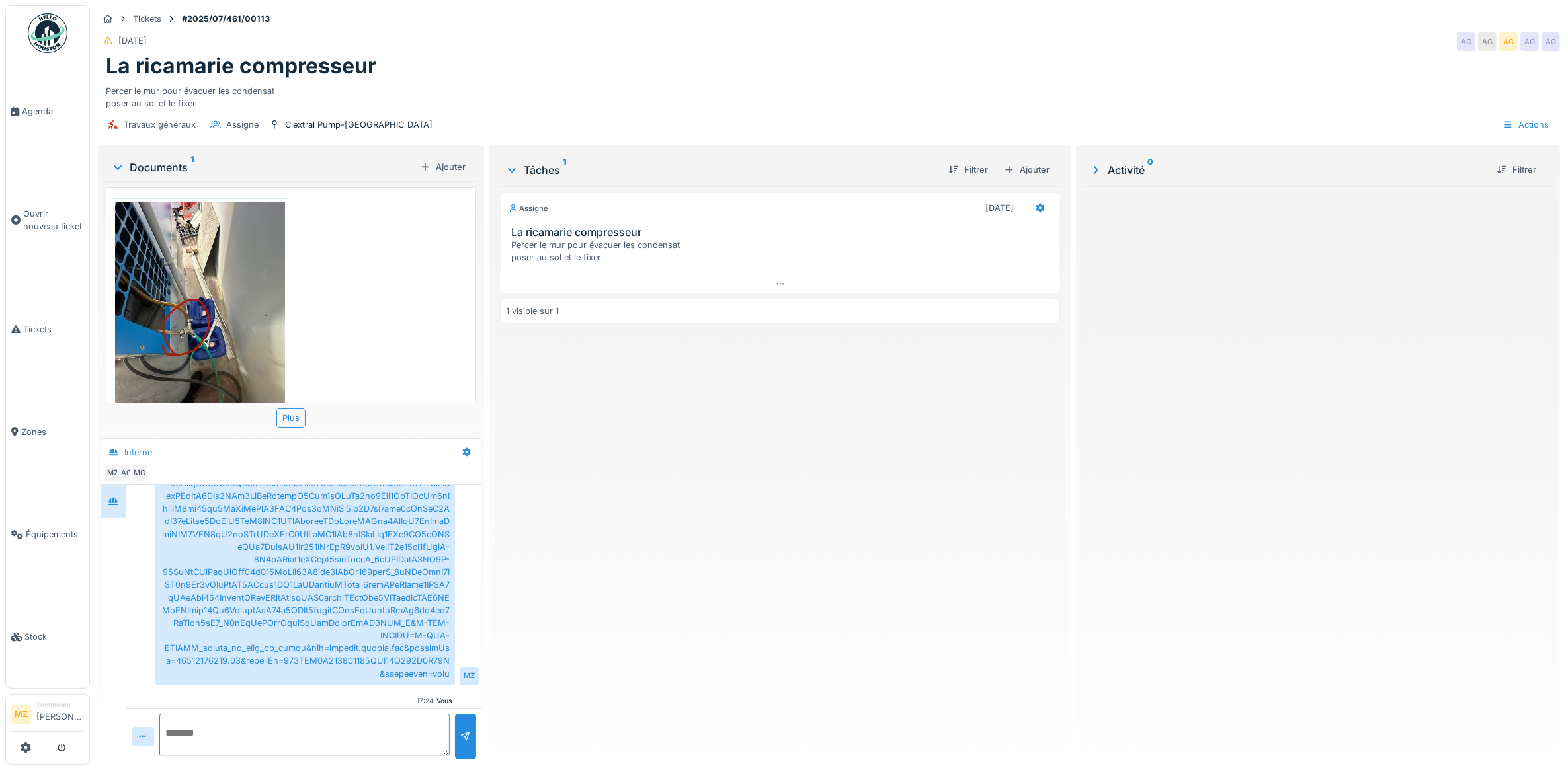
scroll to position [1029, 0]
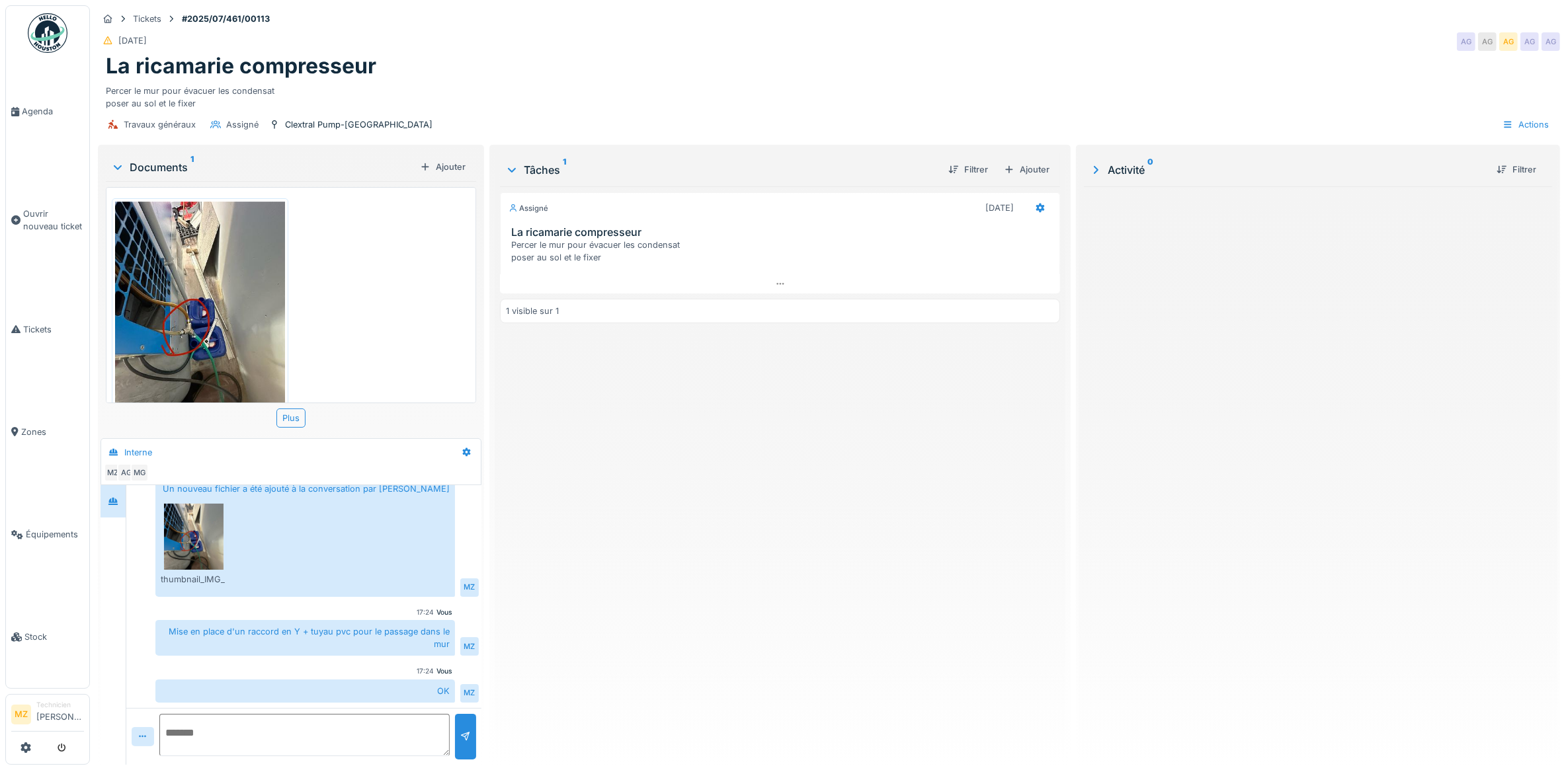
click at [114, 161] on icon at bounding box center [118, 168] width 11 height 13
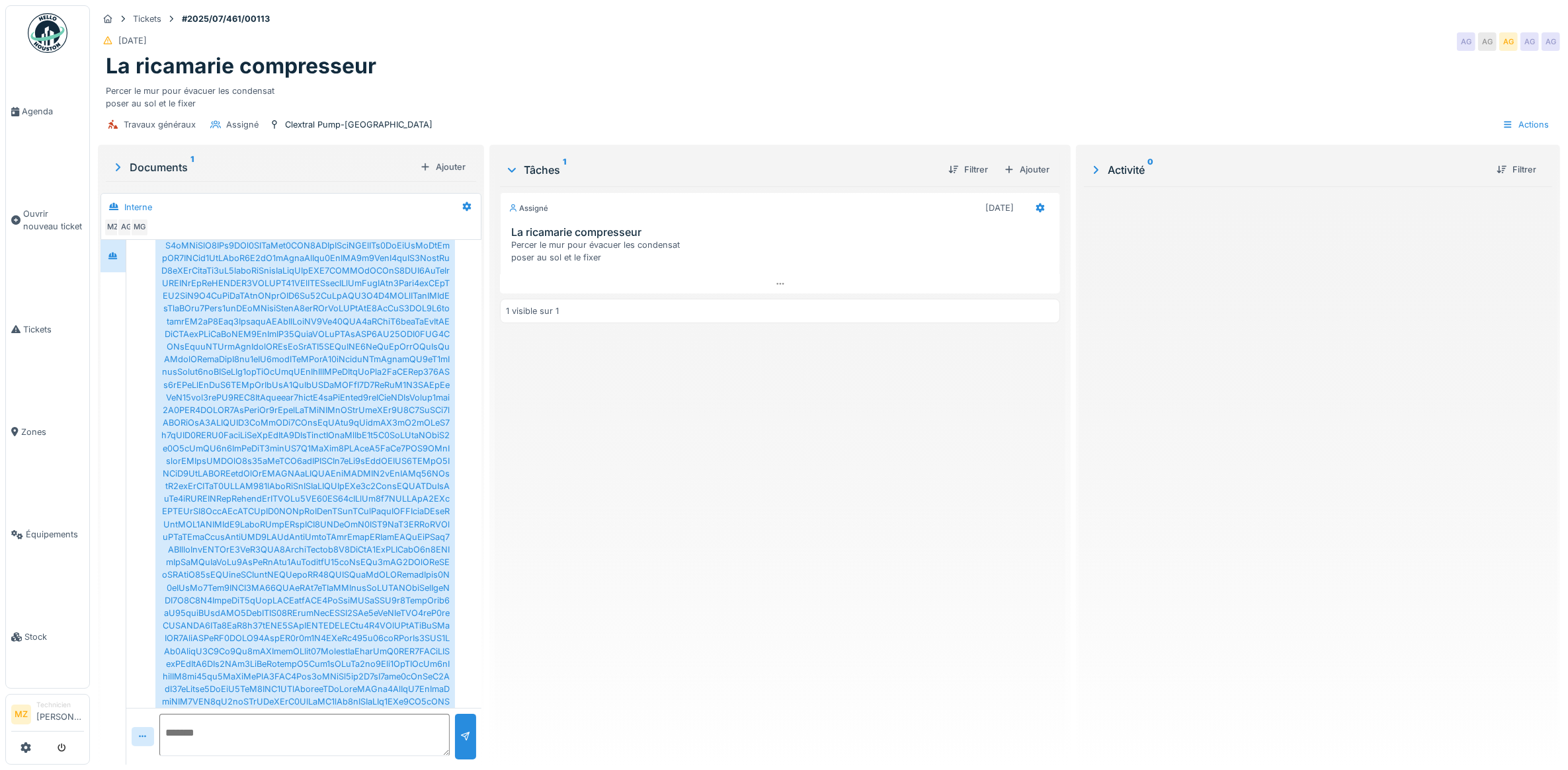
scroll to position [785, 0]
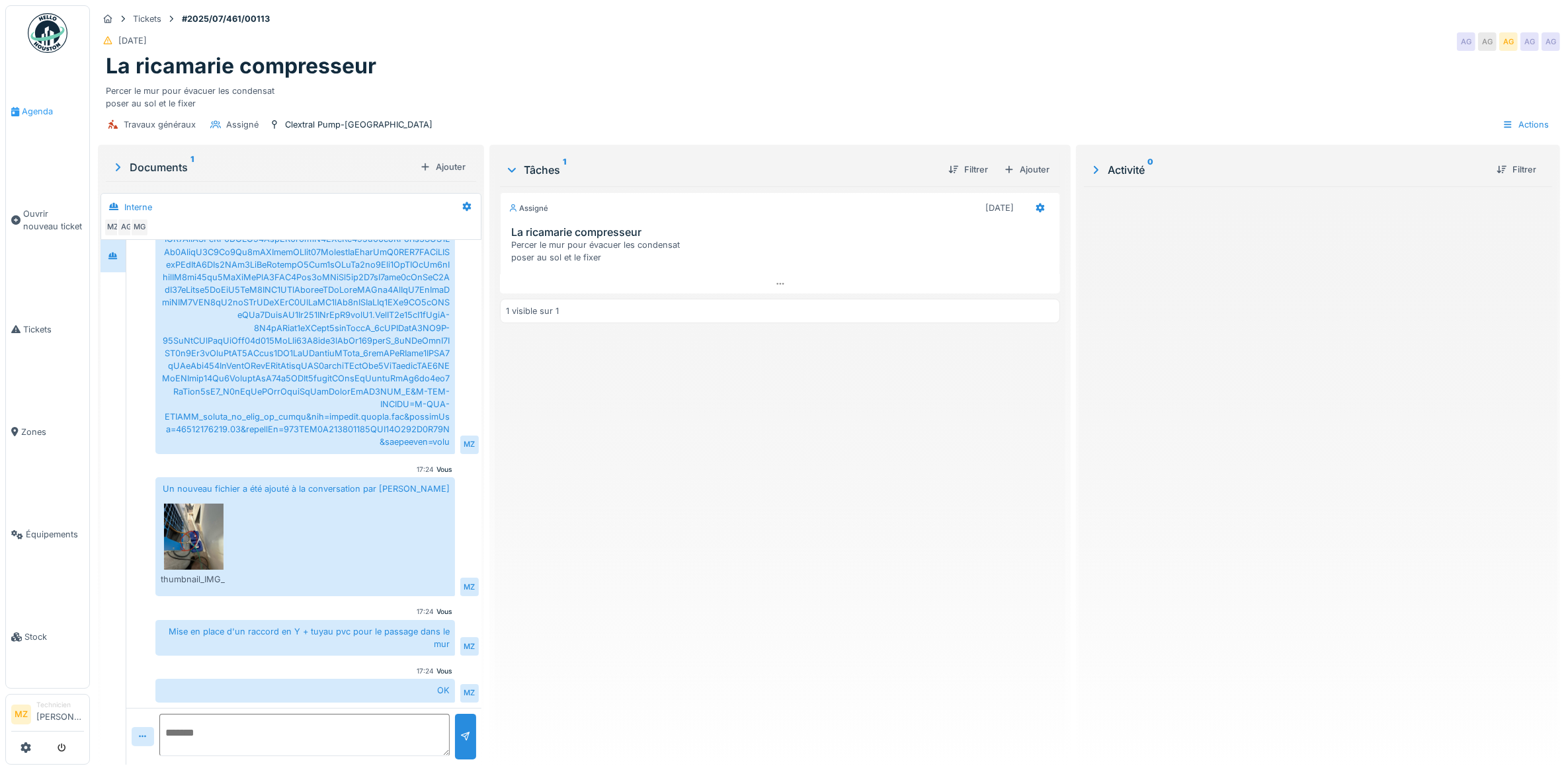
click at [54, 121] on link "Agenda" at bounding box center [47, 111] width 83 height 102
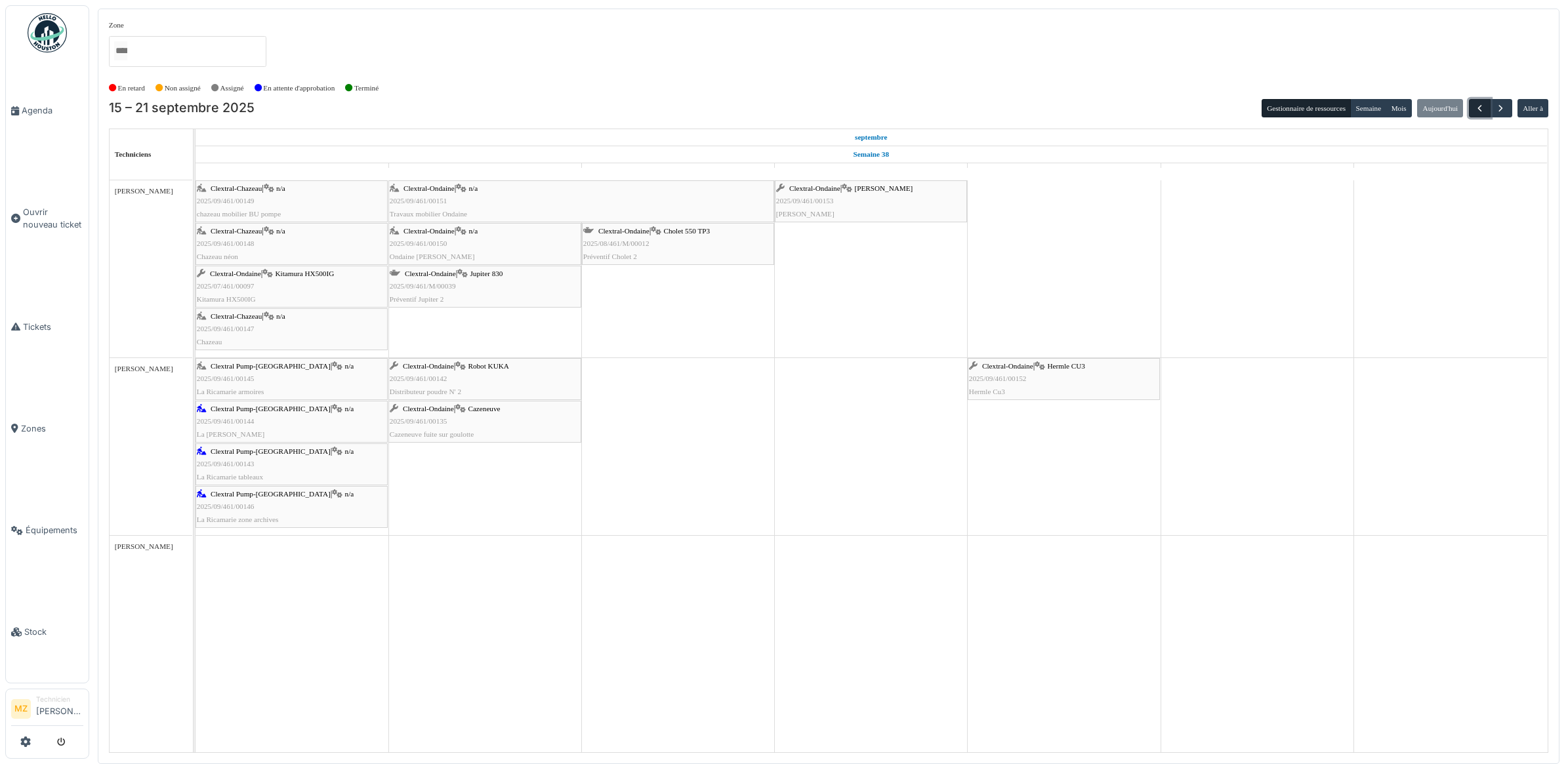
click at [1484, 107] on button "button" at bounding box center [1479, 108] width 22 height 19
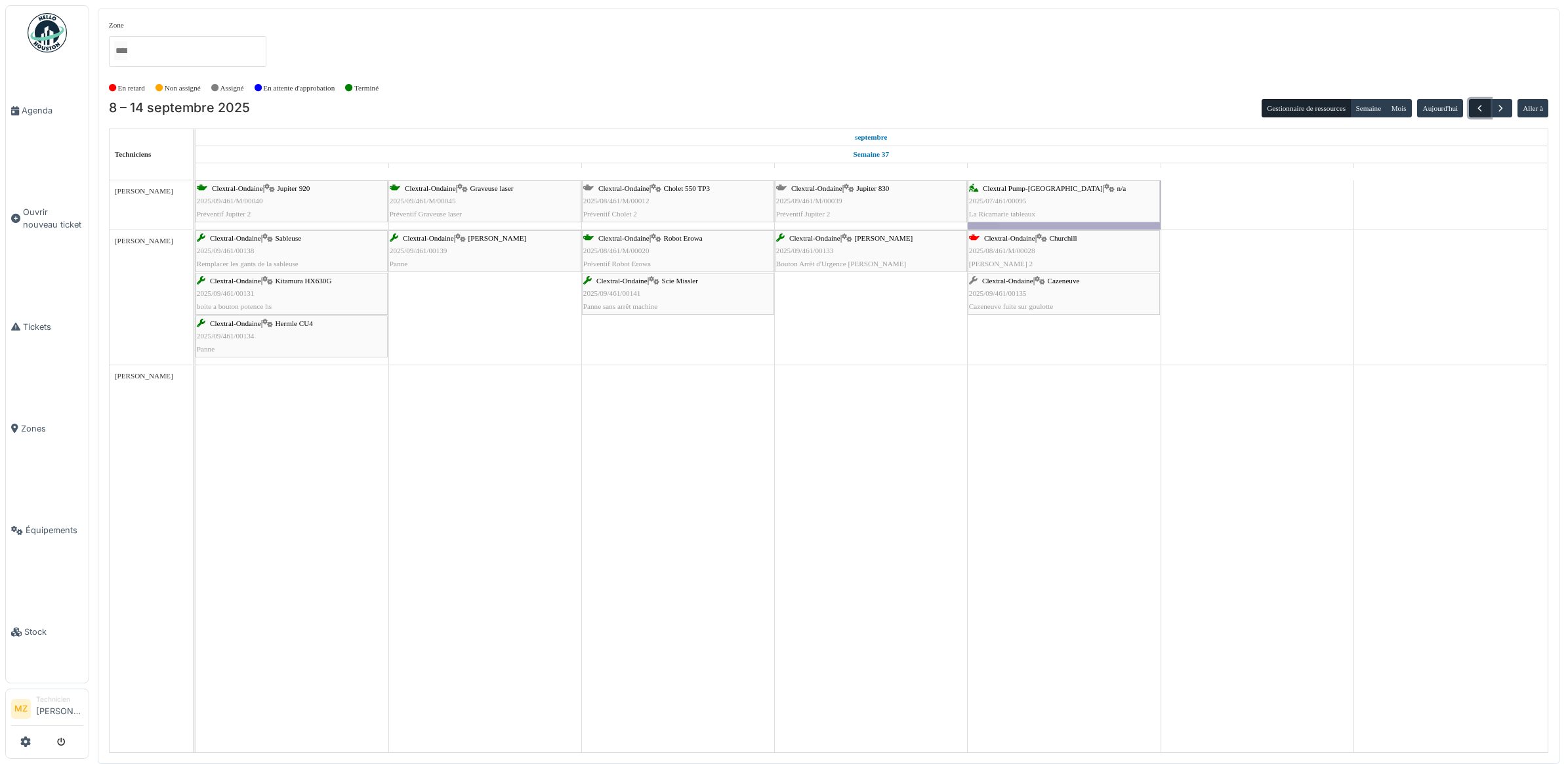
click at [1480, 105] on span "button" at bounding box center [1479, 108] width 11 height 11
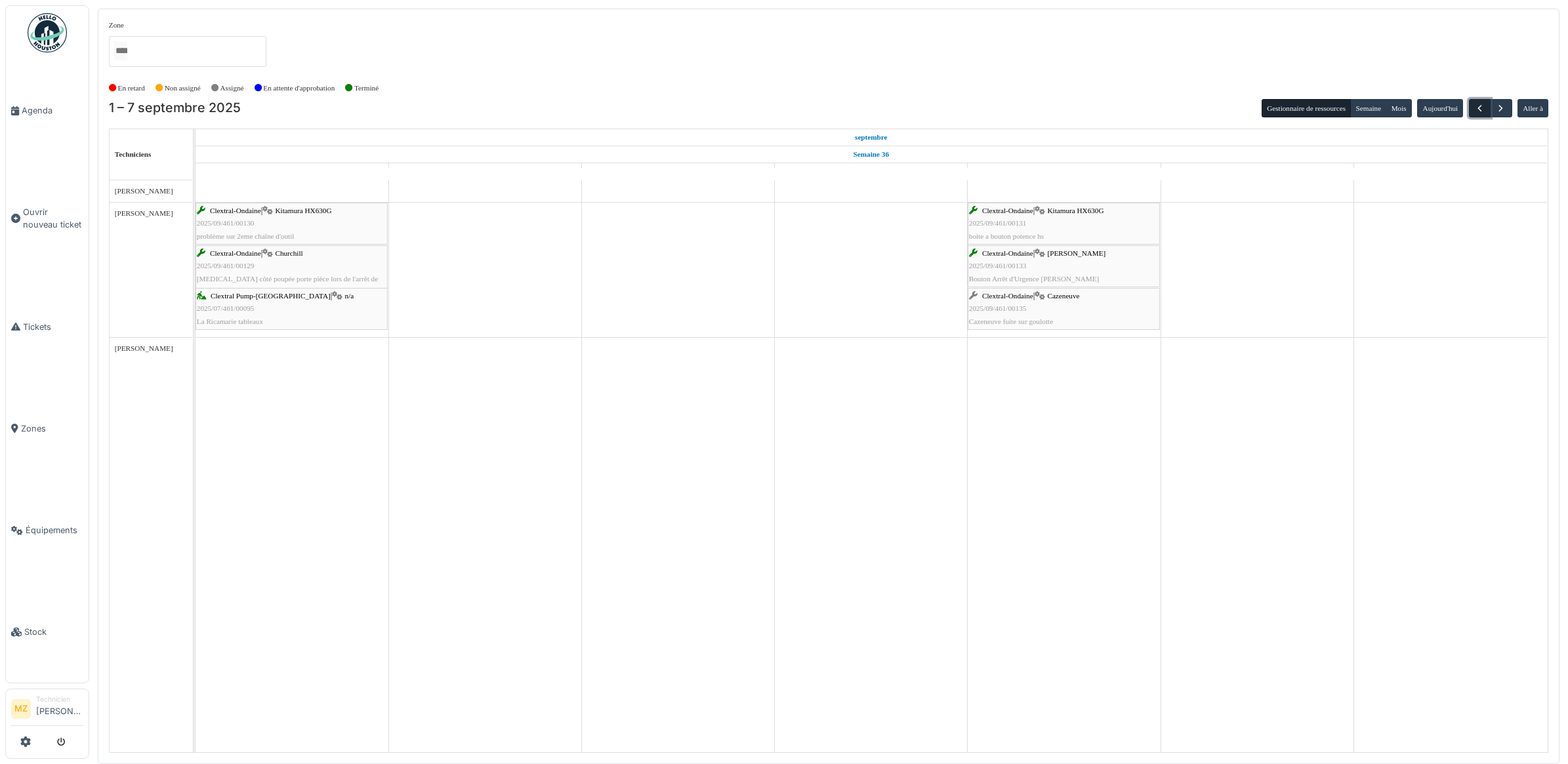
click at [1480, 102] on button "button" at bounding box center [1479, 108] width 22 height 19
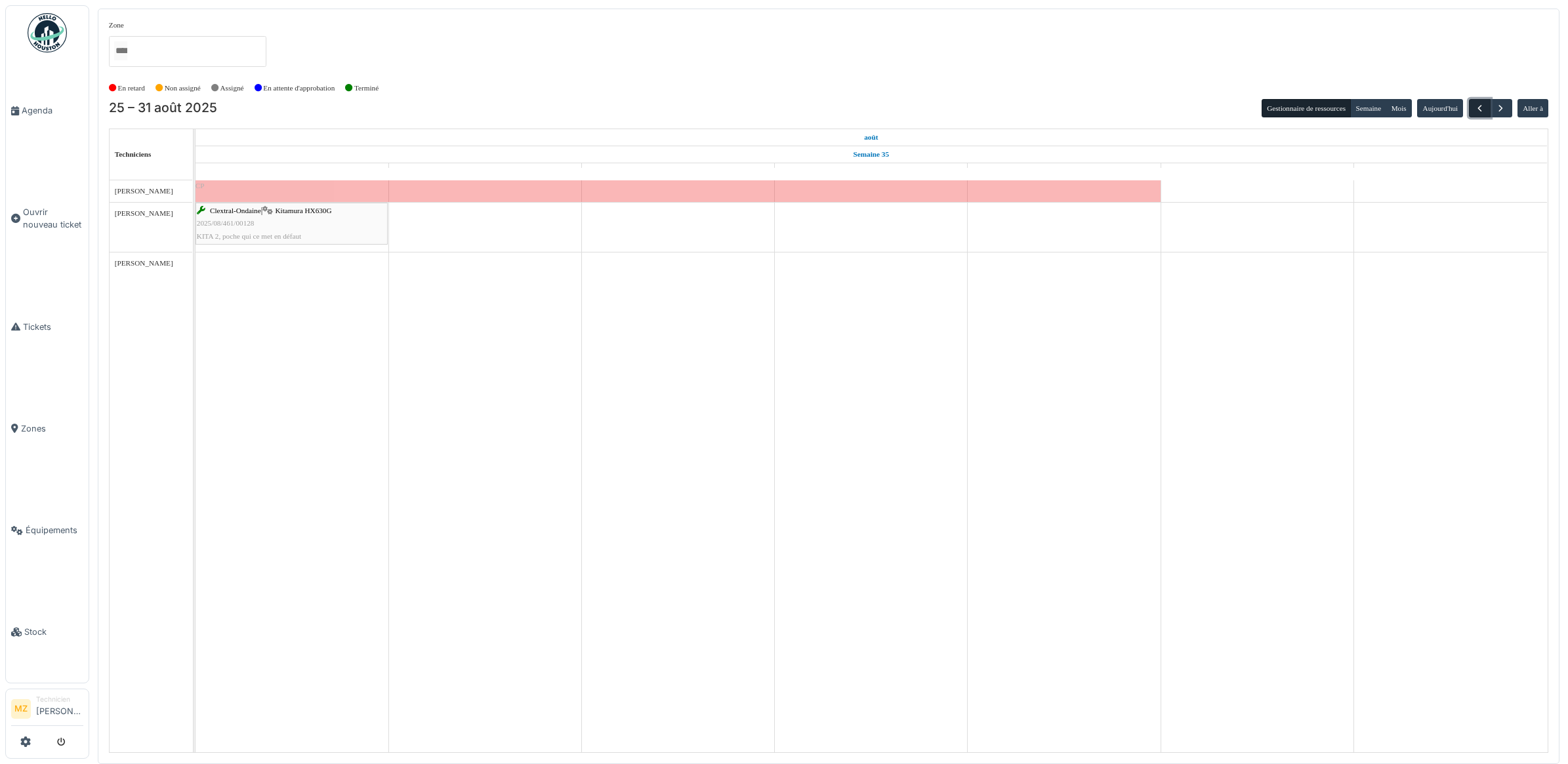
click at [1476, 111] on span "button" at bounding box center [1479, 108] width 11 height 11
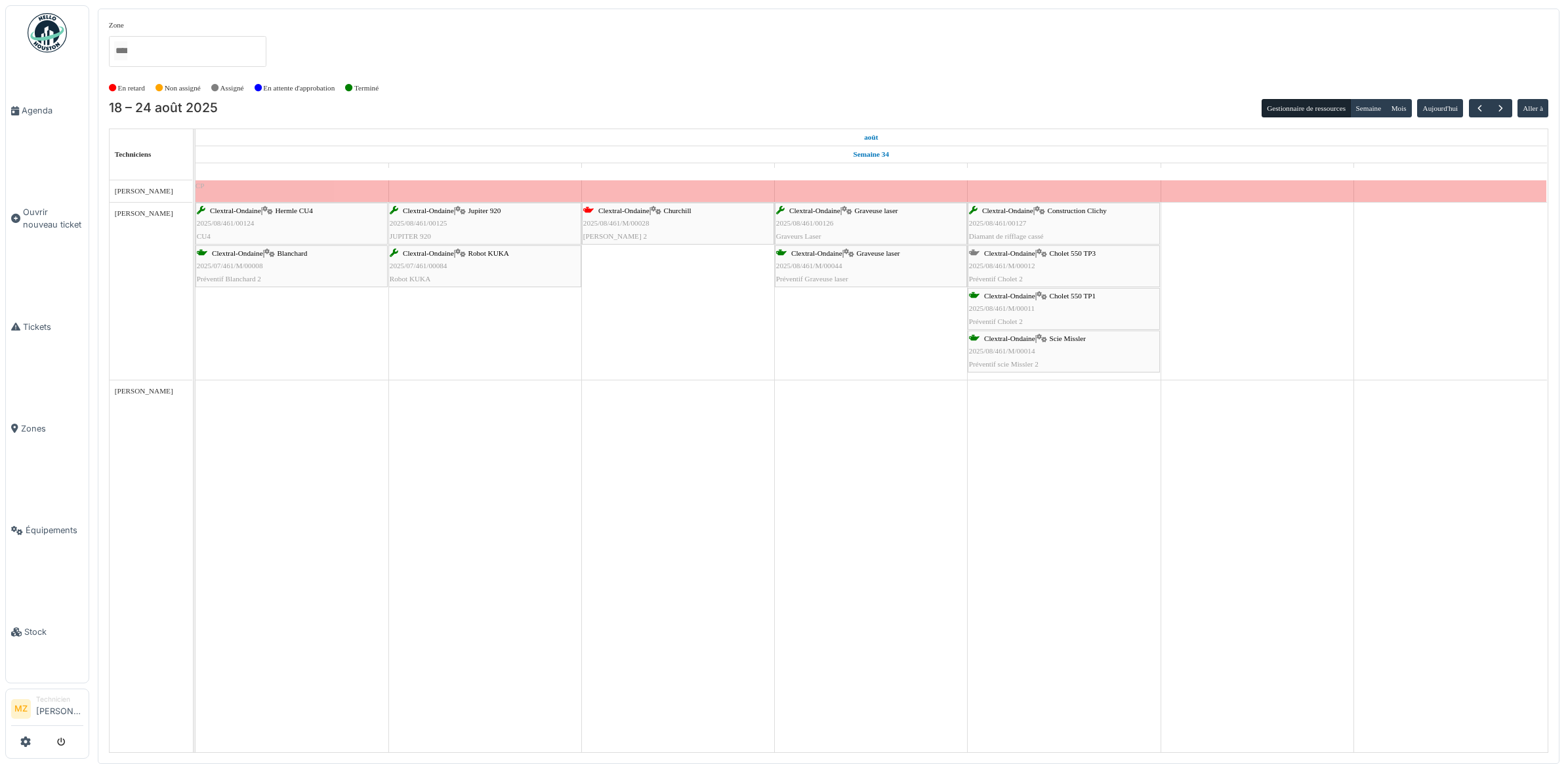
click at [1476, 118] on div "18 – 24 août 2025 Gestionnaire de ressources Semaine Mois Aujourd'hui Aller à T…" at bounding box center [828, 426] width 1439 height 654
click at [1479, 113] on span "button" at bounding box center [1479, 108] width 11 height 11
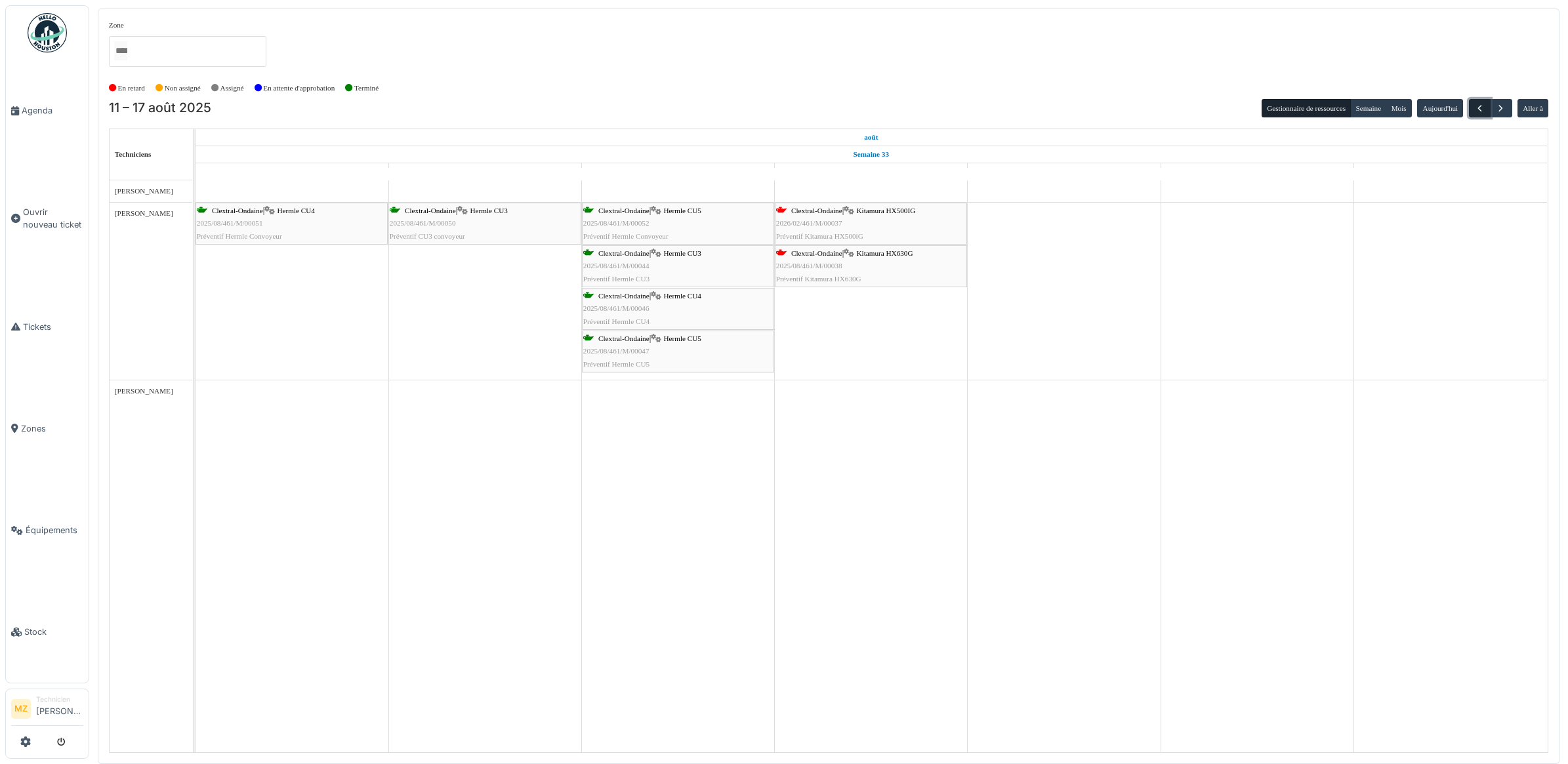
click at [1480, 104] on span "button" at bounding box center [1479, 108] width 11 height 11
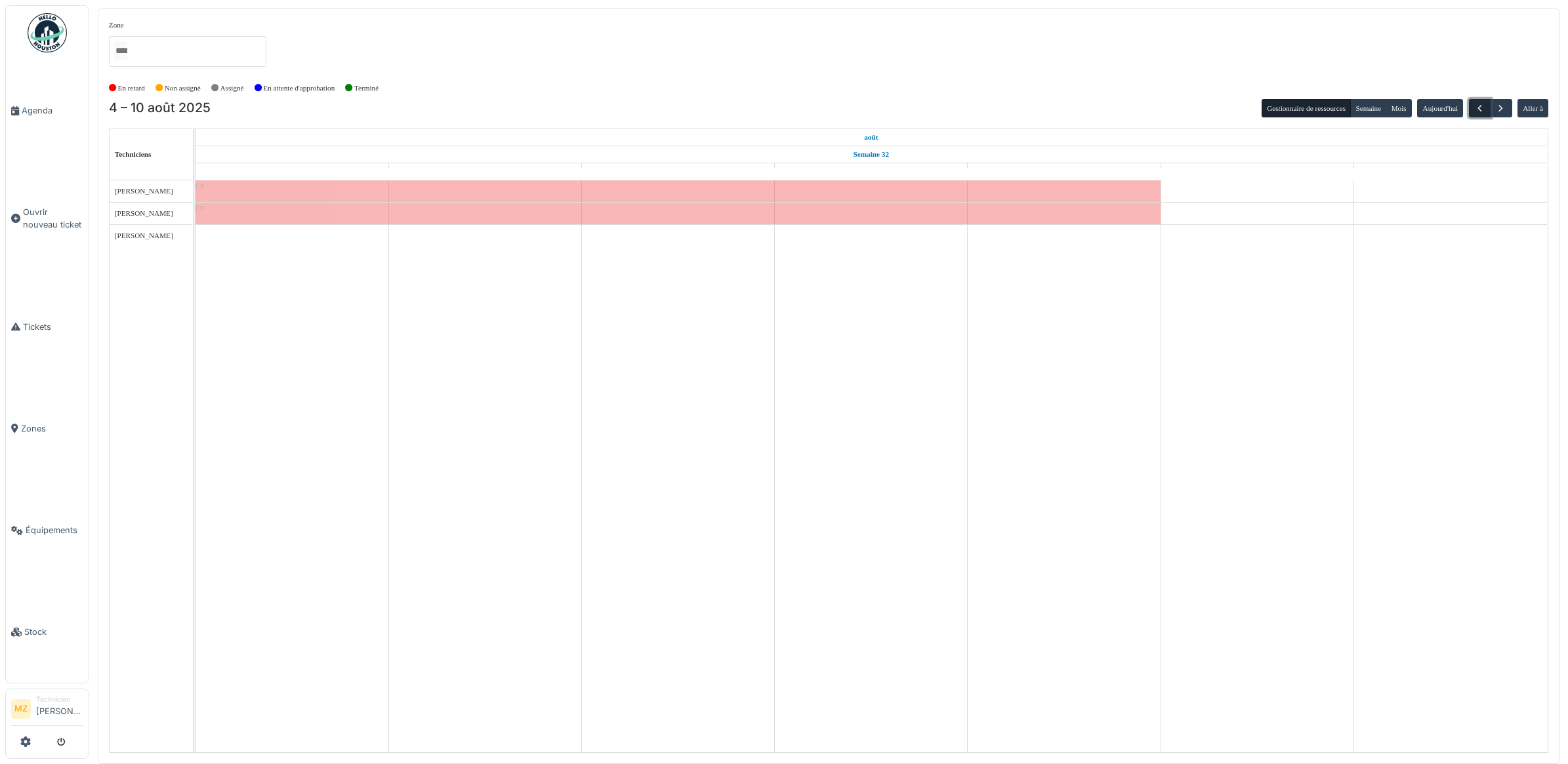
click at [1478, 104] on span "button" at bounding box center [1479, 108] width 11 height 11
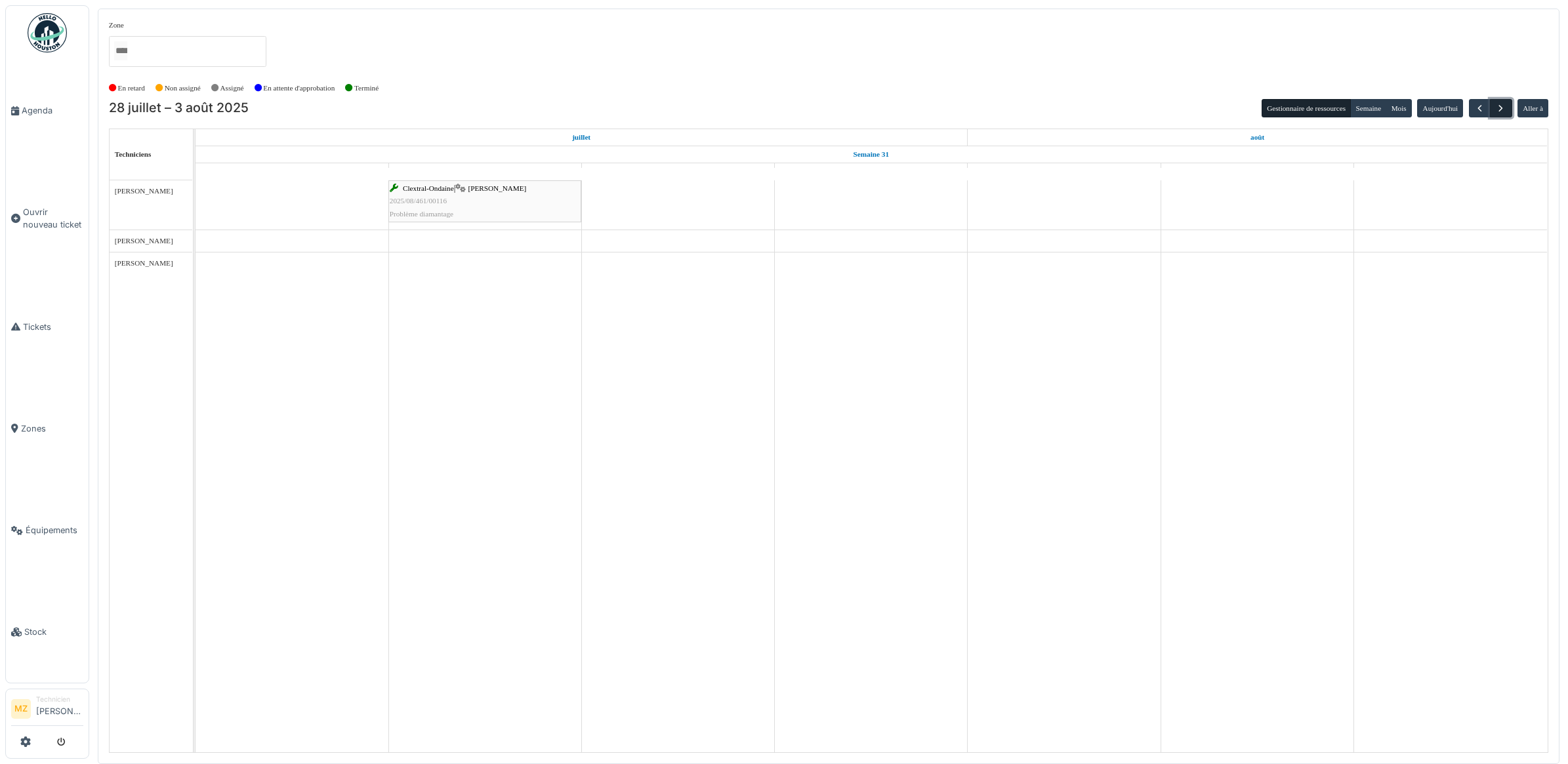
click at [1500, 108] on span "button" at bounding box center [1500, 108] width 11 height 11
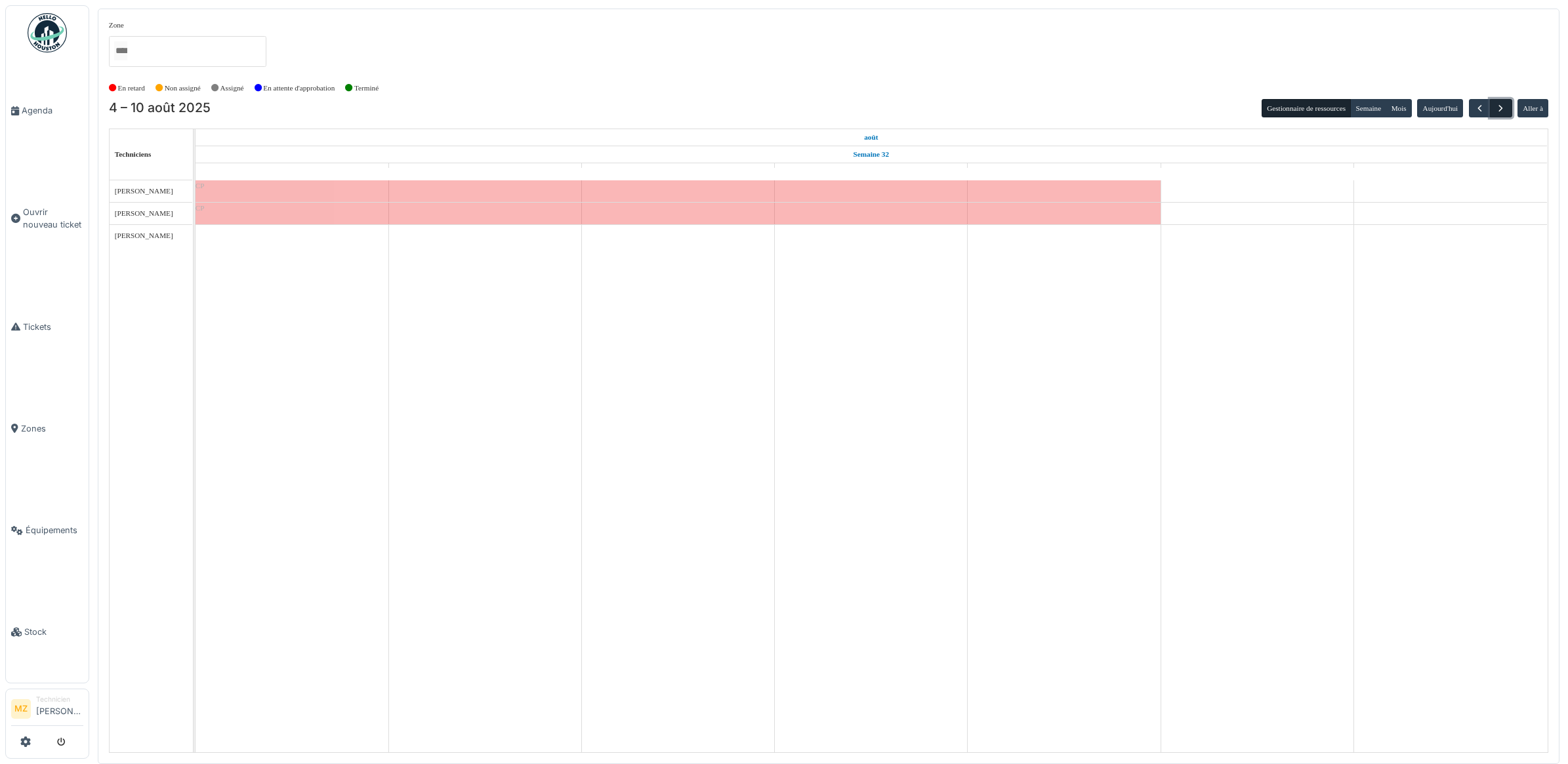
click at [1500, 108] on span "button" at bounding box center [1500, 108] width 11 height 11
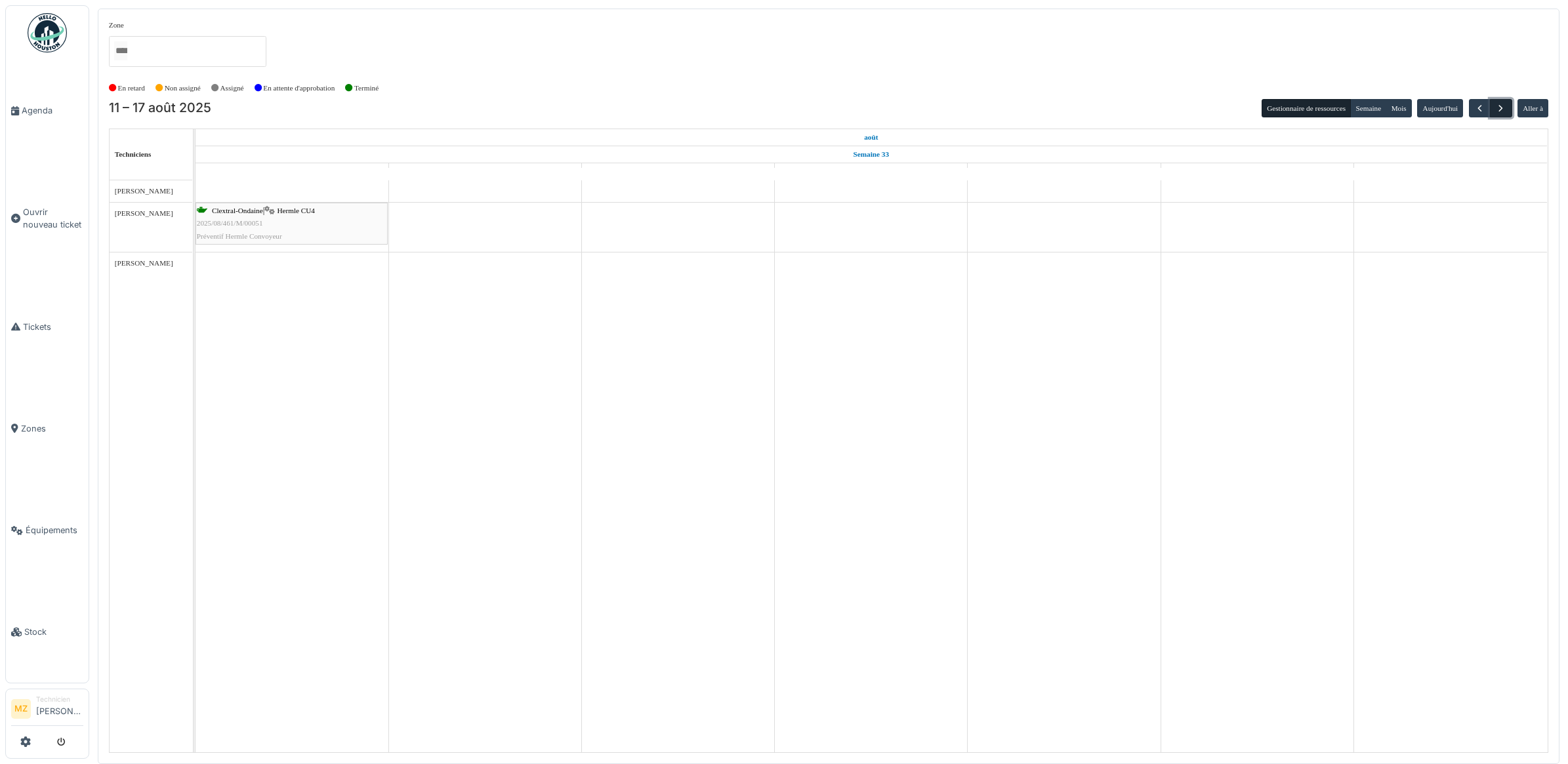
click at [1500, 108] on span "button" at bounding box center [1500, 108] width 11 height 11
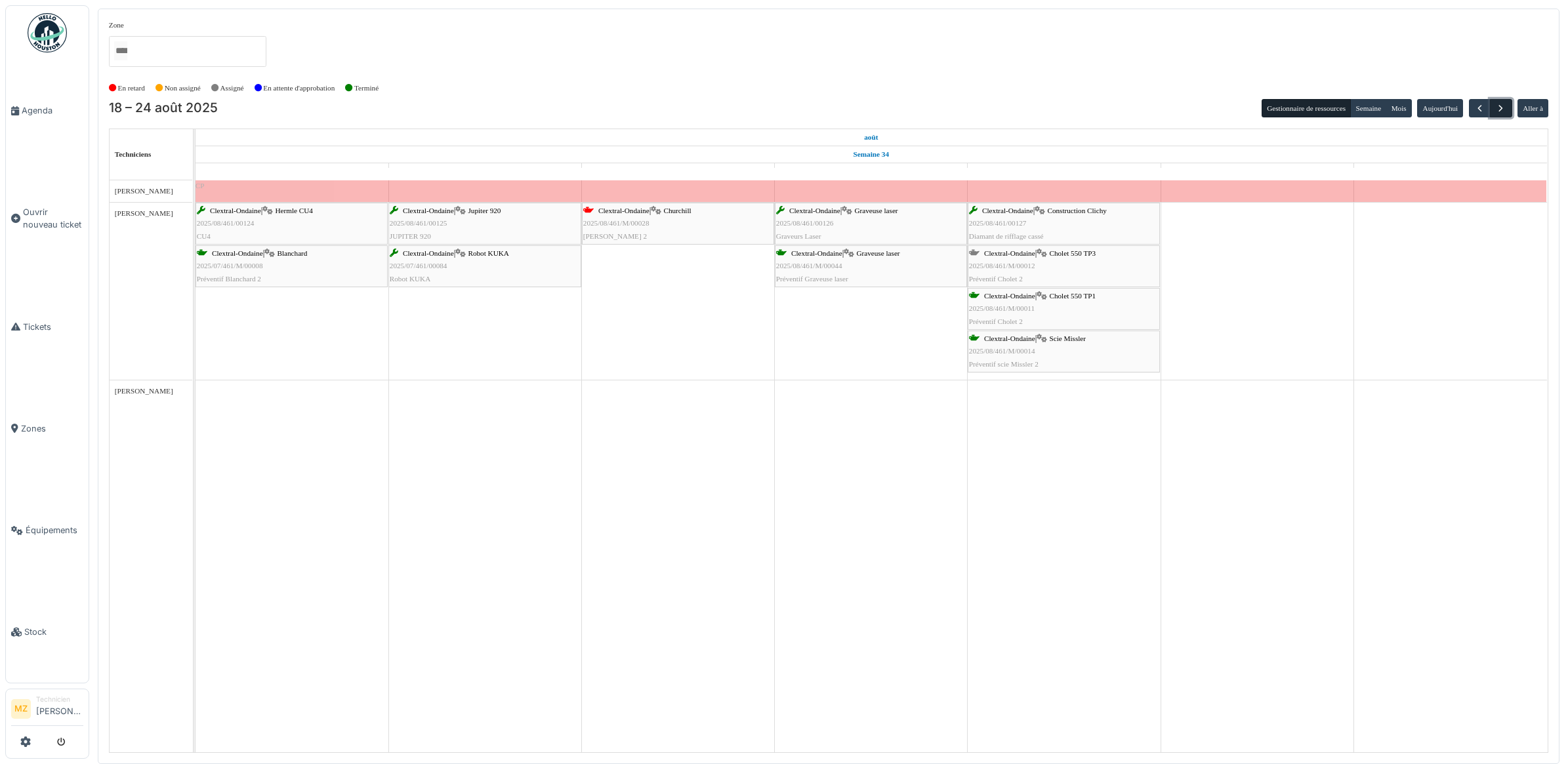
click at [1500, 108] on span "button" at bounding box center [1500, 108] width 11 height 11
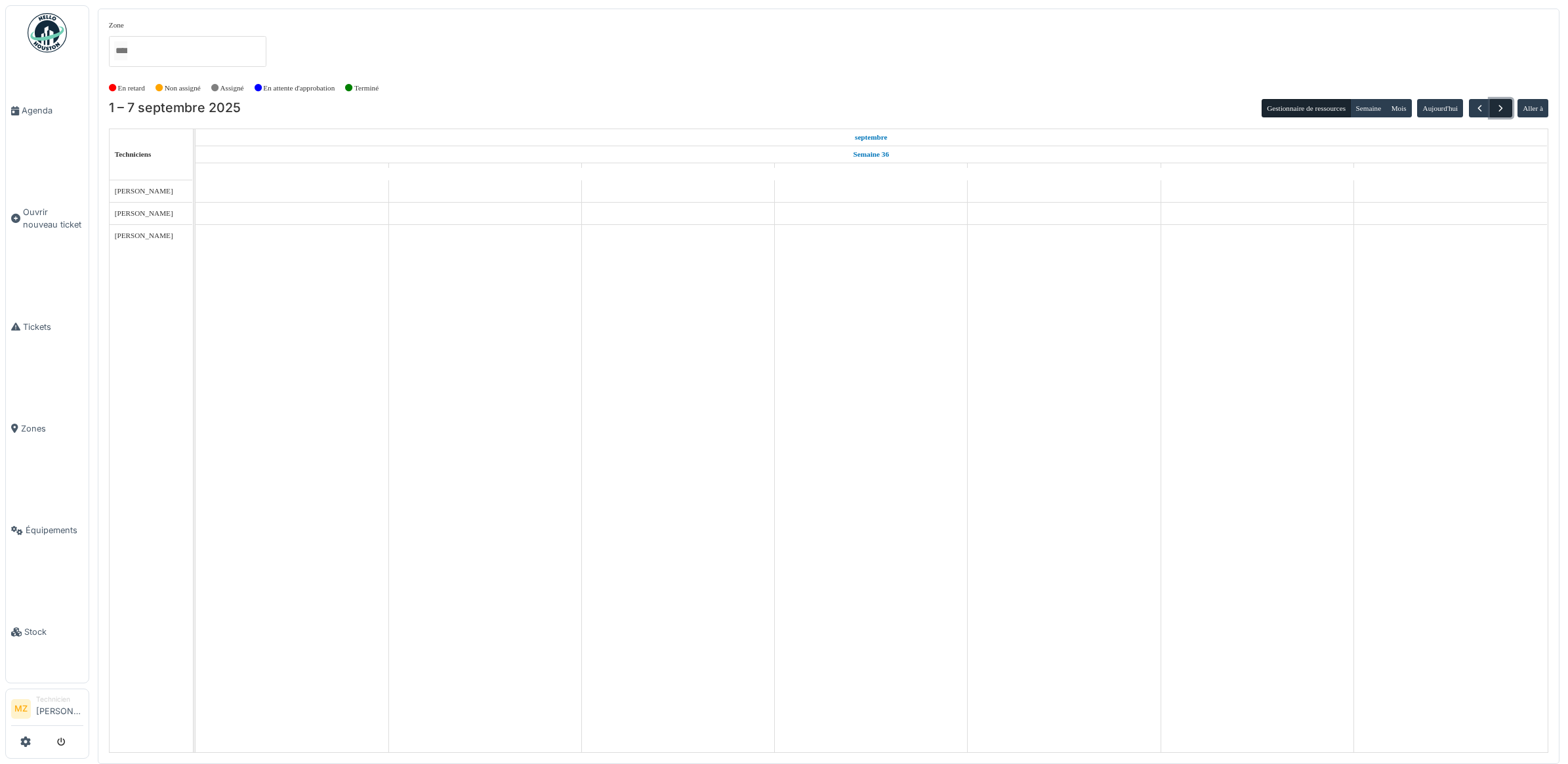
click at [1500, 107] on span "button" at bounding box center [1500, 108] width 11 height 11
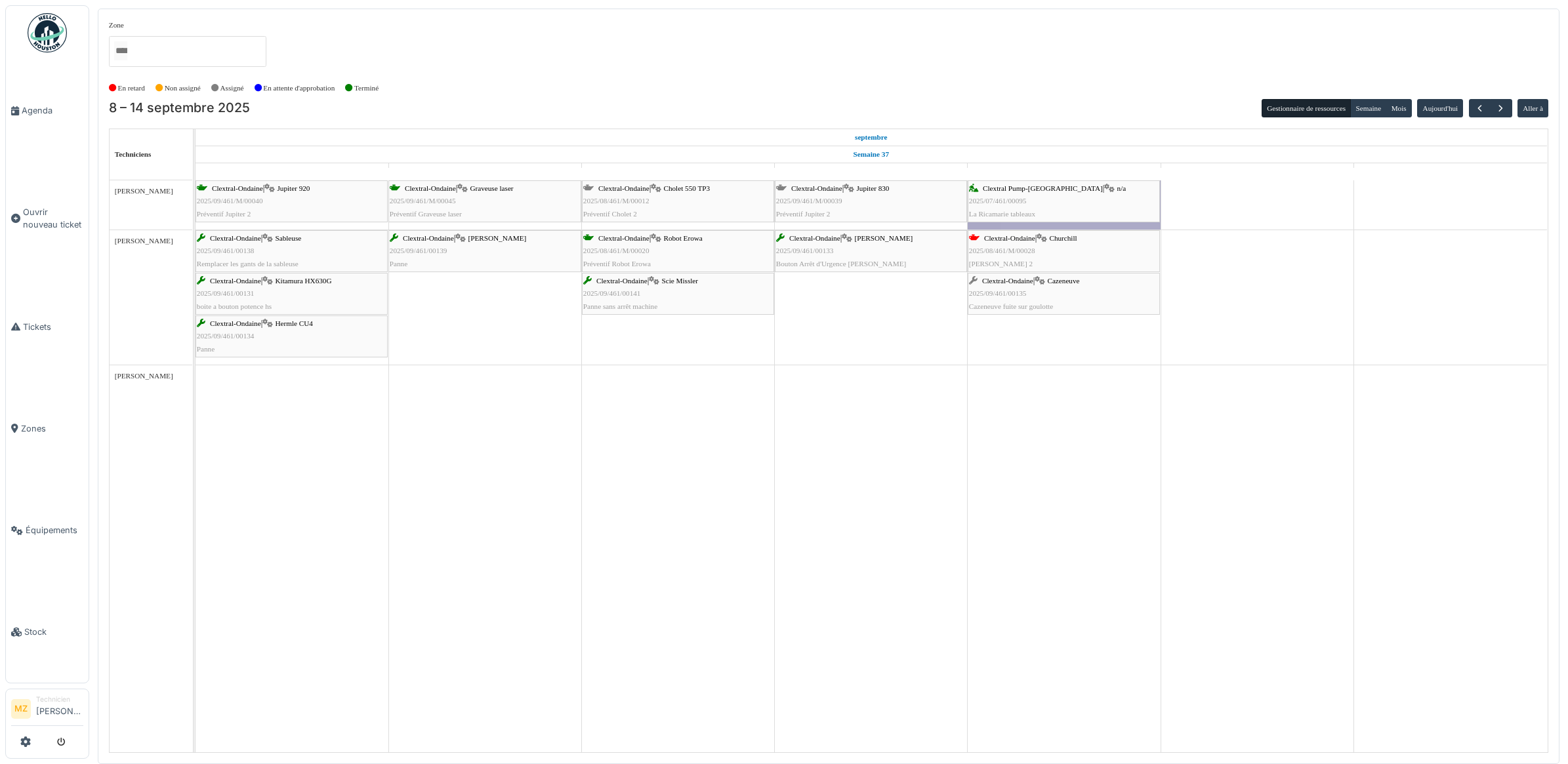
drag, startPoint x: 150, startPoint y: 378, endPoint x: 159, endPoint y: 380, distance: 9.2
click at [159, 379] on span "[PERSON_NAME]" at bounding box center [144, 376] width 58 height 8
drag, startPoint x: 159, startPoint y: 380, endPoint x: 177, endPoint y: 424, distance: 47.5
click at [178, 423] on div "Maxime Gogel Maxime Zabinski Patrice Malesson" at bounding box center [157, 466] width 96 height 572
click at [1493, 106] on button "button" at bounding box center [1500, 108] width 22 height 19
